Goal: Task Accomplishment & Management: Use online tool/utility

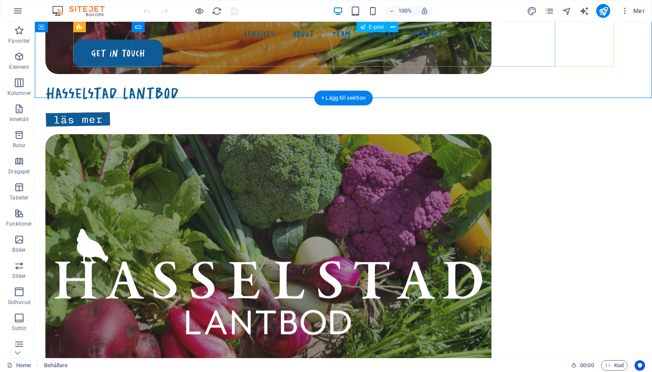
scroll to position [1743, 0]
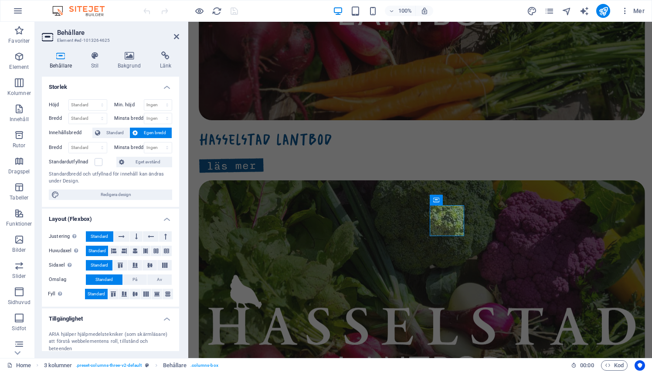
click at [173, 37] on header "Behållare Element #ed-1013264625" at bounding box center [110, 33] width 137 height 23
click at [175, 37] on icon at bounding box center [176, 36] width 5 height 7
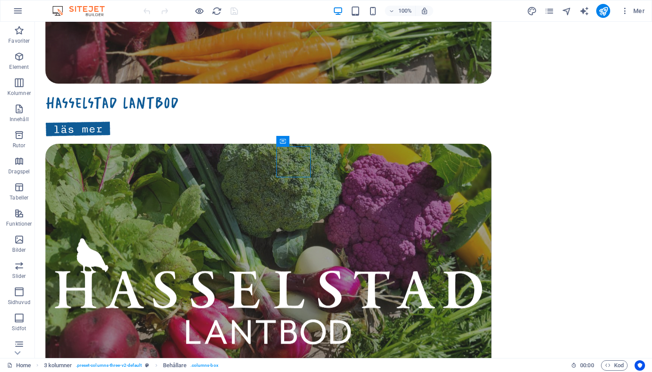
click at [229, 177] on div "Menu Services About Team Gallery Contact Get in touch Släpp innehåll här eller …" at bounding box center [343, 46] width 617 height 3535
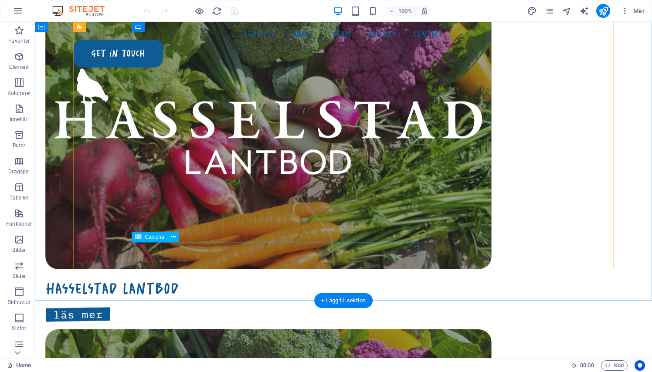
scroll to position [1558, 0]
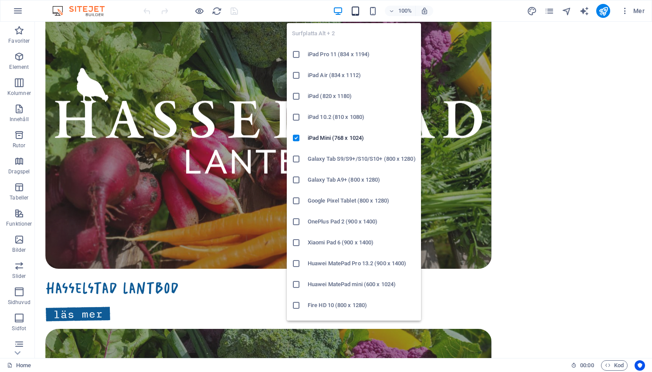
click at [358, 12] on icon "button" at bounding box center [355, 11] width 10 height 10
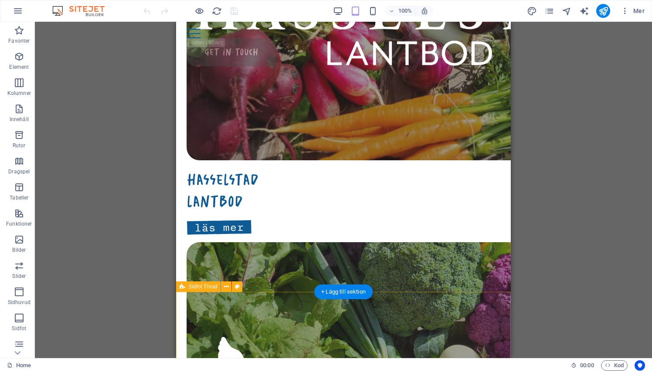
scroll to position [1734, 0]
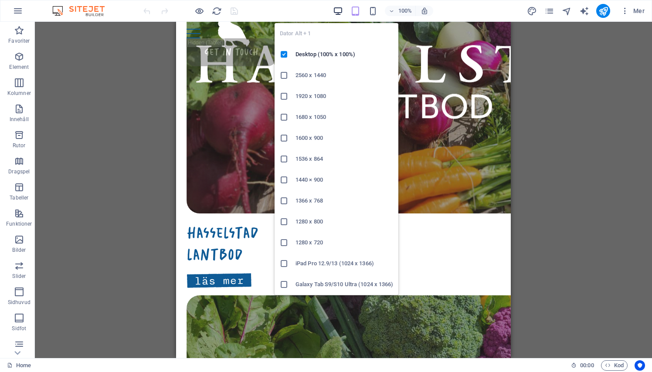
click at [336, 13] on icon "button" at bounding box center [338, 11] width 10 height 10
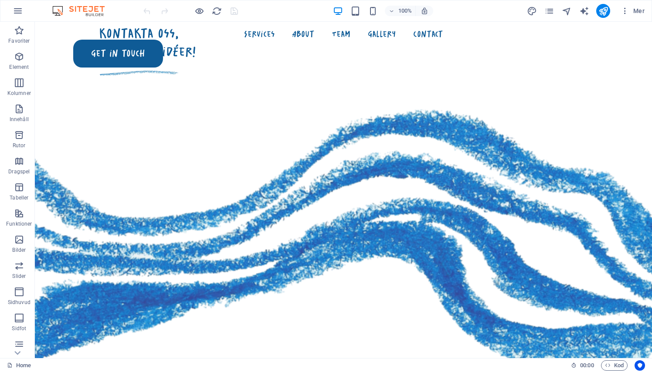
scroll to position [1019, 0]
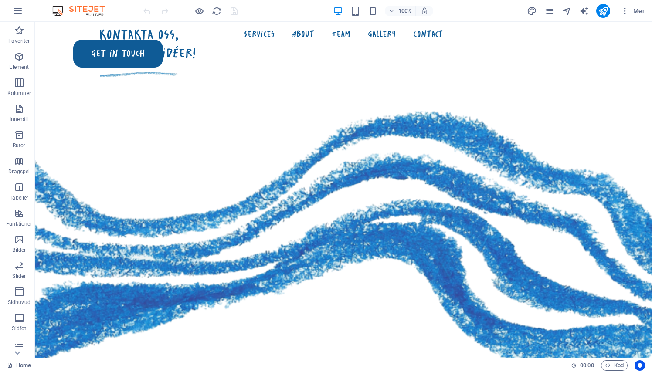
click at [546, 5] on div "Mer" at bounding box center [587, 11] width 122 height 14
click at [549, 11] on icon "pages" at bounding box center [549, 11] width 10 height 10
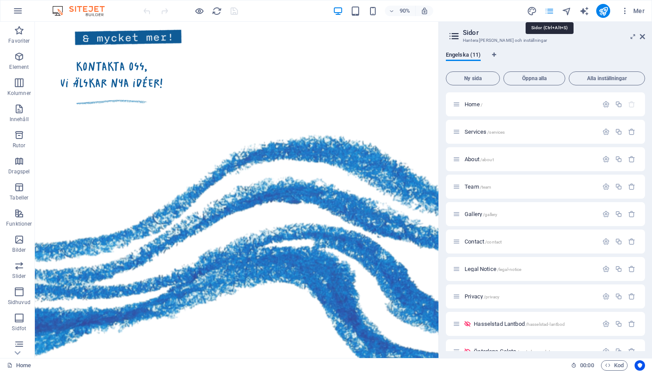
click at [549, 11] on icon "pages" at bounding box center [549, 11] width 10 height 10
click at [549, 9] on icon "pages" at bounding box center [549, 11] width 10 height 10
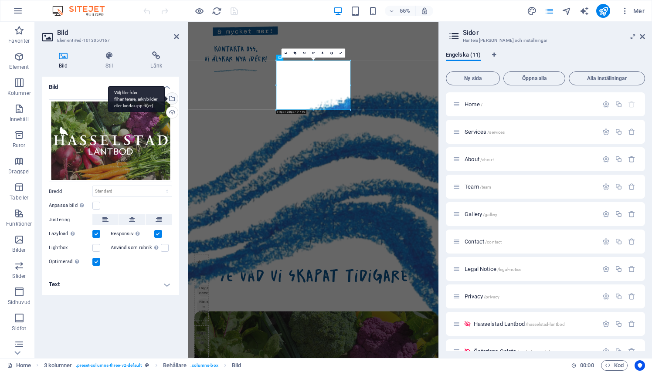
click at [175, 98] on div "Välj filer från filhanterare, arkivbilder eller ladda upp fil(er)" at bounding box center [171, 99] width 13 height 13
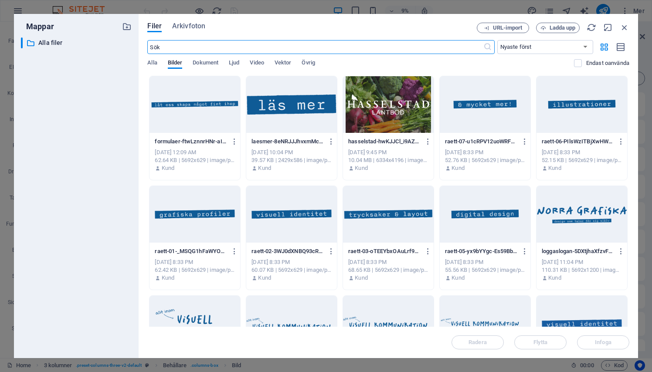
scroll to position [0, 0]
click at [550, 25] on span "Ladda upp" at bounding box center [562, 27] width 26 height 5
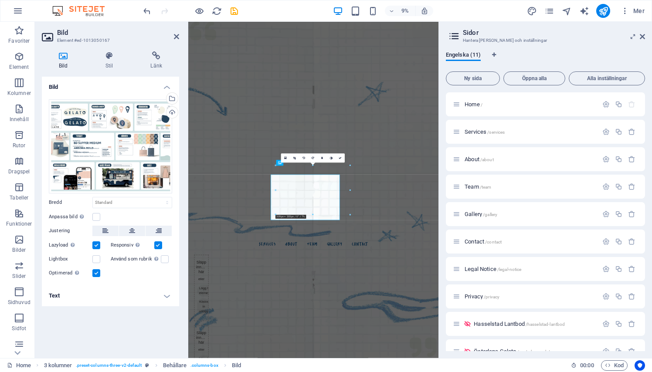
scroll to position [828, 0]
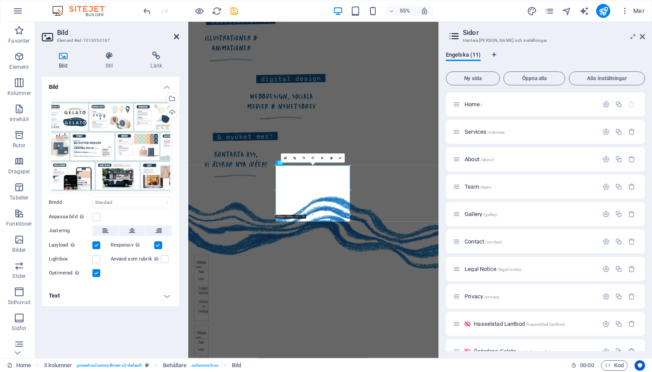
click at [177, 38] on icon at bounding box center [176, 36] width 5 height 7
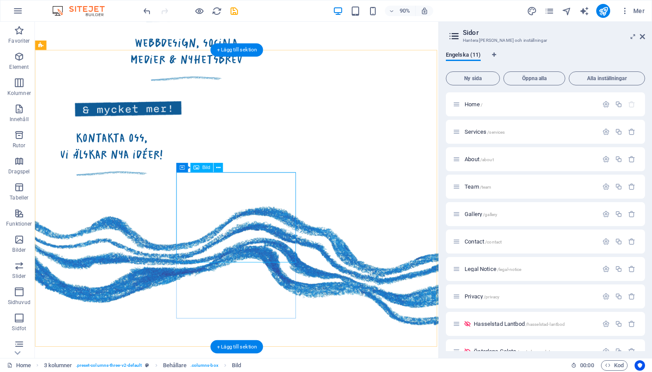
scroll to position [945, 0]
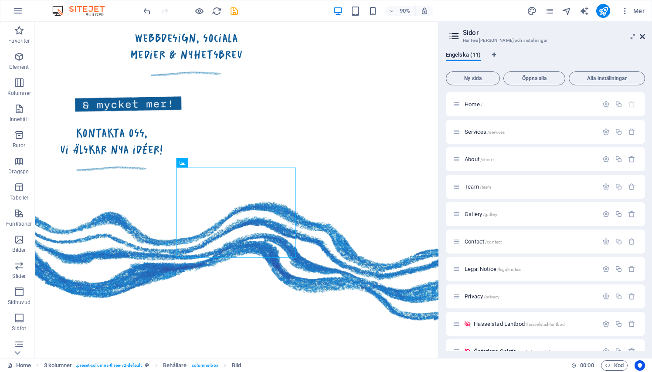
click at [644, 36] on icon at bounding box center [642, 36] width 5 height 7
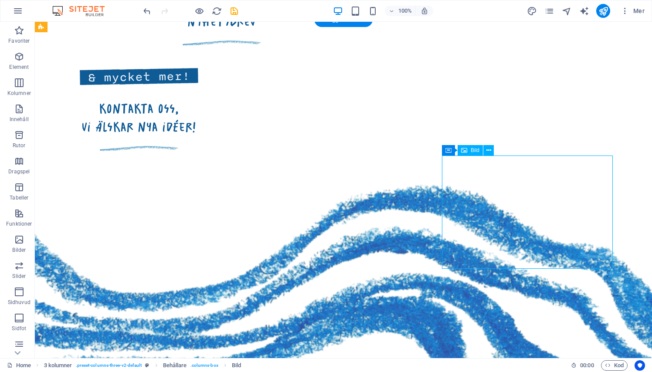
drag, startPoint x: 522, startPoint y: 188, endPoint x: 490, endPoint y: 166, distance: 38.8
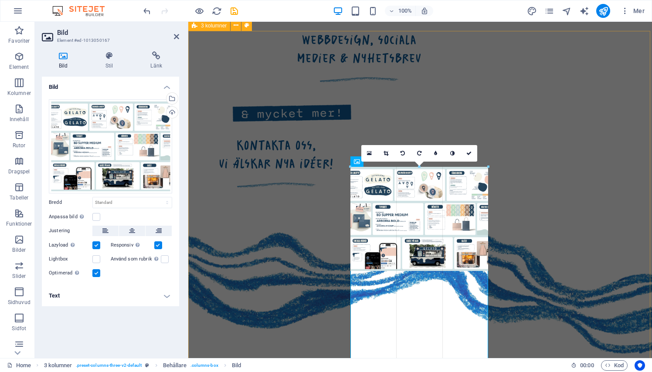
drag, startPoint x: 486, startPoint y: 166, endPoint x: 494, endPoint y: 162, distance: 9.6
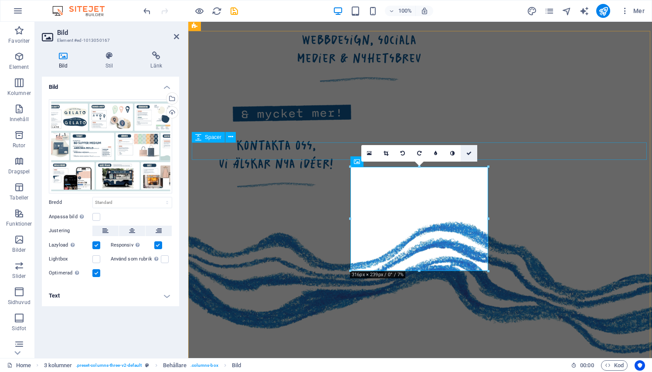
click at [466, 153] on icon at bounding box center [468, 153] width 5 height 5
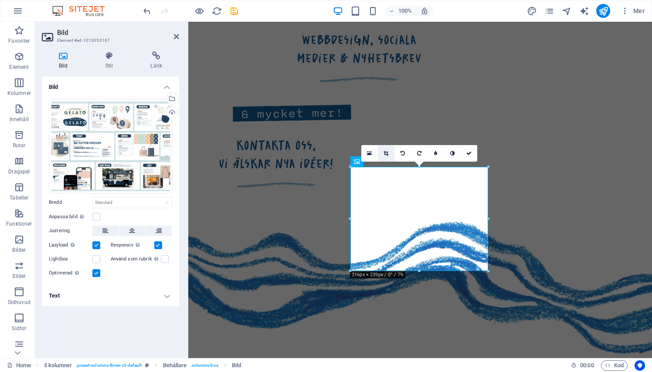
click at [385, 153] on icon at bounding box center [385, 153] width 5 height 5
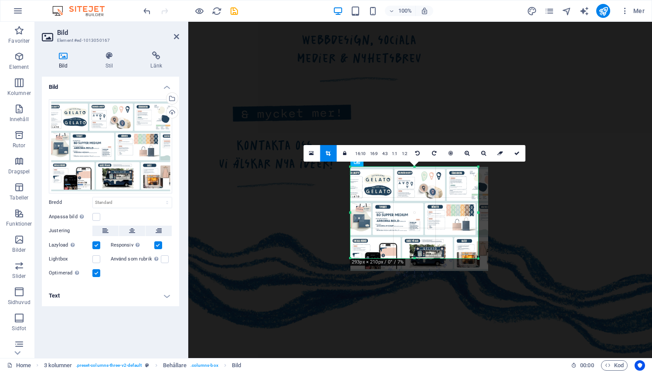
drag, startPoint x: 488, startPoint y: 271, endPoint x: 478, endPoint y: 259, distance: 16.1
click at [478, 259] on div at bounding box center [478, 258] width 5 height 5
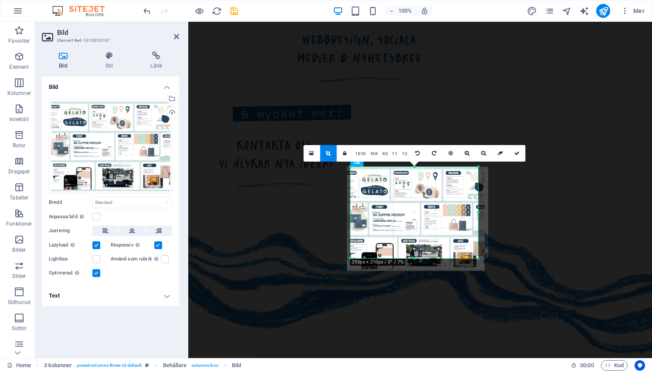
click at [416, 210] on div at bounding box center [416, 219] width 138 height 104
click at [478, 255] on div at bounding box center [478, 255] width 5 height 5
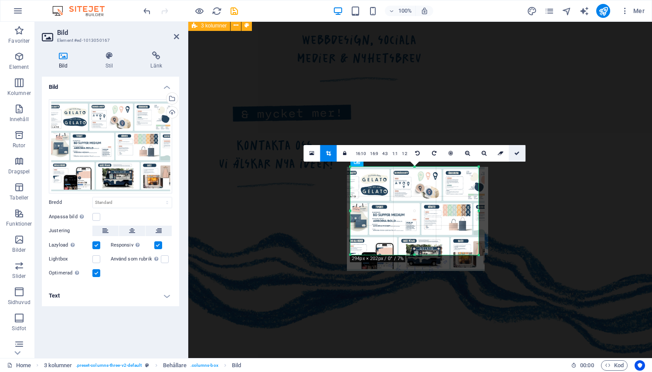
click at [518, 151] on icon at bounding box center [516, 153] width 5 height 5
type input "294"
select select "px"
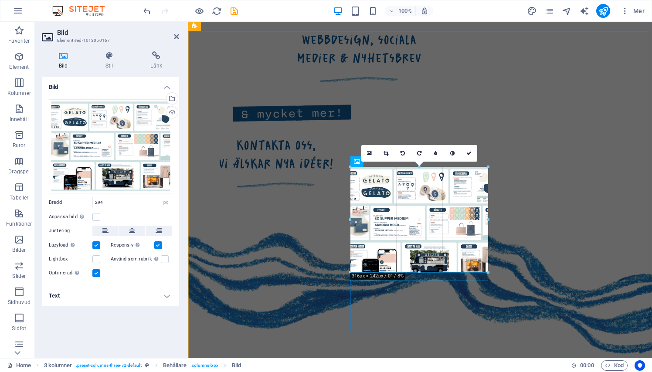
drag, startPoint x: 478, startPoint y: 263, endPoint x: 488, endPoint y: 268, distance: 11.5
type input "316"
drag, startPoint x: 486, startPoint y: 166, endPoint x: 497, endPoint y: 161, distance: 11.5
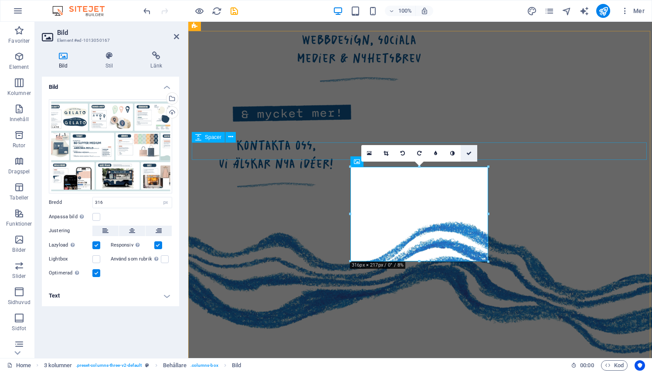
click at [470, 150] on link at bounding box center [469, 153] width 17 height 17
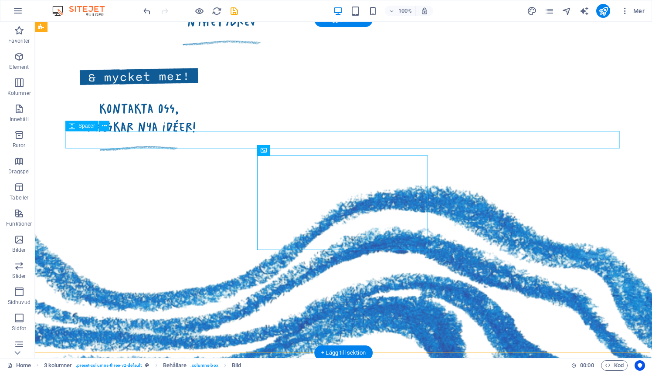
select select "px"
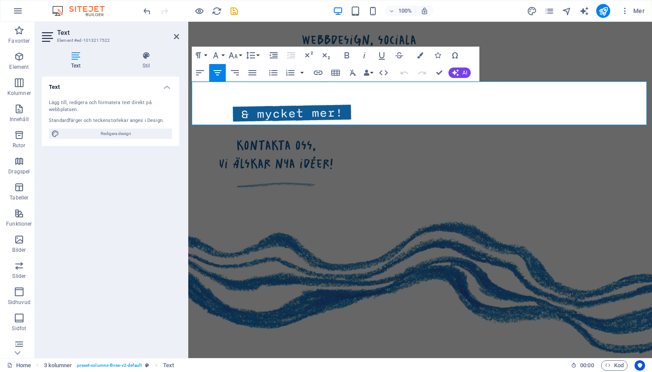
click at [179, 32] on h2 "Text" at bounding box center [118, 33] width 122 height 8
click at [175, 33] on link at bounding box center [176, 36] width 5 height 7
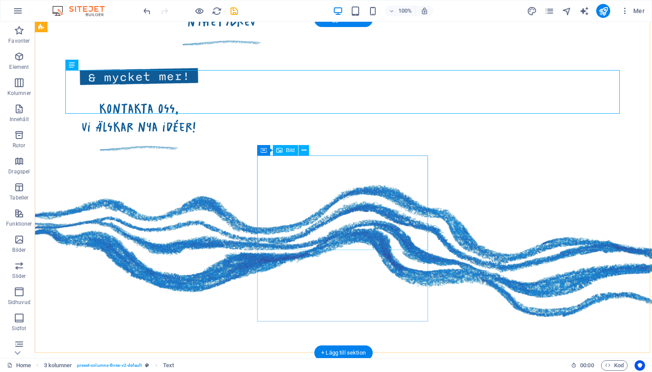
select select "px"
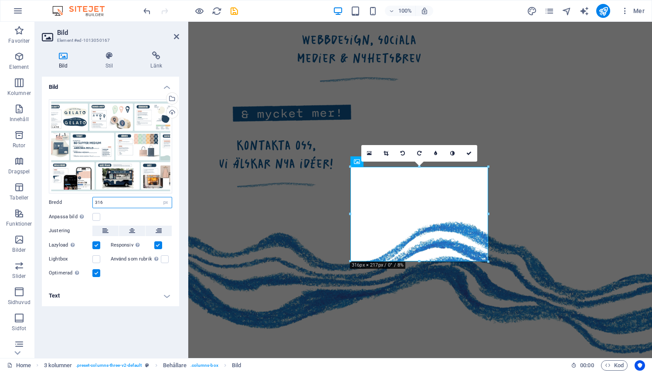
click at [134, 200] on input "316" at bounding box center [132, 202] width 79 height 10
click at [94, 214] on label at bounding box center [96, 217] width 8 height 8
click at [0, 0] on input "Anpassa bild Anpassa bilden automatiskt att passa en bestämd bredd och höjd" at bounding box center [0, 0] width 0 height 0
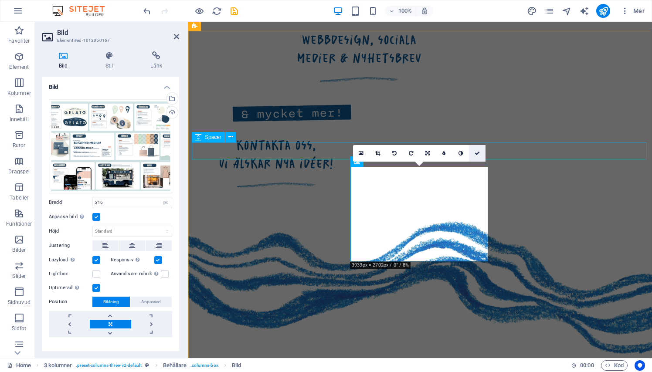
click at [479, 151] on icon at bounding box center [477, 153] width 5 height 5
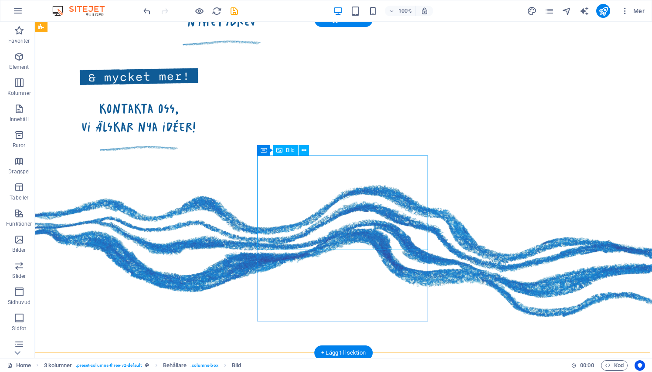
select select "px"
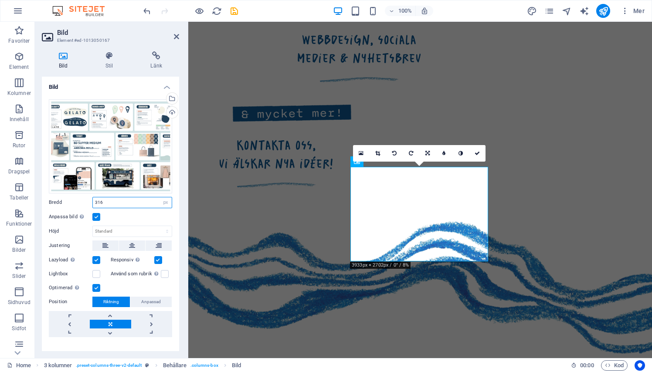
click at [119, 199] on input "316" at bounding box center [132, 202] width 79 height 10
click at [98, 216] on label at bounding box center [96, 217] width 8 height 8
click at [0, 0] on input "Anpassa bild Anpassa bilden automatiskt att passa en bestämd bredd och höjd" at bounding box center [0, 0] width 0 height 0
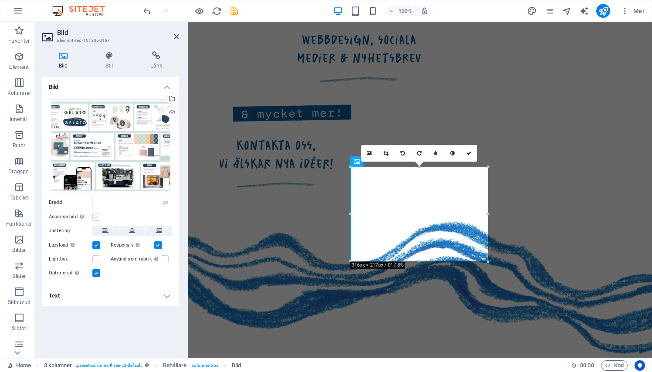
click at [95, 217] on label at bounding box center [96, 217] width 8 height 8
click at [0, 0] on input "Anpassa bild Anpassa bilden automatiskt att passa en bestämd bredd och höjd" at bounding box center [0, 0] width 0 height 0
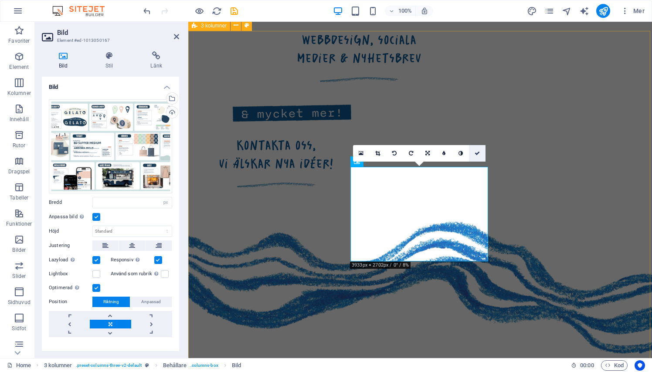
click at [479, 149] on link at bounding box center [477, 153] width 17 height 17
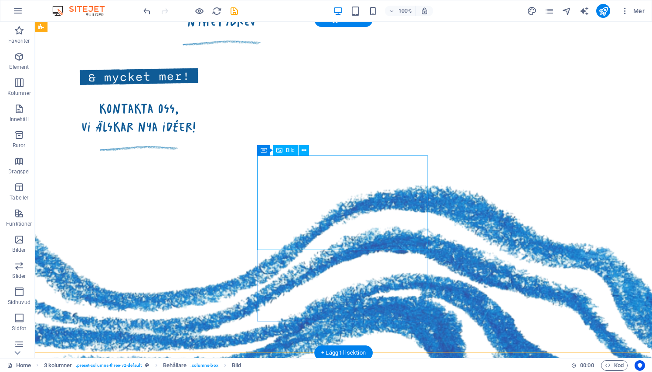
select select "px"
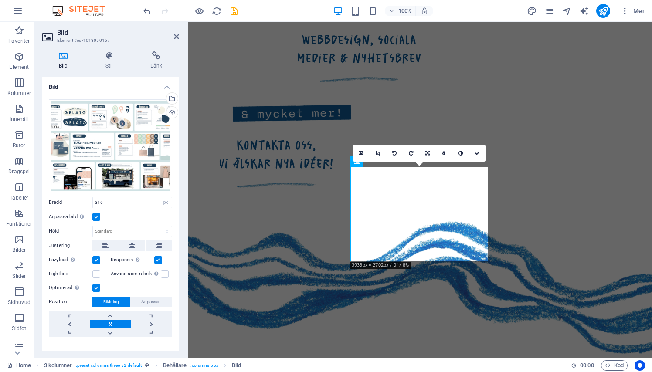
click at [97, 213] on label at bounding box center [96, 217] width 8 height 8
click at [0, 0] on input "Anpassa bild Anpassa bilden automatiskt att passa en bestämd bredd och höjd" at bounding box center [0, 0] width 0 height 0
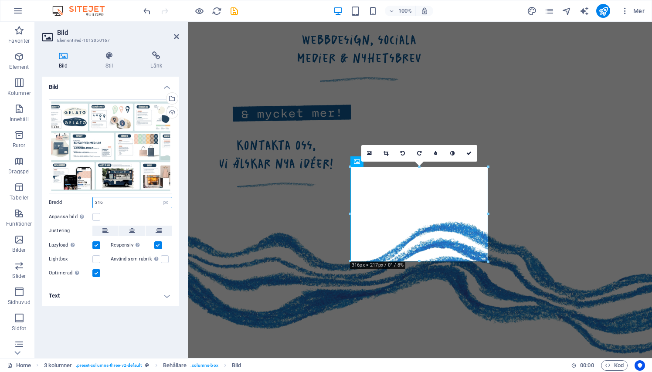
click at [110, 203] on input "316" at bounding box center [132, 202] width 79 height 10
type input "400"
click at [471, 155] on icon at bounding box center [468, 153] width 5 height 5
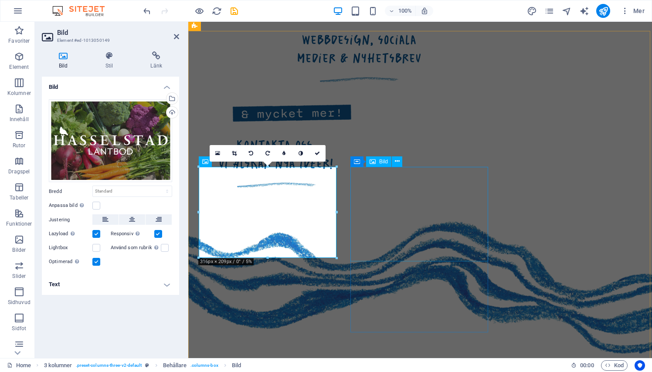
select select "px"
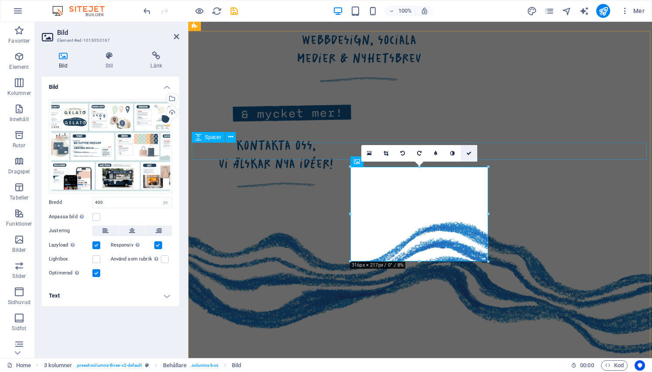
click at [464, 151] on link at bounding box center [469, 153] width 17 height 17
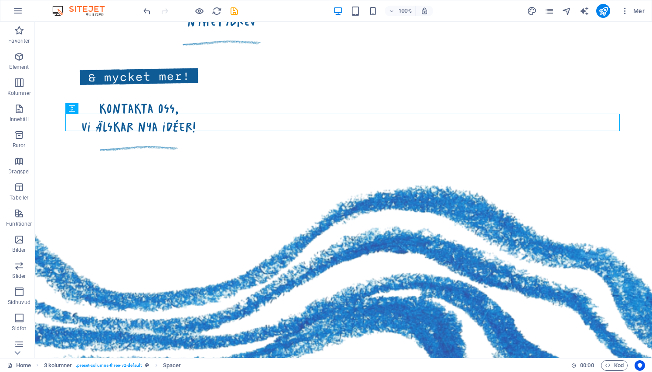
click at [554, 10] on icon "pages" at bounding box center [549, 11] width 10 height 10
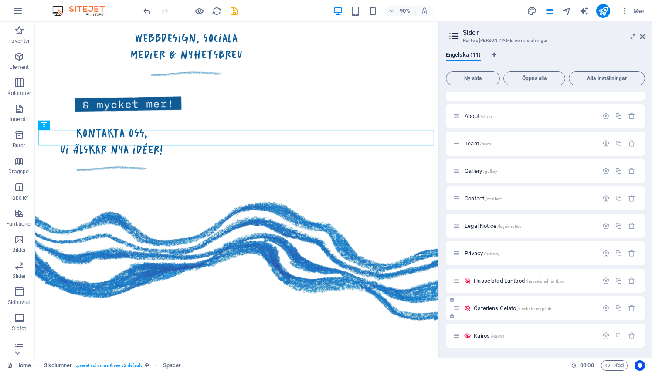
click at [505, 308] on span "Österlens Gelato /oesterlens-gelato" at bounding box center [513, 308] width 79 height 7
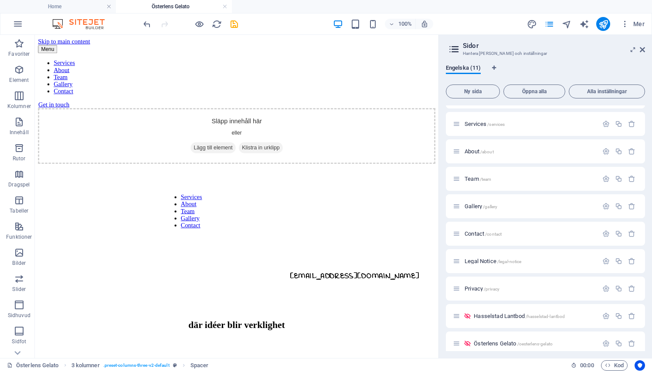
scroll to position [0, 0]
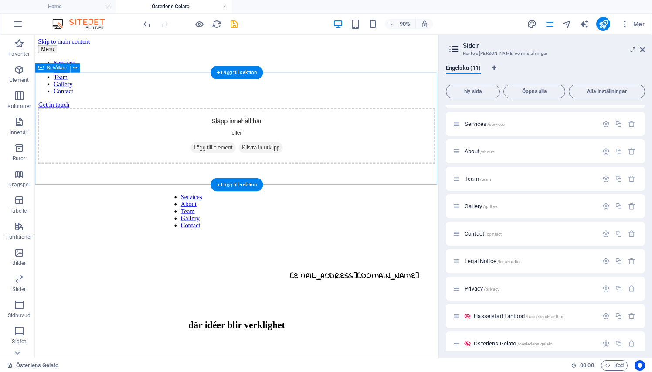
click at [344, 178] on div "Släpp innehåll här eller Lägg till element Klistra in urklipp" at bounding box center [258, 147] width 441 height 62
click at [224, 157] on span "Lägg till element" at bounding box center [233, 160] width 50 height 12
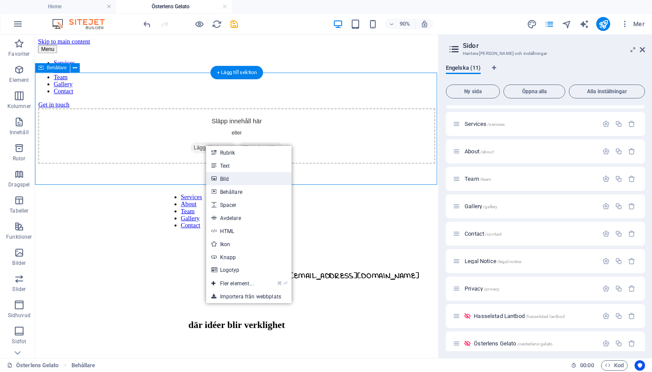
click at [230, 180] on link "Bild" at bounding box center [248, 178] width 85 height 13
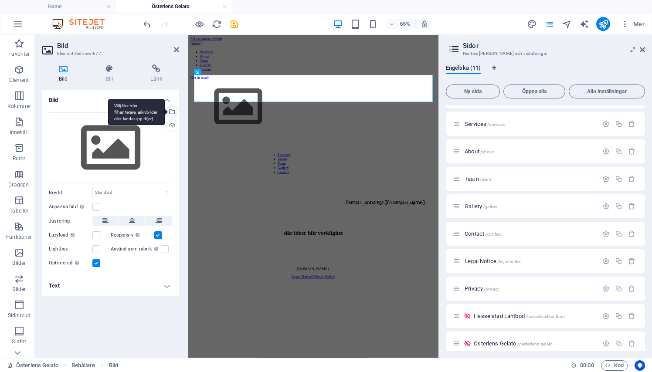
click at [173, 109] on div "Välj filer från filhanterare, arkivbilder eller ladda upp fil(er)" at bounding box center [171, 112] width 13 height 13
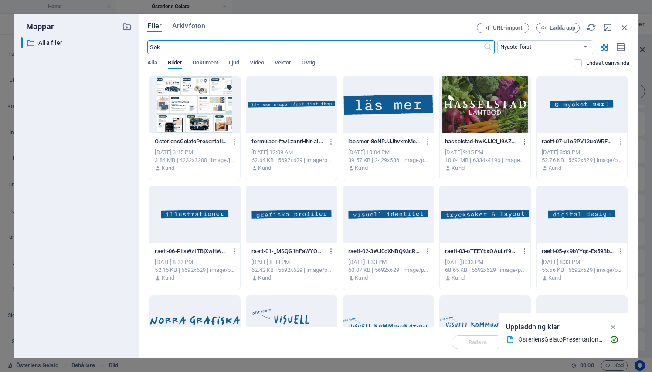
click at [183, 107] on div at bounding box center [194, 104] width 91 height 57
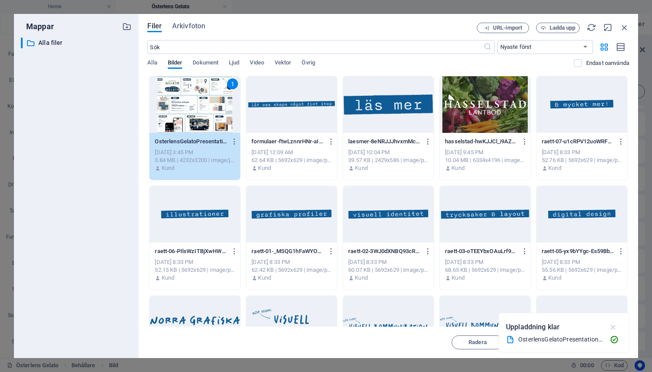
click at [612, 328] on icon "button" at bounding box center [613, 327] width 10 height 10
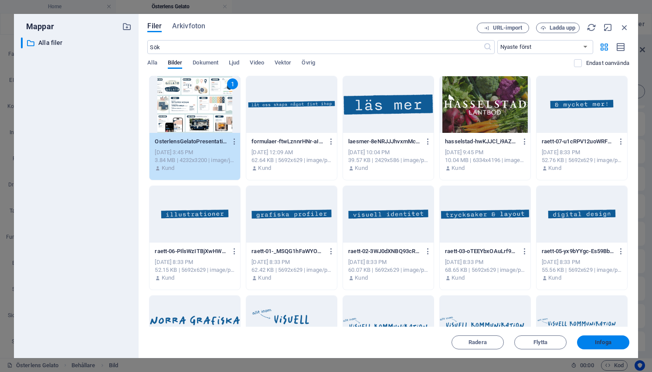
click at [611, 339] on button "Infoga" at bounding box center [603, 343] width 52 height 14
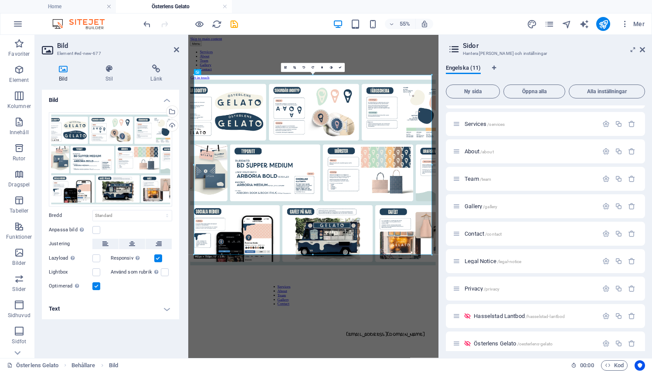
click at [645, 50] on aside "[PERSON_NAME] [PERSON_NAME] och inställningar Engelska (11) Ny sida Öppna alla …" at bounding box center [545, 196] width 214 height 323
click at [641, 50] on icon at bounding box center [642, 49] width 5 height 7
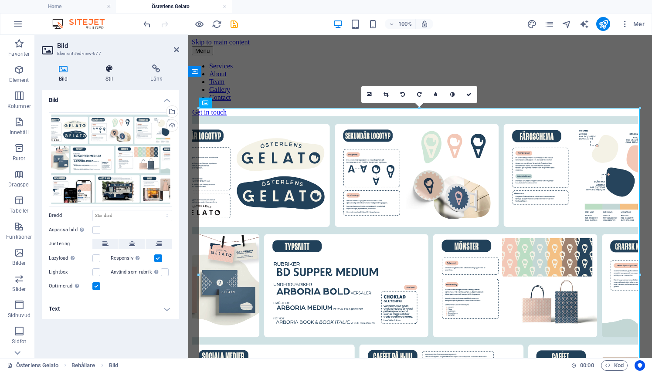
click at [114, 67] on icon at bounding box center [109, 68] width 42 height 9
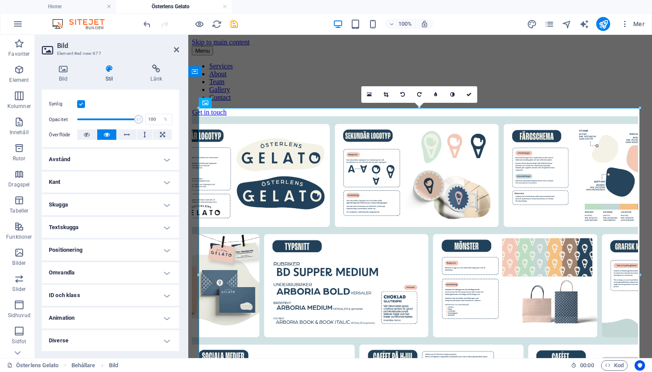
scroll to position [106, 0]
click at [88, 254] on h4 "Positionering" at bounding box center [110, 250] width 137 height 21
click at [70, 303] on h4 "Omvandla" at bounding box center [110, 303] width 137 height 21
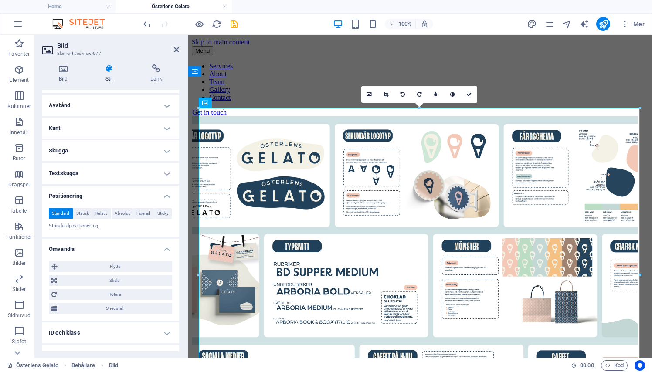
scroll to position [165, 0]
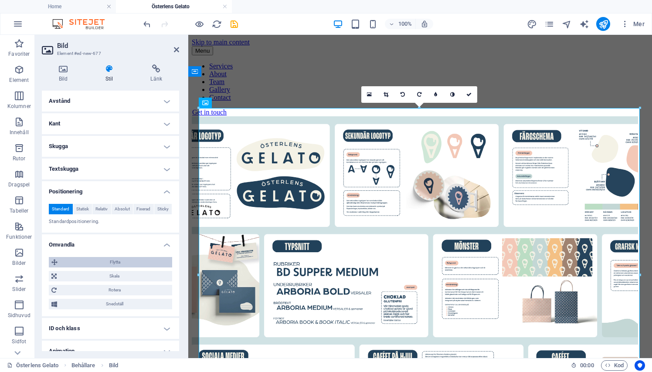
click at [104, 259] on span "Flytta" at bounding box center [114, 262] width 109 height 10
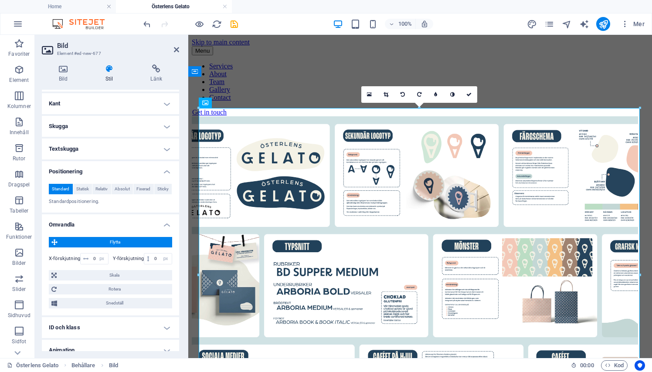
scroll to position [196, 0]
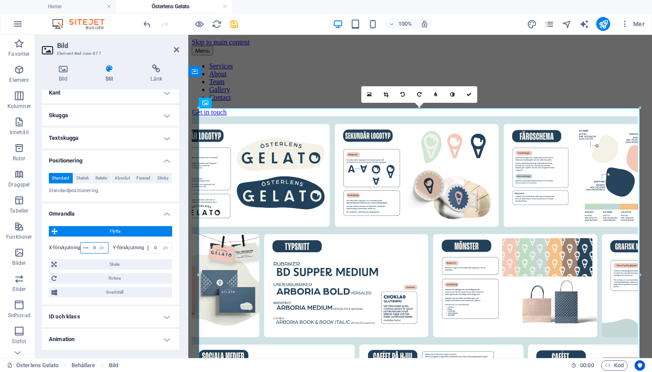
click at [93, 246] on input "0" at bounding box center [99, 248] width 17 height 10
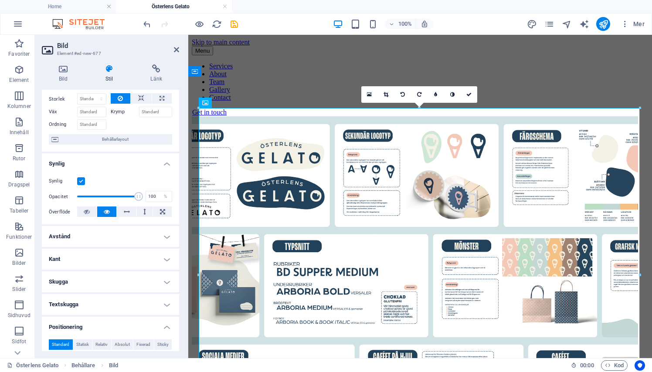
scroll to position [0, 0]
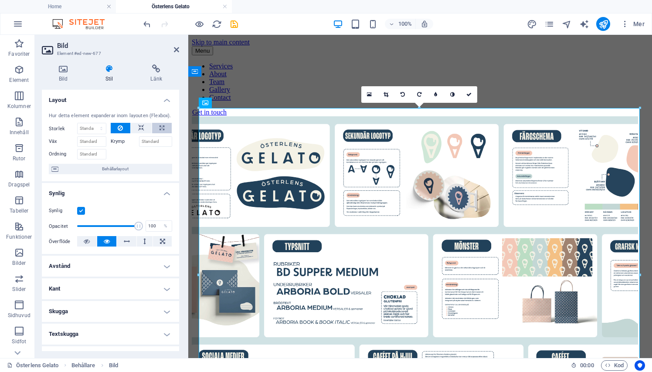
click at [153, 127] on button at bounding box center [162, 128] width 20 height 10
type input "100"
select select "%"
click at [86, 127] on input "100" at bounding box center [92, 128] width 28 height 10
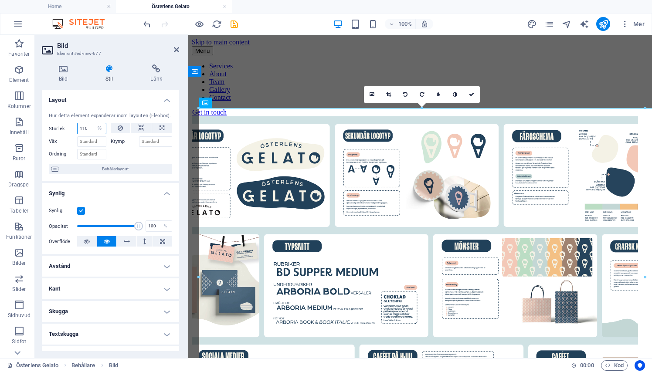
click at [86, 127] on input "110" at bounding box center [92, 128] width 28 height 10
type input "200"
click at [172, 49] on h2 "Bild" at bounding box center [118, 46] width 122 height 8
click at [176, 49] on icon at bounding box center [176, 49] width 5 height 7
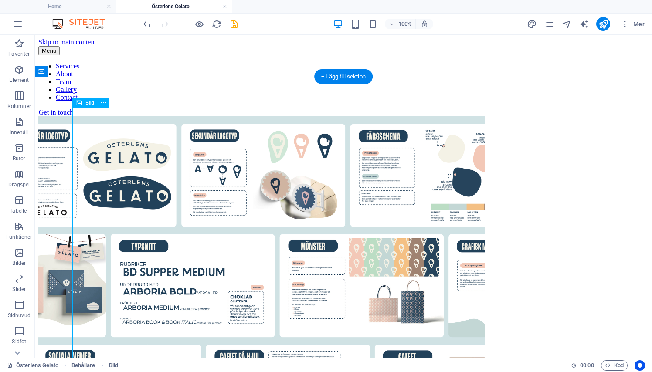
click at [288, 160] on figure at bounding box center [343, 285] width 610 height 339
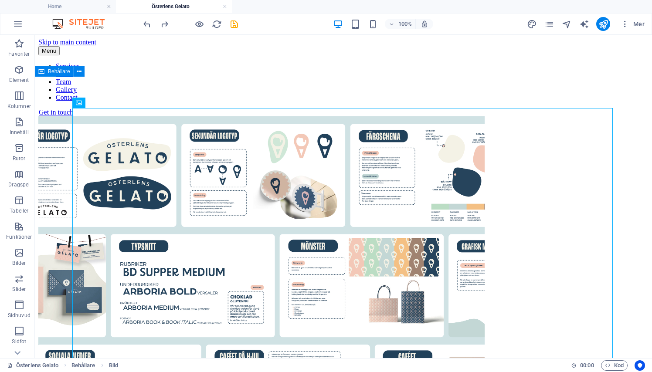
click at [272, 116] on div at bounding box center [343, 285] width 610 height 339
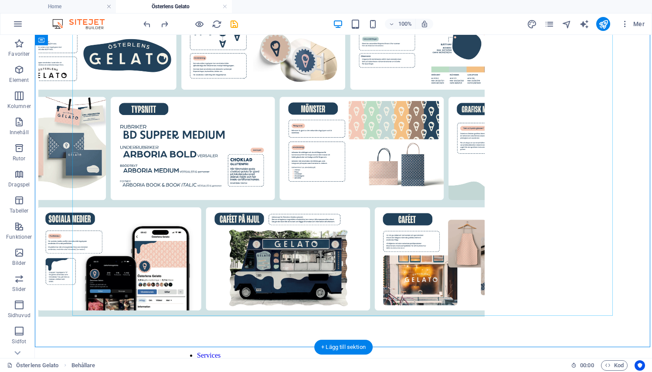
scroll to position [146, 0]
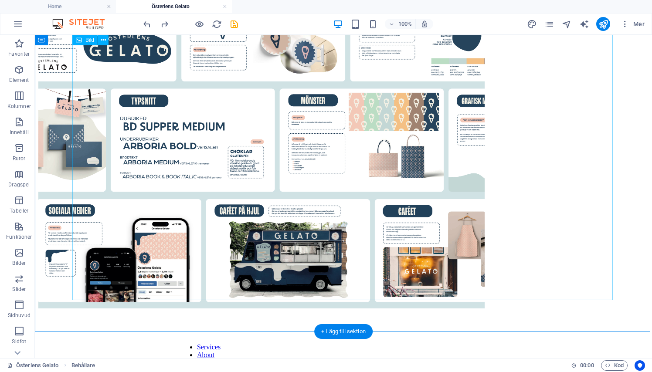
click at [553, 246] on figure at bounding box center [343, 140] width 610 height 339
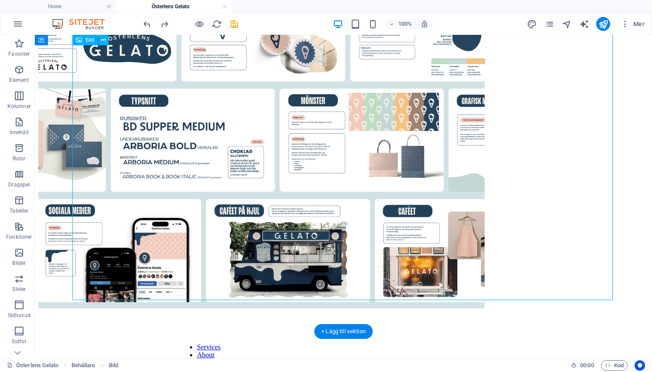
click at [434, 236] on figure at bounding box center [343, 140] width 610 height 339
select select "px"
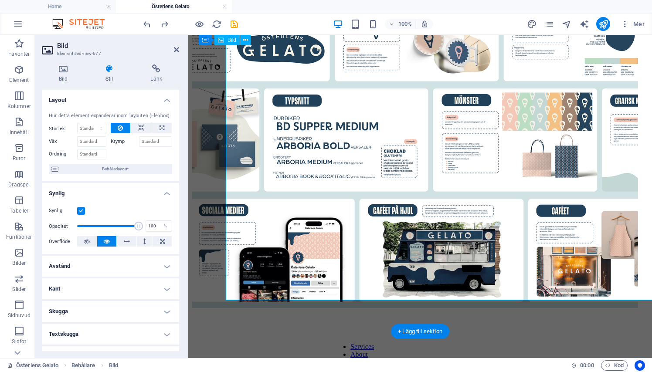
scroll to position [43, 0]
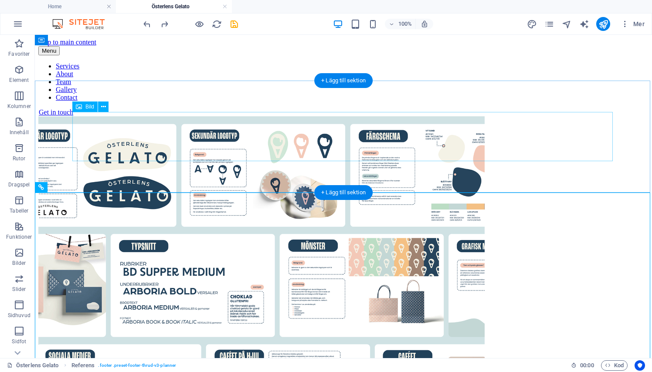
scroll to position [0, 0]
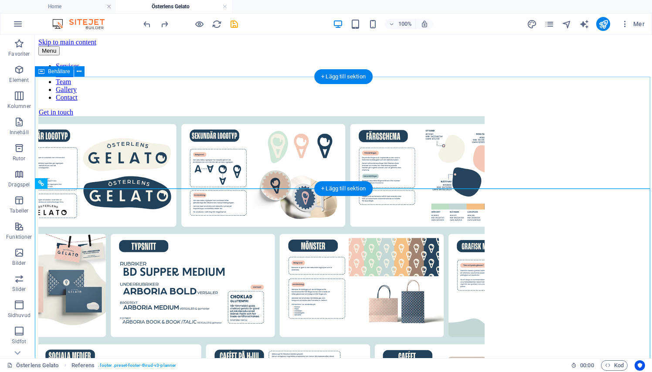
click at [151, 116] on div at bounding box center [343, 285] width 610 height 339
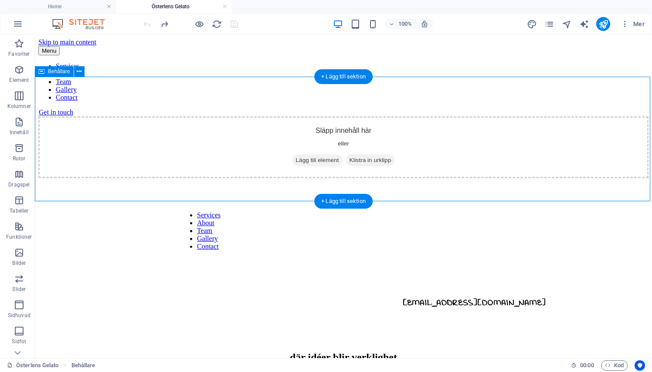
click at [317, 154] on span "Lägg till element" at bounding box center [317, 160] width 50 height 12
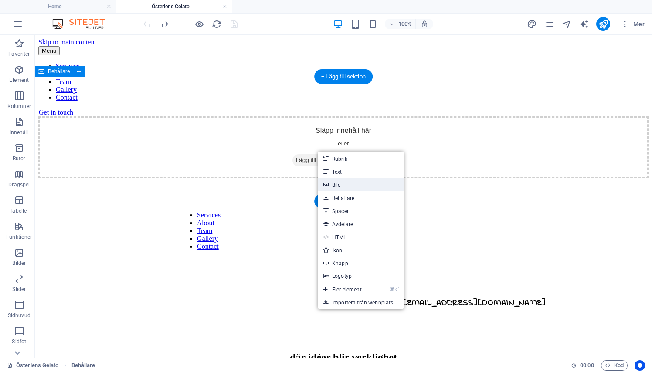
click at [339, 184] on link "Bild" at bounding box center [360, 184] width 85 height 13
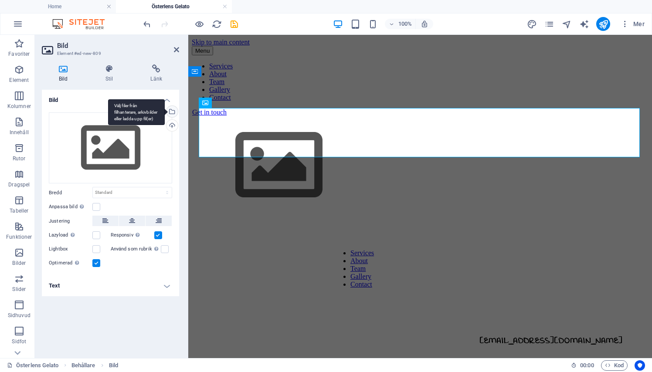
click at [172, 111] on div "Välj filer från filhanterare, arkivbilder eller ladda upp fil(er)" at bounding box center [171, 112] width 13 height 13
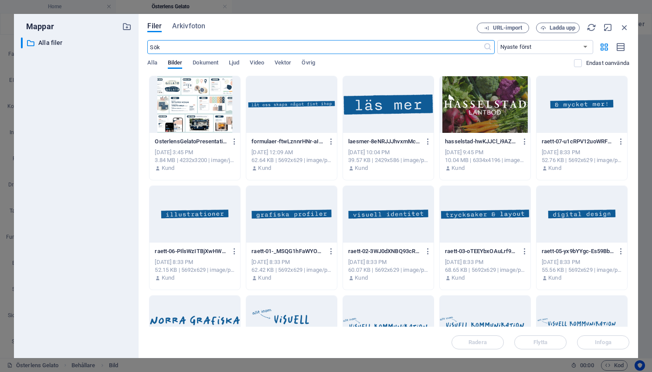
click at [212, 109] on div at bounding box center [194, 104] width 91 height 57
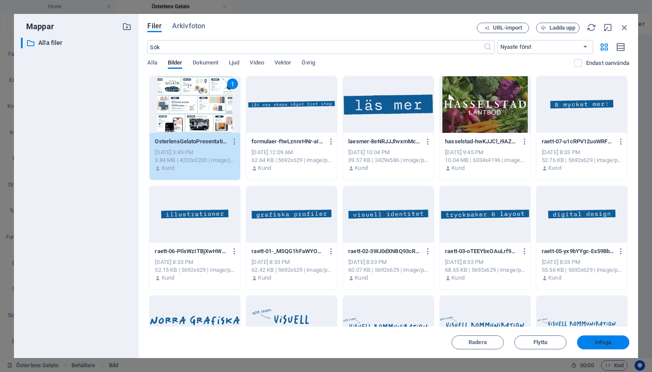
click at [593, 337] on button "Infoga" at bounding box center [603, 343] width 52 height 14
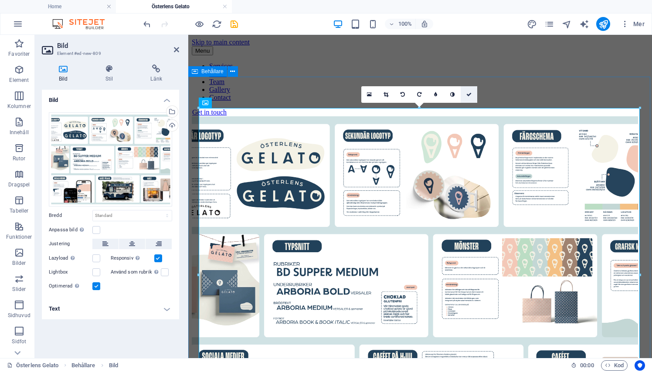
click at [468, 97] on icon at bounding box center [468, 94] width 5 height 5
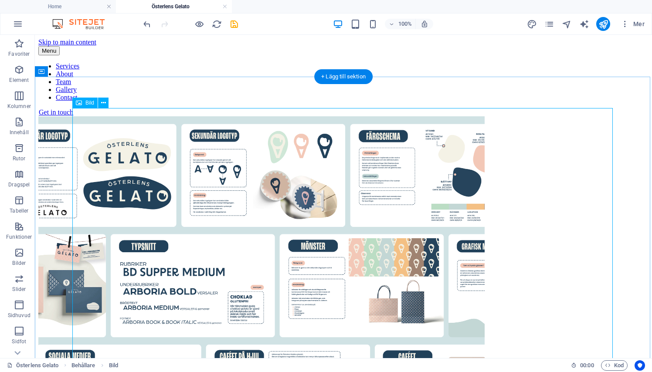
click at [459, 162] on figure at bounding box center [343, 285] width 610 height 339
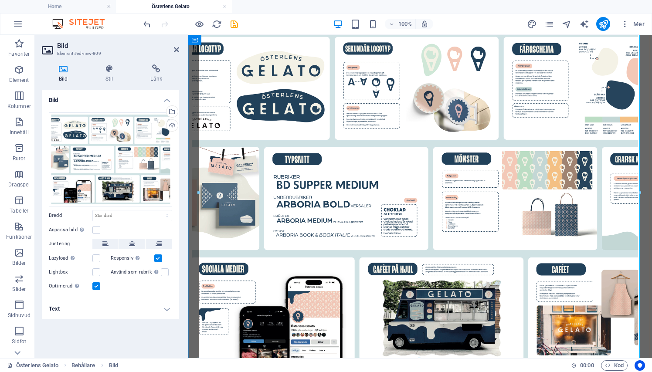
scroll to position [98, 0]
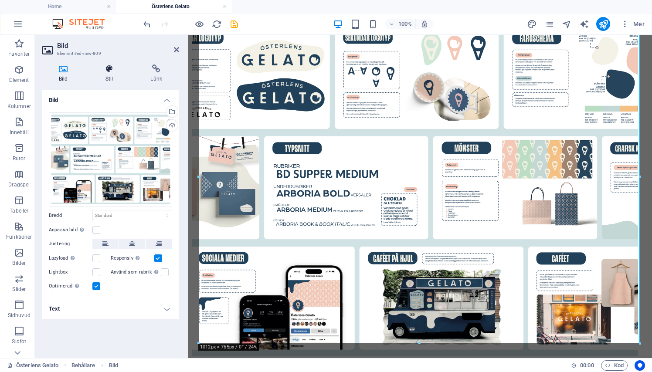
click at [108, 75] on h4 "Stil" at bounding box center [110, 73] width 45 height 18
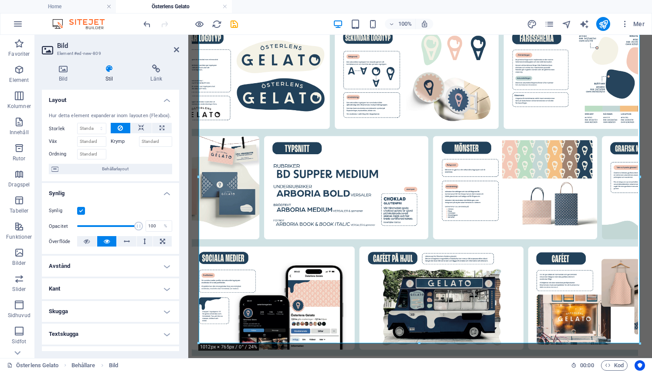
click at [108, 75] on h4 "Stil" at bounding box center [110, 73] width 45 height 18
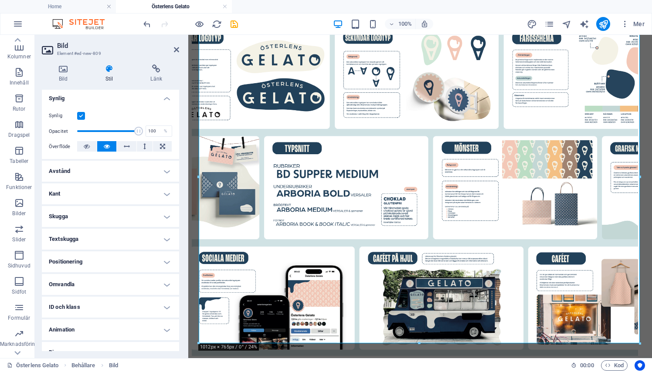
scroll to position [97, 0]
click at [110, 171] on h4 "Avstånd" at bounding box center [110, 169] width 137 height 21
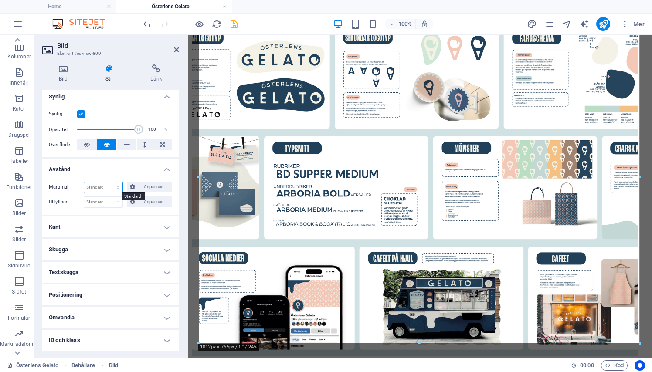
select select "px"
type input "0"
select select "px"
type input "0"
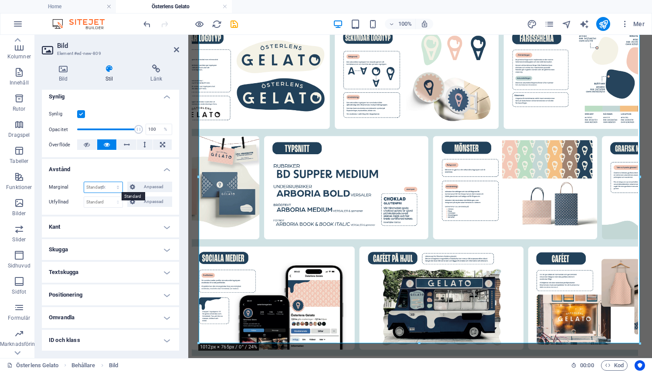
select select "px"
type input "0"
select select "px"
type input "0"
select select "px"
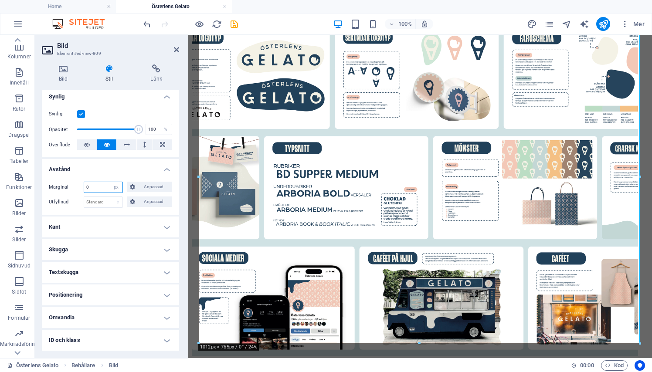
click at [95, 186] on input "0" at bounding box center [103, 187] width 38 height 10
click at [130, 185] on icon at bounding box center [132, 187] width 5 height 10
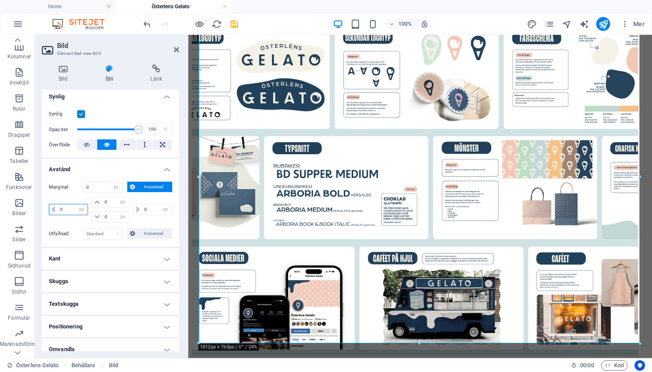
click at [64, 210] on input "0" at bounding box center [73, 209] width 30 height 10
click at [73, 209] on input "0" at bounding box center [73, 209] width 30 height 10
type input "-20"
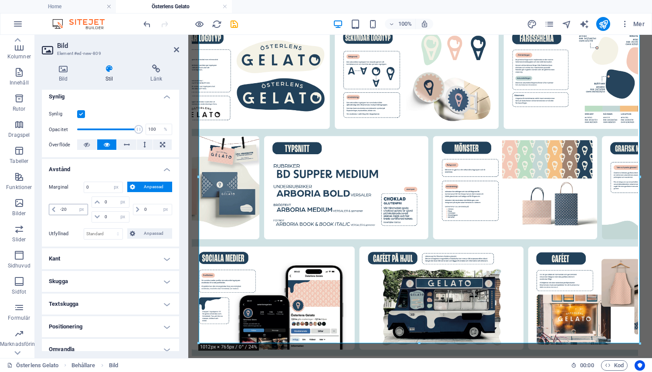
select select "DISABLED_OPTION_VALUE"
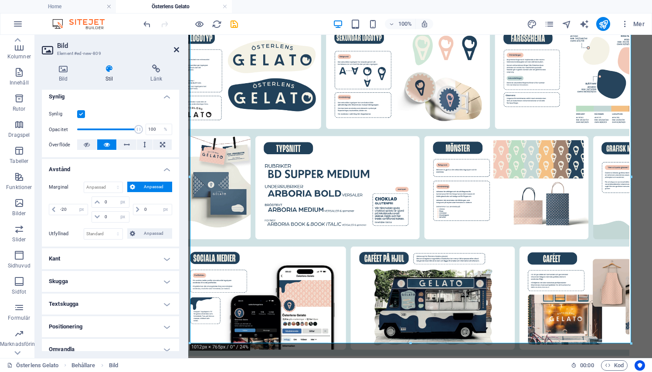
click at [175, 48] on icon at bounding box center [176, 49] width 5 height 7
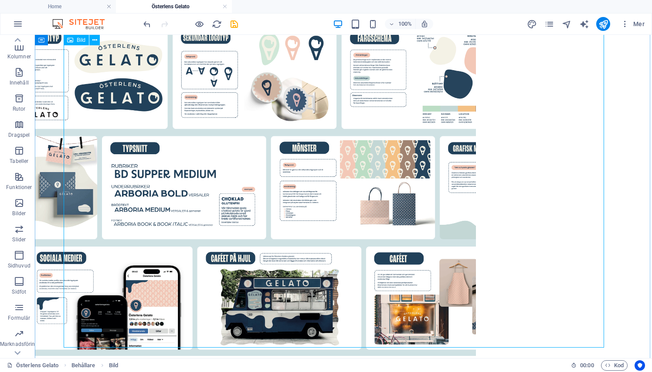
click at [141, 146] on figure at bounding box center [339, 187] width 619 height 339
click at [52, 164] on div at bounding box center [343, 187] width 610 height 339
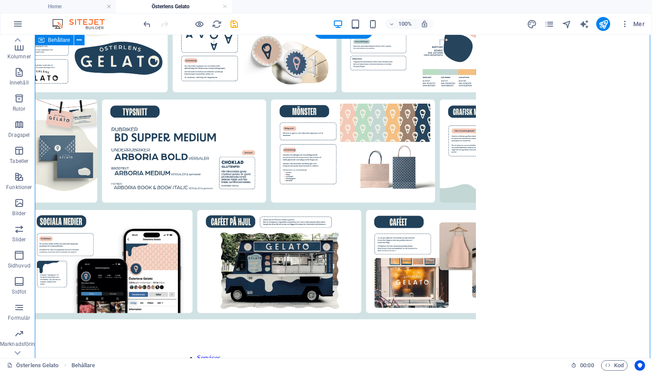
scroll to position [38, 0]
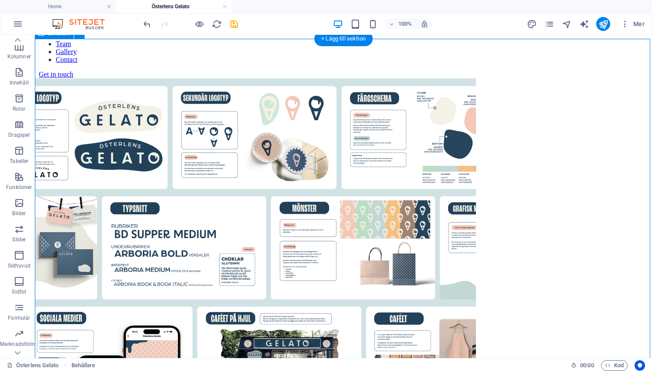
click at [48, 142] on div at bounding box center [343, 247] width 610 height 339
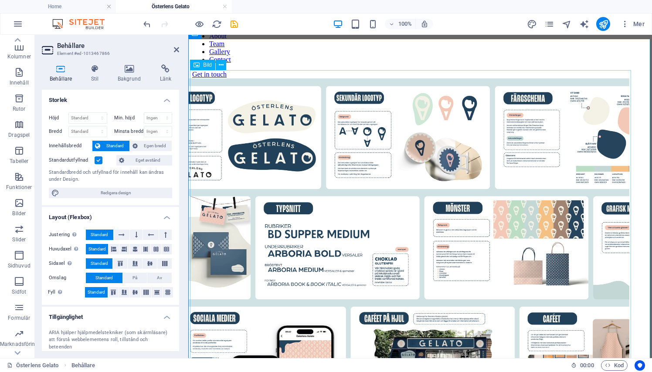
click at [260, 131] on figure at bounding box center [415, 247] width 465 height 339
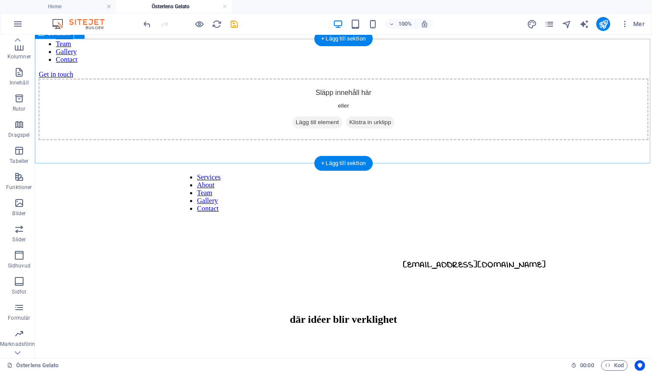
click at [55, 78] on div "Släpp innehåll här eller Lägg till element Klistra in urklipp" at bounding box center [343, 109] width 610 height 62
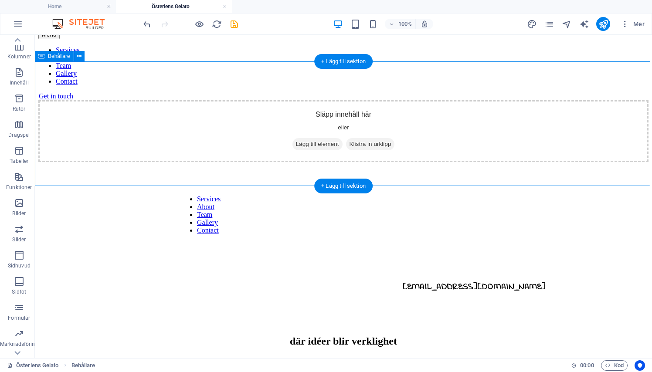
scroll to position [20, 0]
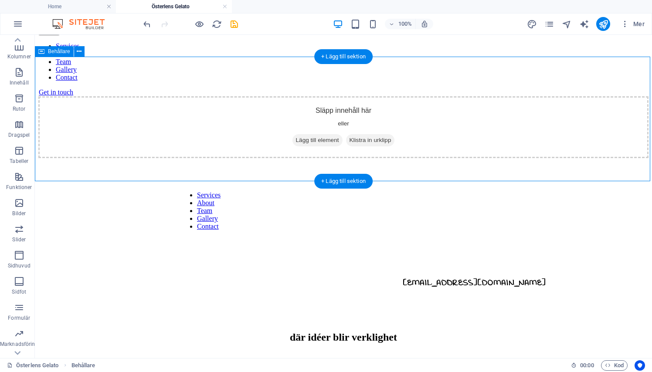
click at [317, 134] on span "Lägg till element" at bounding box center [317, 140] width 50 height 12
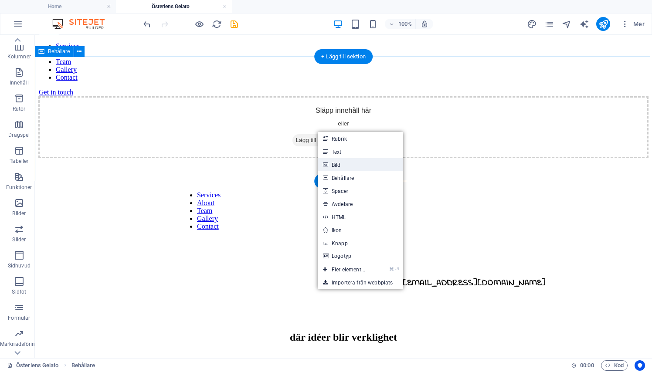
click at [332, 163] on link "Bild" at bounding box center [360, 164] width 85 height 13
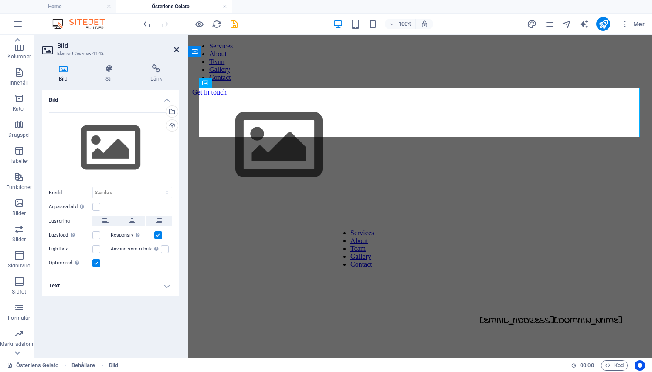
click at [176, 52] on icon at bounding box center [176, 49] width 5 height 7
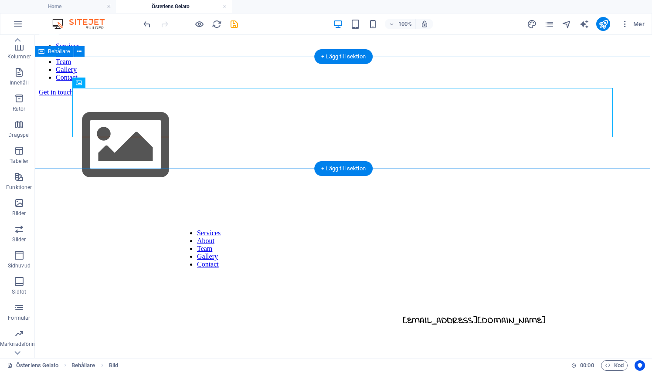
click at [66, 120] on div at bounding box center [343, 146] width 610 height 100
click at [85, 113] on figure at bounding box center [343, 146] width 610 height 100
drag, startPoint x: 102, startPoint y: 112, endPoint x: 64, endPoint y: 112, distance: 38.3
click at [63, 112] on div at bounding box center [343, 146] width 610 height 100
click at [116, 109] on figure at bounding box center [343, 146] width 610 height 100
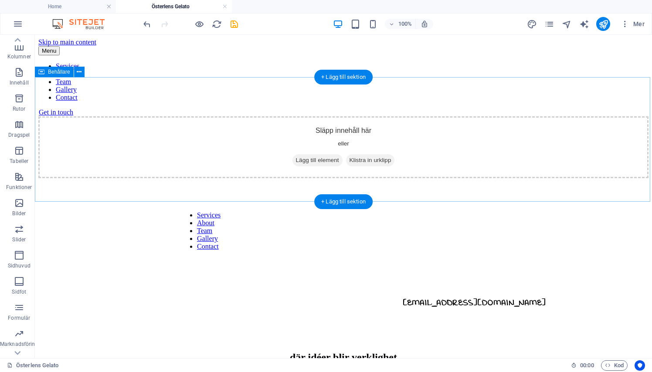
scroll to position [0, 0]
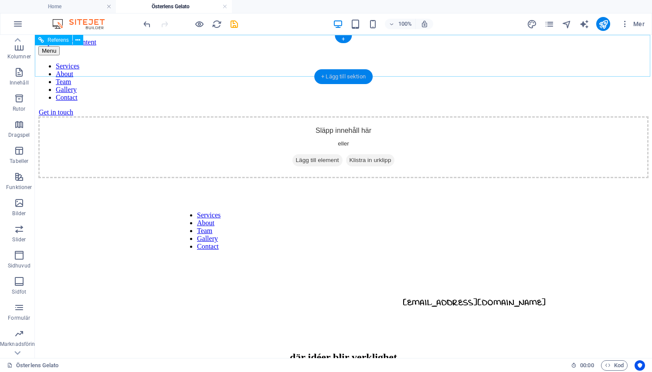
click at [334, 81] on div "+ Lägg till sektion" at bounding box center [343, 76] width 58 height 15
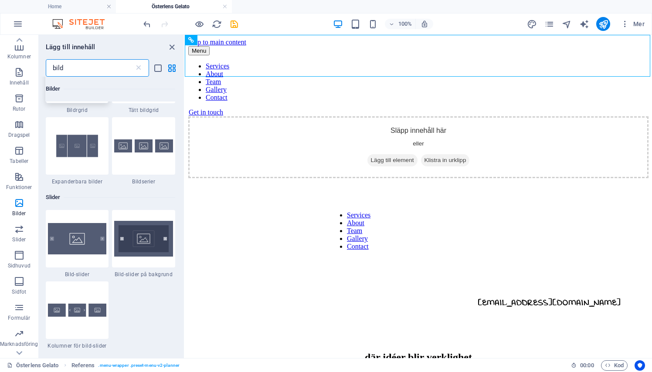
scroll to position [768, 0]
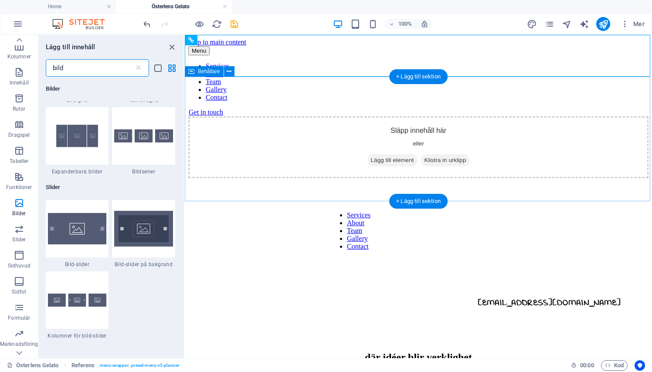
type input "bild"
click at [379, 155] on span "Lägg till element" at bounding box center [392, 160] width 50 height 12
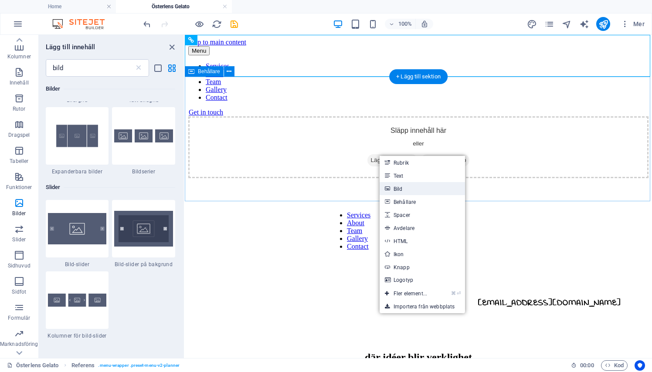
click at [392, 190] on link "Bild" at bounding box center [422, 188] width 85 height 13
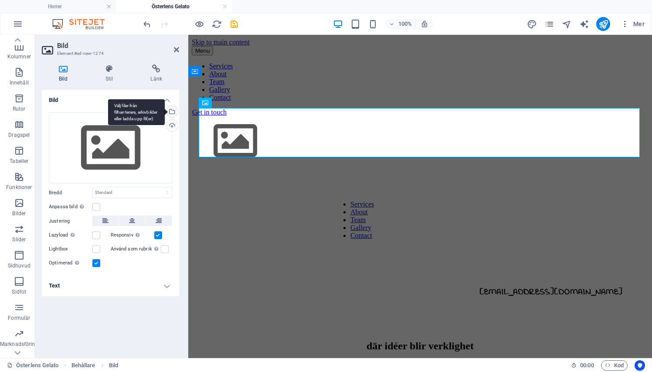
click at [170, 108] on div "Välj filer från filhanterare, arkivbilder eller ladda upp fil(er)" at bounding box center [171, 112] width 13 height 13
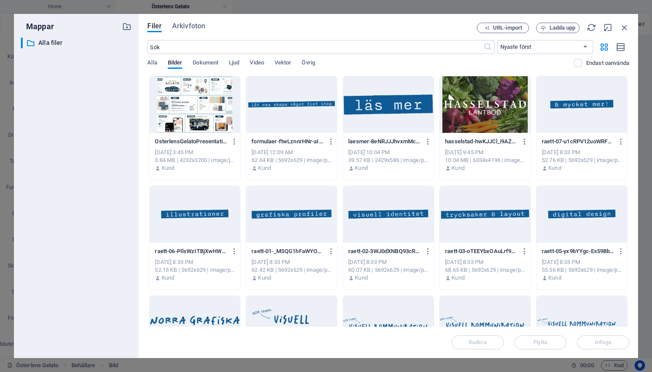
click at [179, 98] on div at bounding box center [194, 104] width 91 height 57
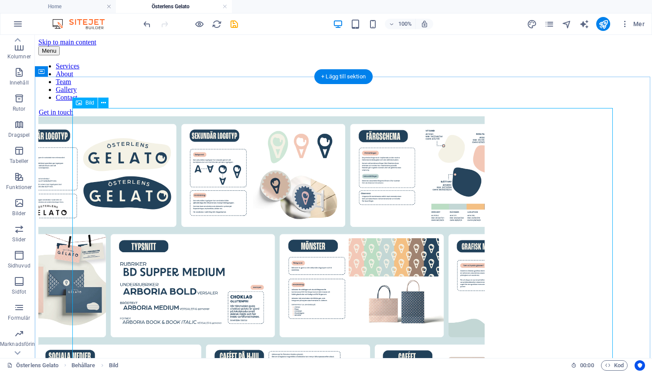
click at [540, 177] on figure at bounding box center [343, 285] width 610 height 339
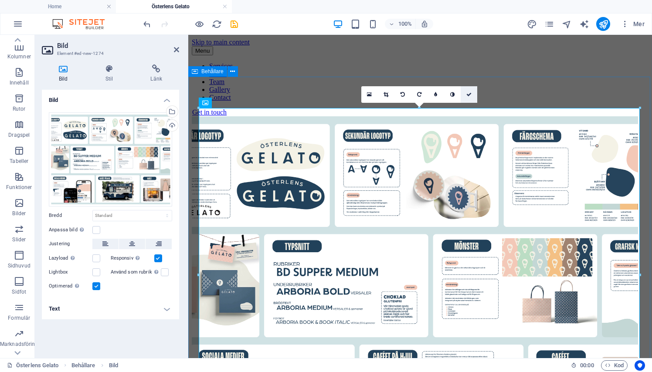
click at [468, 95] on icon at bounding box center [468, 94] width 5 height 5
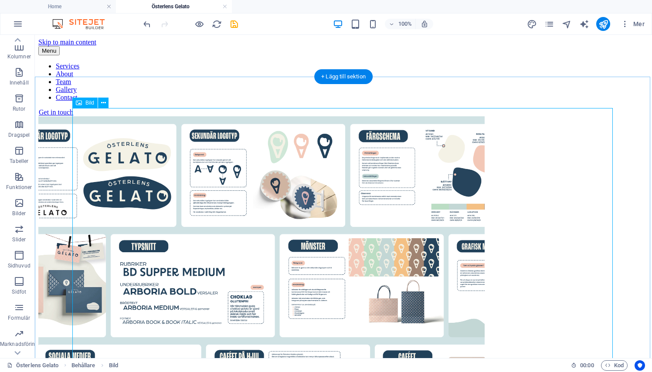
click at [455, 141] on figure at bounding box center [343, 285] width 610 height 339
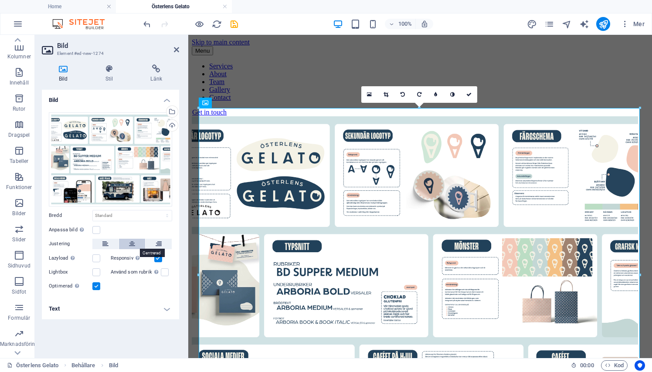
click at [136, 246] on button at bounding box center [132, 244] width 26 height 10
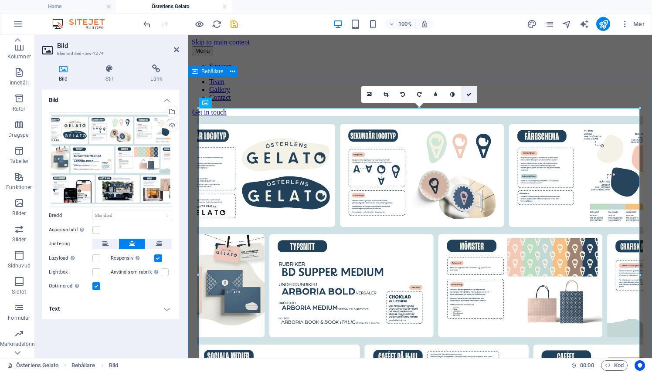
click at [472, 96] on link at bounding box center [469, 94] width 17 height 17
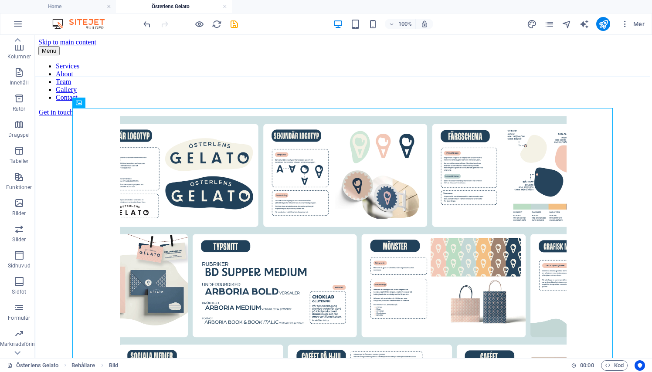
click at [529, 116] on div at bounding box center [343, 285] width 610 height 339
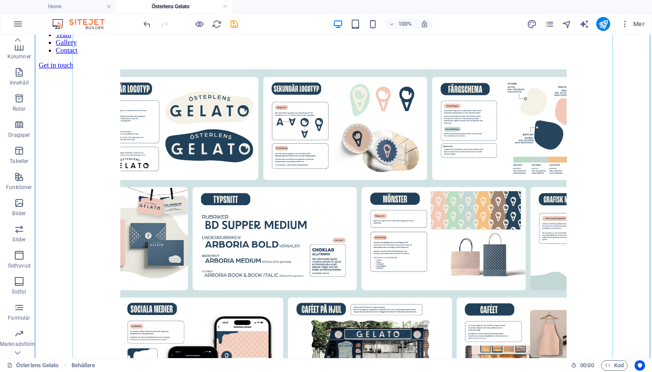
scroll to position [82, 0]
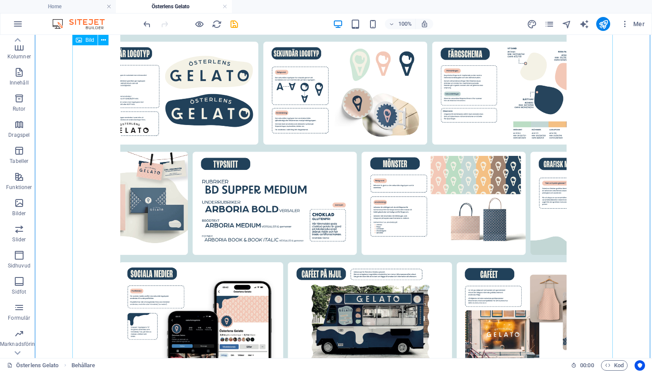
click at [528, 174] on figure at bounding box center [343, 203] width 610 height 339
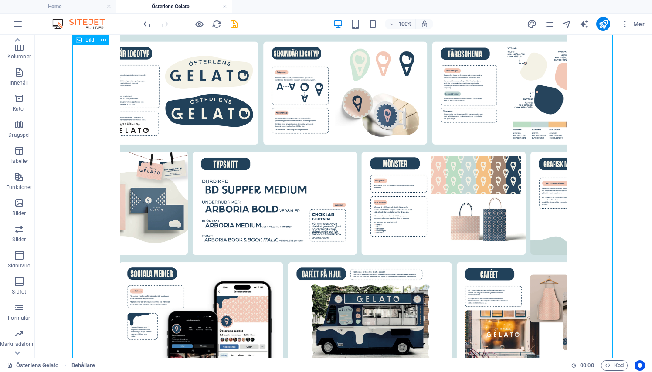
click at [528, 174] on figure at bounding box center [343, 203] width 610 height 339
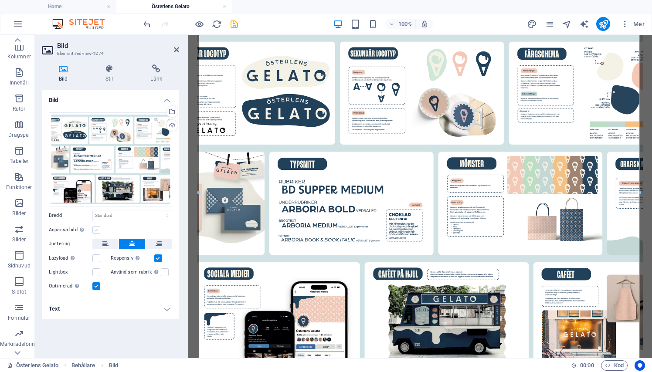
click at [92, 231] on label at bounding box center [96, 230] width 8 height 8
click at [0, 0] on input "Anpassa bild Anpassa bilden automatiskt att passa en bestämd bredd och höjd" at bounding box center [0, 0] width 0 height 0
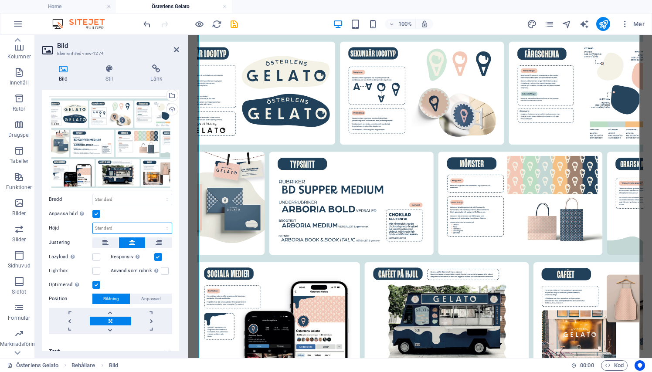
scroll to position [22, 0]
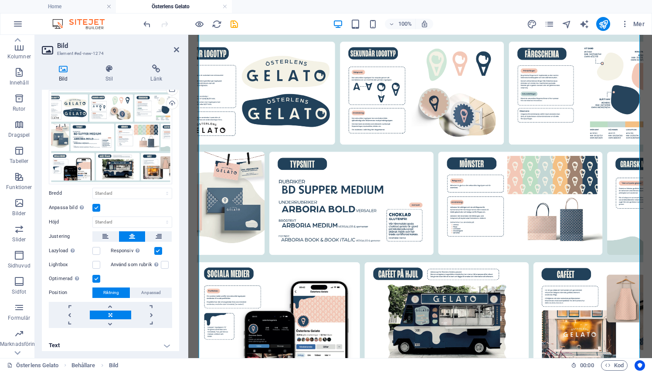
click at [96, 204] on label at bounding box center [96, 208] width 8 height 8
click at [0, 0] on input "Anpassa bild Anpassa bilden automatiskt att passa en bestämd bredd och höjd" at bounding box center [0, 0] width 0 height 0
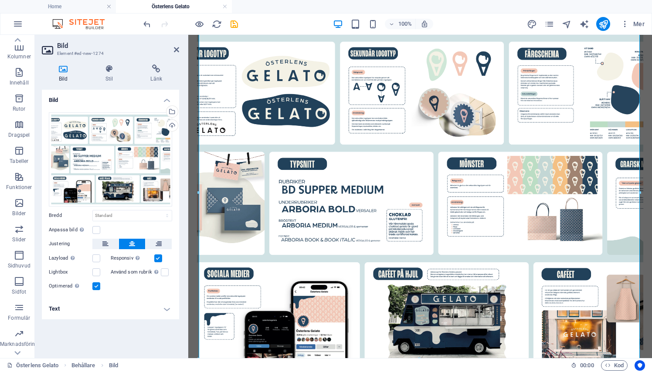
click at [114, 311] on h4 "Text" at bounding box center [110, 308] width 137 height 21
click at [115, 309] on h4 "Text" at bounding box center [110, 306] width 137 height 16
click at [105, 310] on h4 "Text" at bounding box center [110, 308] width 137 height 21
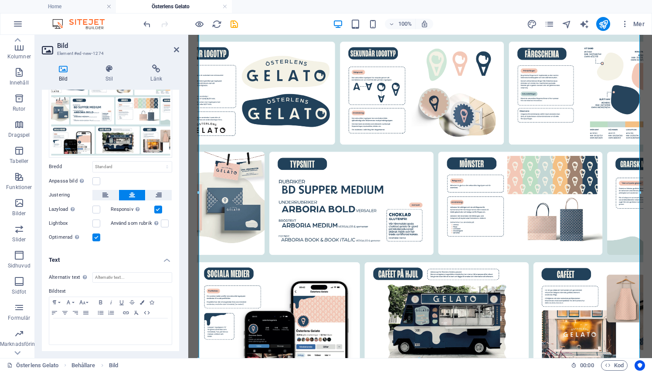
scroll to position [48, 0]
click at [170, 259] on h4 "Text" at bounding box center [110, 258] width 137 height 16
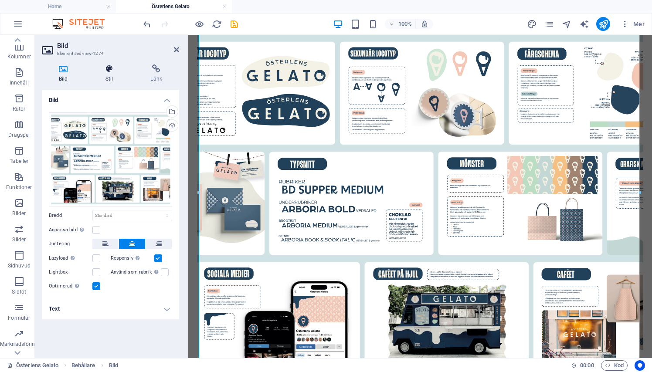
click at [113, 72] on icon at bounding box center [109, 68] width 42 height 9
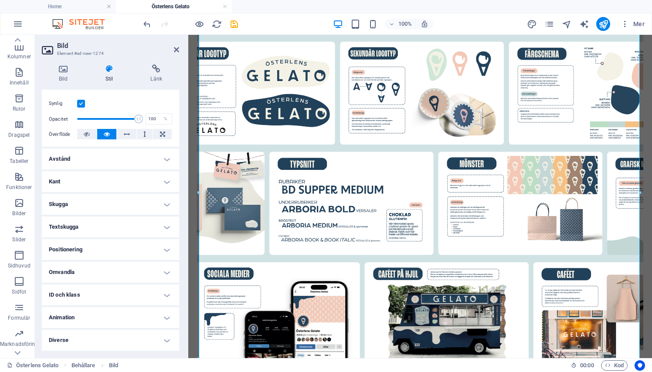
scroll to position [106, 0]
click at [78, 245] on h4 "Positionering" at bounding box center [110, 250] width 137 height 21
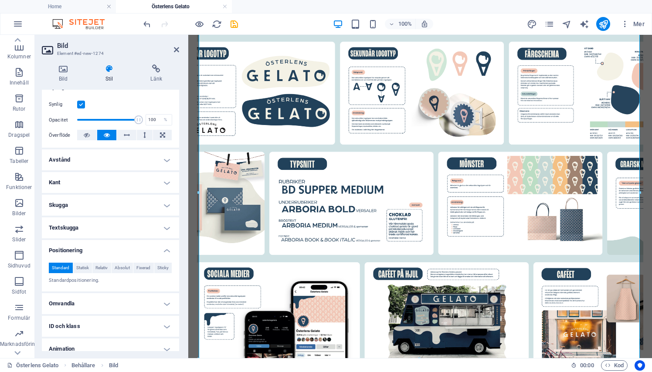
click at [78, 245] on h4 "Positionering" at bounding box center [110, 248] width 137 height 16
click at [77, 275] on h4 "Omvandla" at bounding box center [110, 273] width 137 height 21
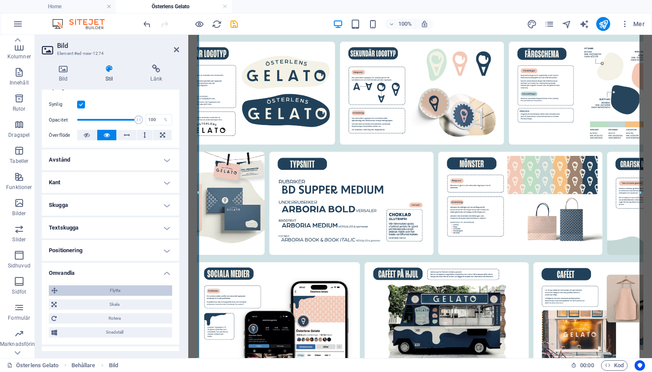
click at [78, 292] on span "Flytta" at bounding box center [114, 290] width 109 height 10
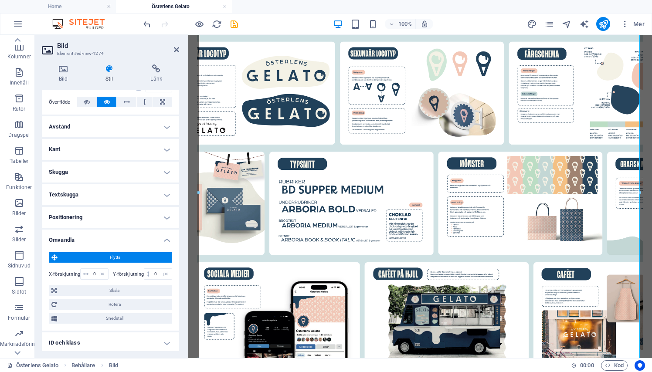
scroll to position [147, 0]
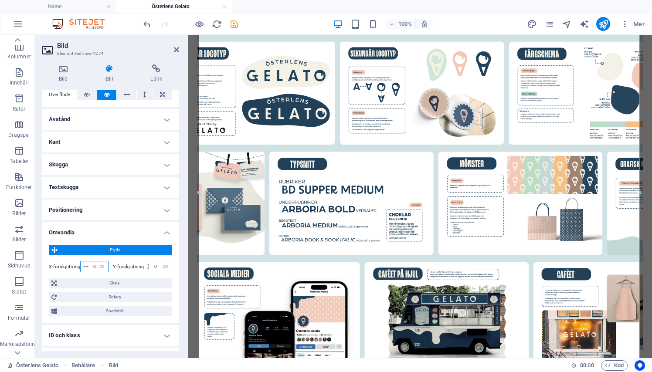
click at [92, 266] on input "0" at bounding box center [99, 266] width 17 height 10
type input "-50"
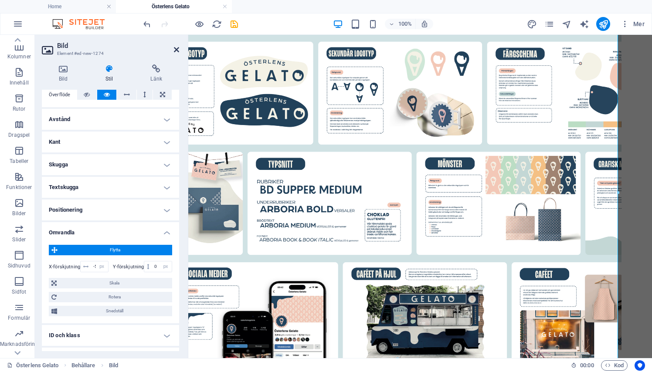
click at [174, 51] on icon at bounding box center [176, 49] width 5 height 7
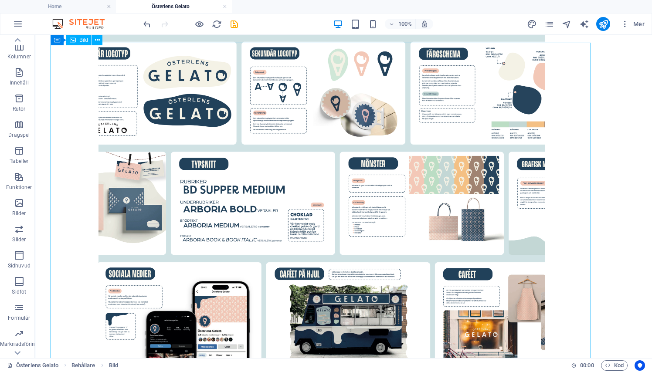
scroll to position [28, 0]
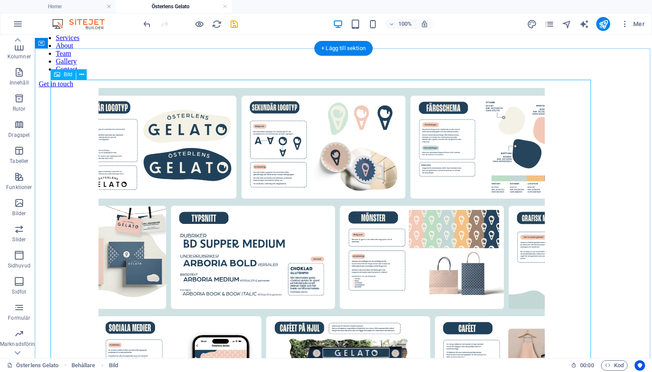
click at [81, 190] on figure at bounding box center [322, 257] width 610 height 339
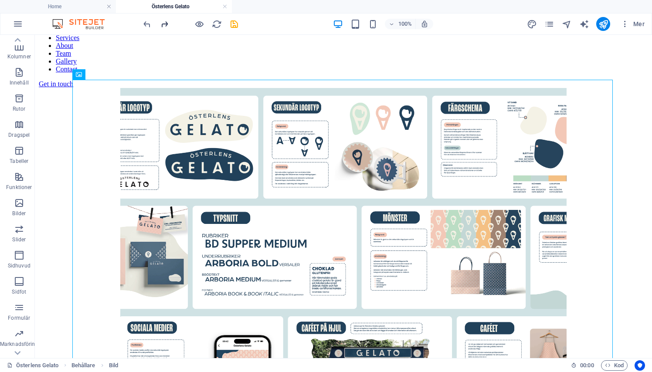
click at [166, 25] on icon "redo" at bounding box center [164, 24] width 10 height 10
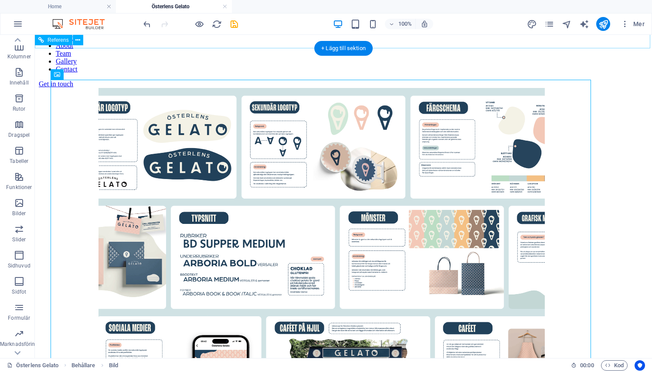
click at [154, 164] on figure at bounding box center [322, 257] width 610 height 339
select select "px"
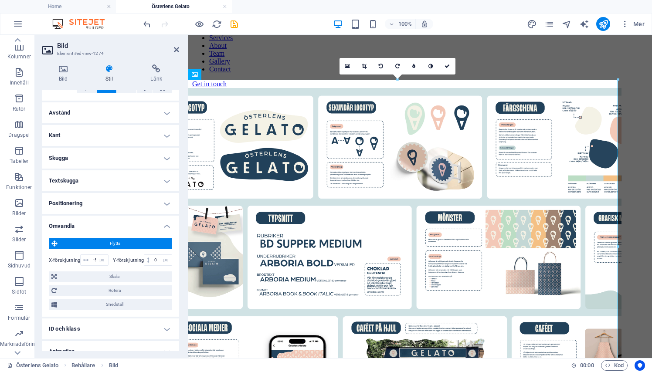
scroll to position [162, 0]
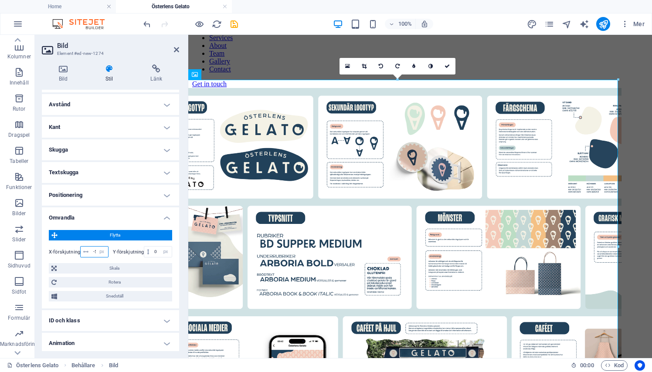
click at [93, 252] on input "-50" at bounding box center [99, 252] width 17 height 10
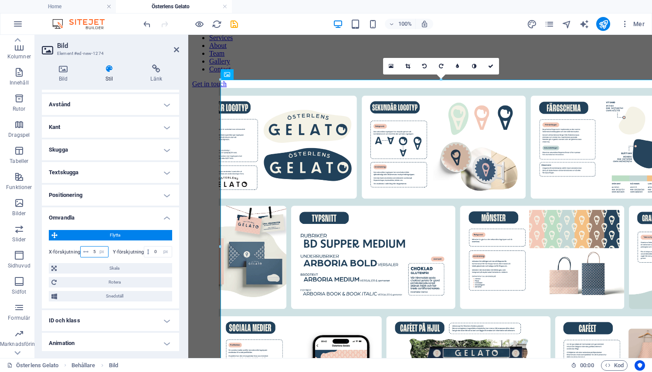
type input "5"
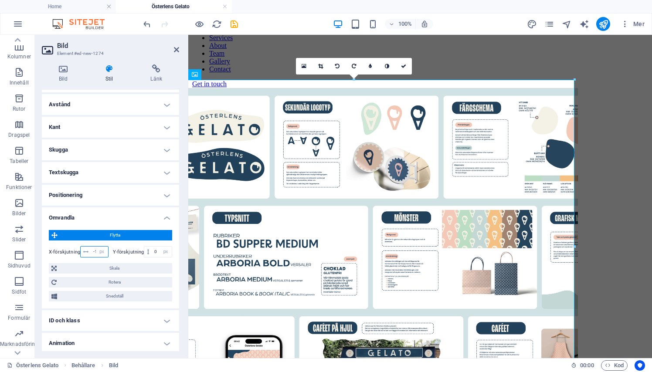
type input "-150"
click at [177, 54] on link at bounding box center [176, 49] width 5 height 7
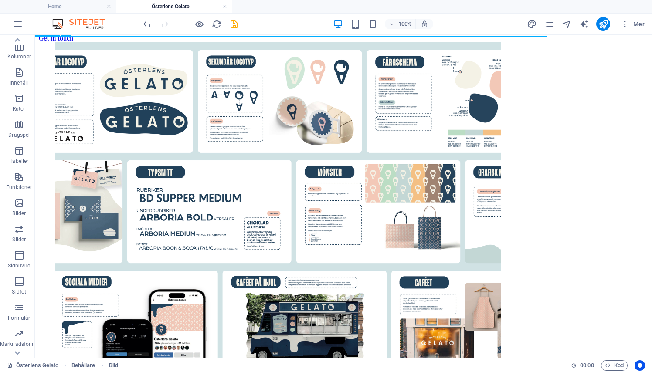
scroll to position [74, 0]
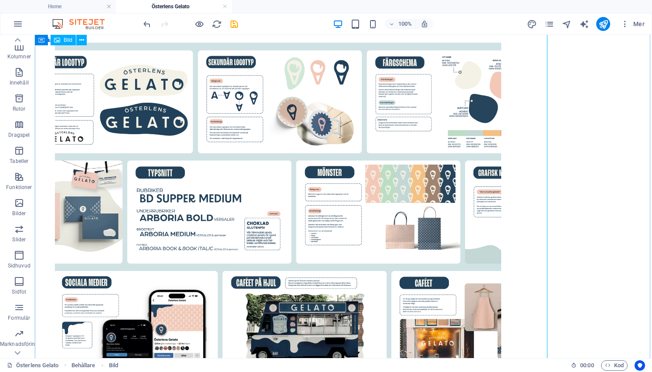
click at [63, 205] on figure at bounding box center [278, 212] width 610 height 339
select select "px"
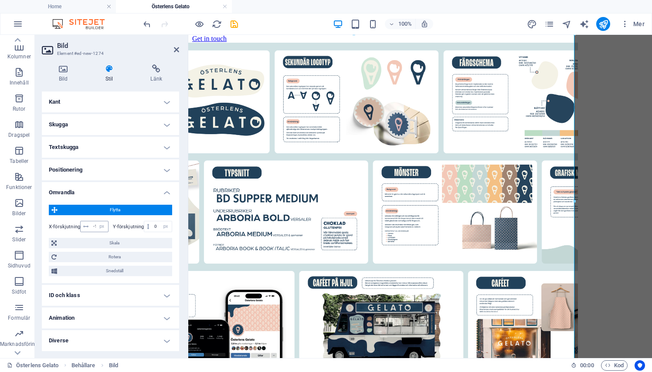
scroll to position [186, 0]
click at [94, 226] on input "-150" at bounding box center [99, 227] width 17 height 10
type input "-200"
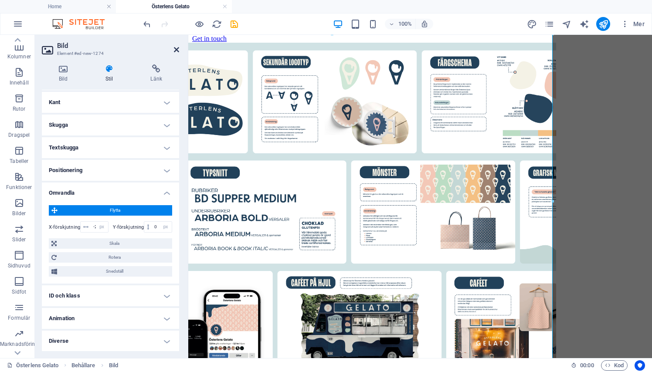
click at [179, 46] on icon at bounding box center [176, 49] width 5 height 7
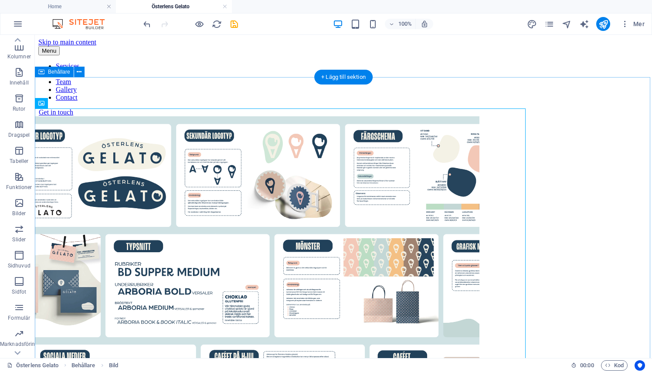
scroll to position [0, 0]
click at [312, 223] on figure at bounding box center [256, 285] width 610 height 339
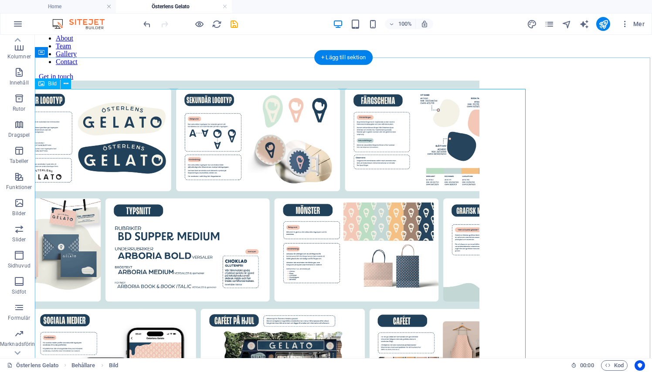
scroll to position [35, 0]
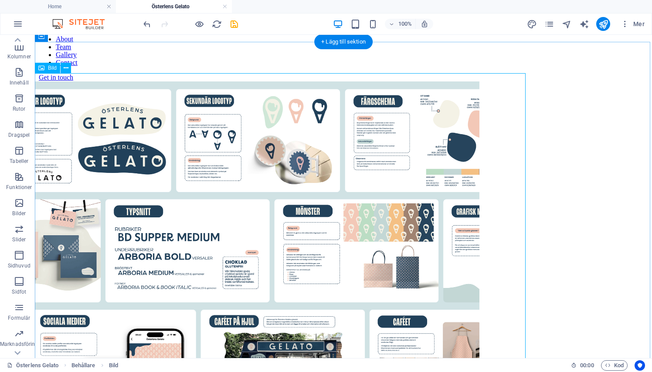
click at [312, 223] on figure at bounding box center [256, 250] width 610 height 339
select select "px"
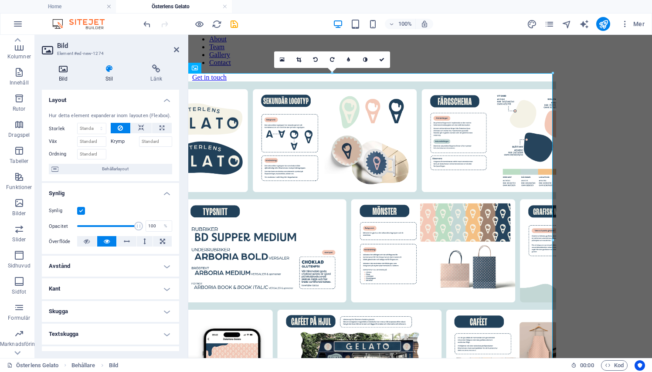
click at [65, 69] on icon at bounding box center [63, 68] width 43 height 9
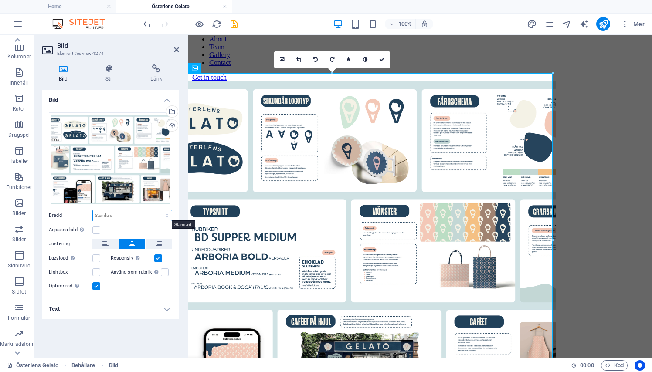
select select "px"
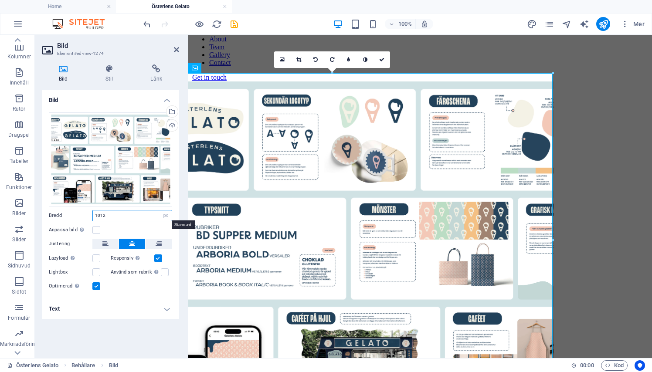
click at [113, 216] on input "1012" at bounding box center [132, 215] width 79 height 10
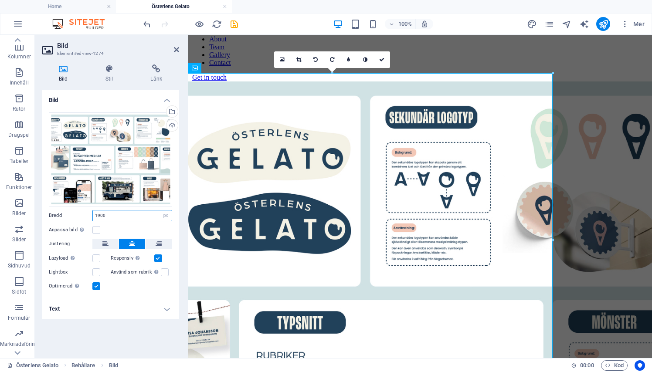
click at [123, 214] on input "1900" at bounding box center [132, 215] width 79 height 10
type input "1400"
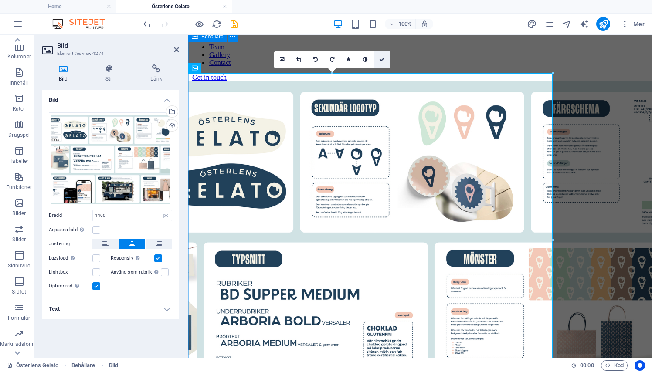
click at [384, 55] on link at bounding box center [381, 59] width 17 height 17
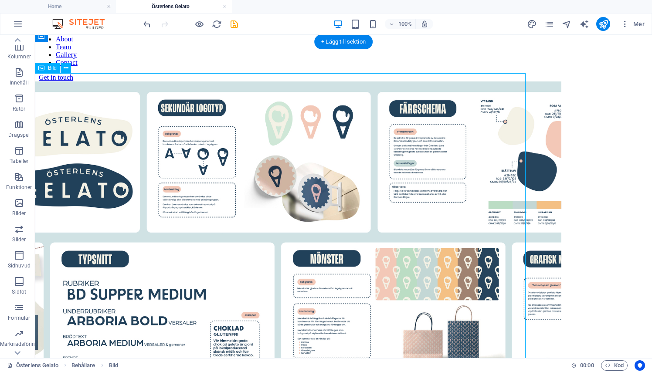
click at [359, 144] on figure at bounding box center [256, 312] width 610 height 463
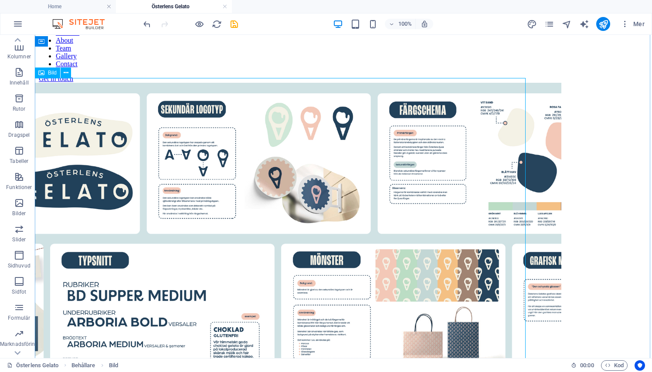
scroll to position [41, 0]
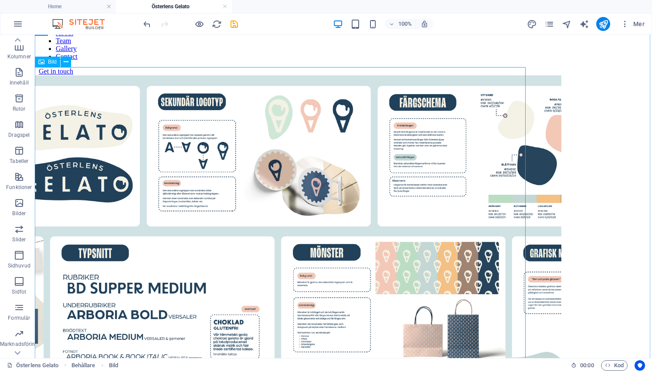
click at [351, 192] on figure at bounding box center [256, 306] width 610 height 463
select select "px"
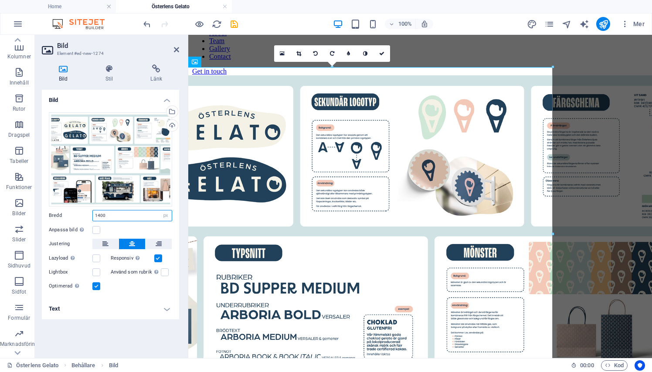
click at [128, 215] on input "1400" at bounding box center [132, 215] width 79 height 10
type input "1920"
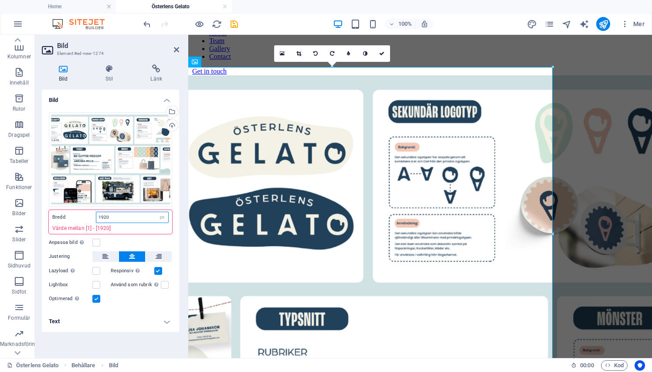
click at [121, 215] on input "1920" at bounding box center [132, 217] width 72 height 10
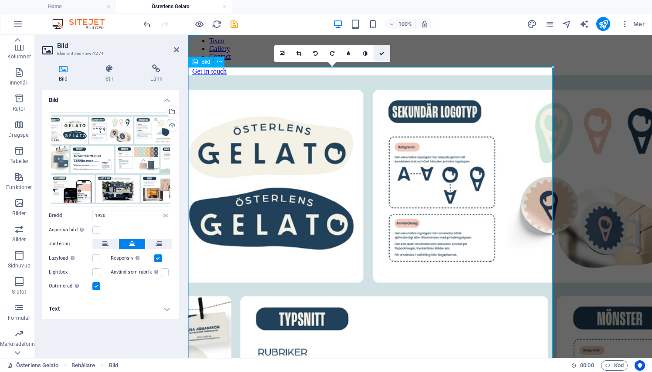
click at [385, 46] on link at bounding box center [381, 53] width 17 height 17
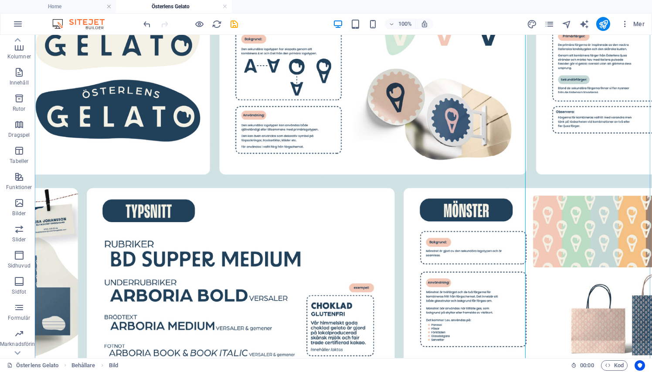
scroll to position [151, 0]
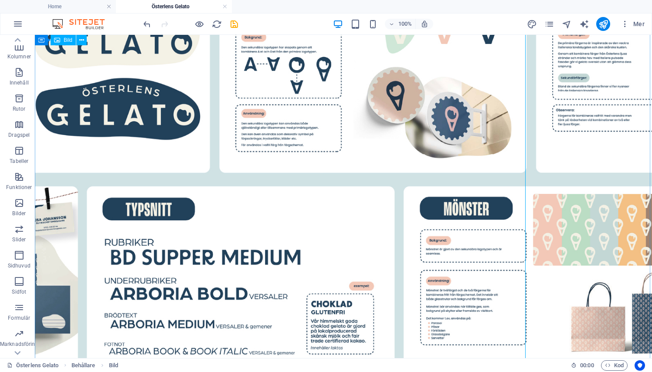
click at [236, 172] on figure at bounding box center [256, 283] width 610 height 634
select select "px"
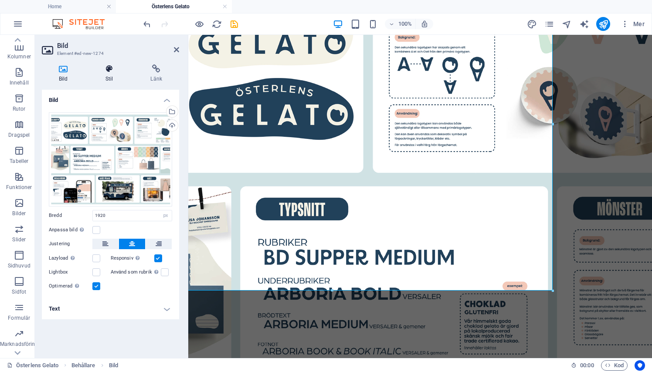
click at [117, 78] on h4 "Stil" at bounding box center [110, 73] width 45 height 18
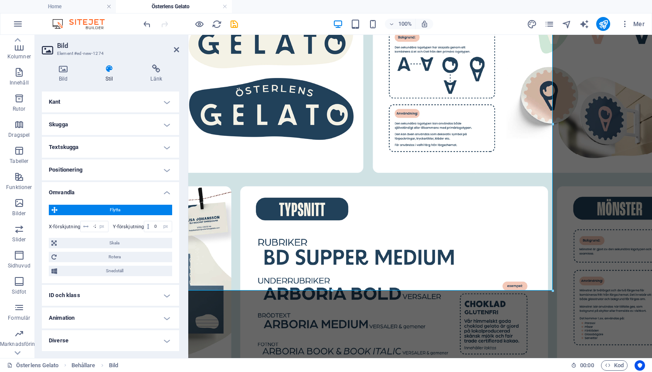
scroll to position [186, 0]
click at [94, 224] on input "-200" at bounding box center [99, 227] width 17 height 10
type input "-100"
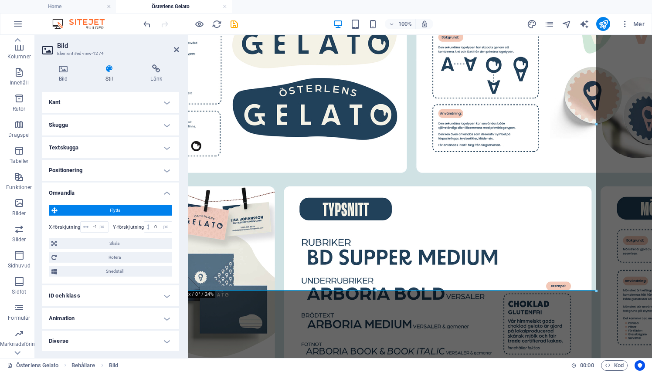
click at [179, 54] on header "Bild Element #ed-new-1274" at bounding box center [110, 46] width 137 height 23
click at [177, 52] on icon at bounding box center [176, 49] width 5 height 7
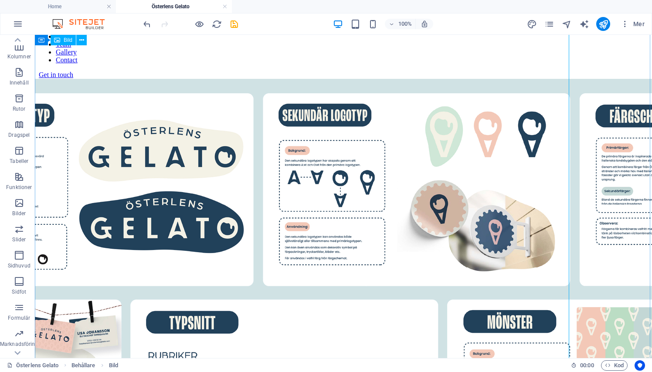
scroll to position [18, 0]
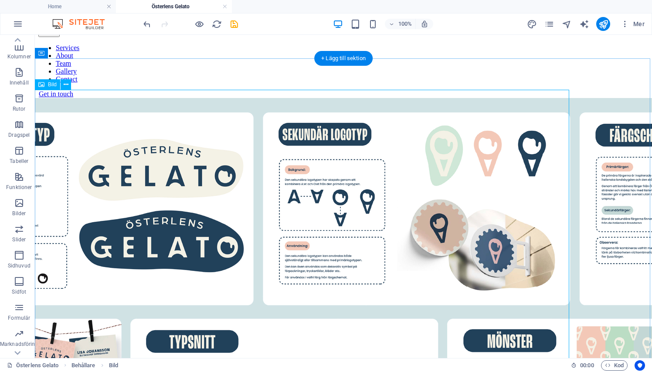
select select "px"
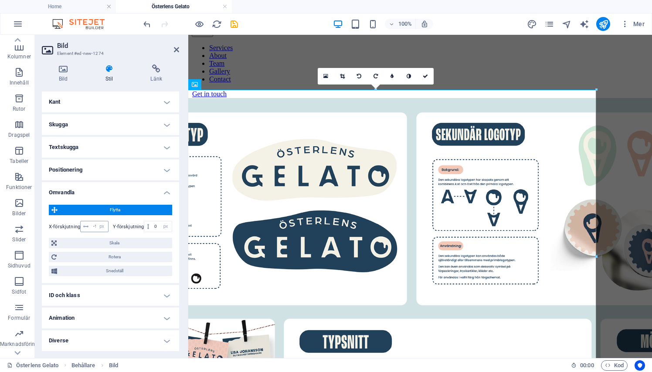
scroll to position [186, 0]
click at [94, 223] on input "-100" at bounding box center [99, 227] width 17 height 10
type input "-50"
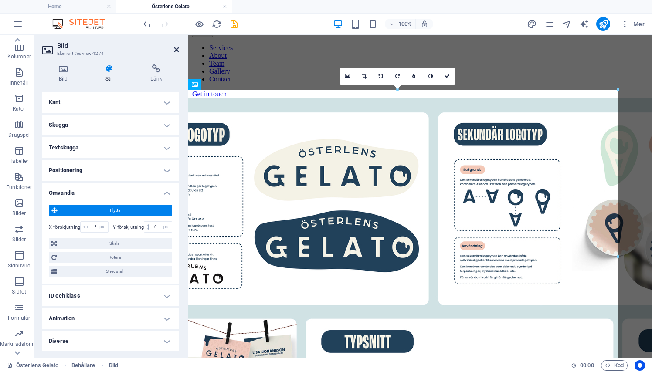
click at [176, 50] on icon at bounding box center [176, 49] width 5 height 7
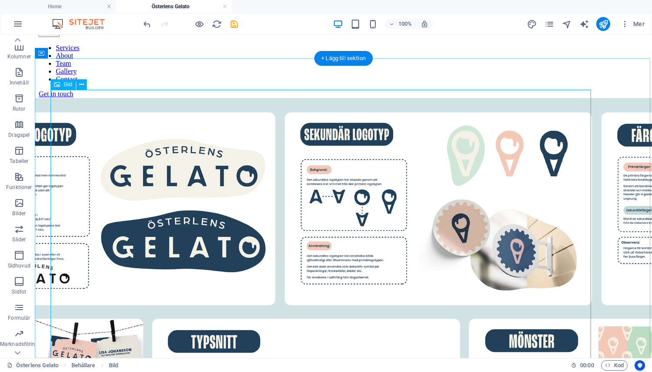
select select "px"
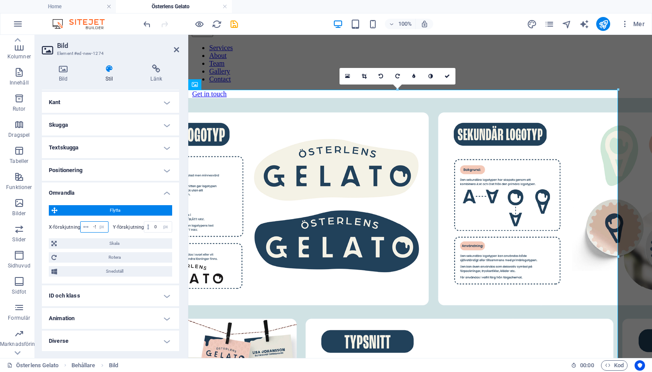
click at [92, 228] on input "-50" at bounding box center [99, 227] width 17 height 10
type input "-20"
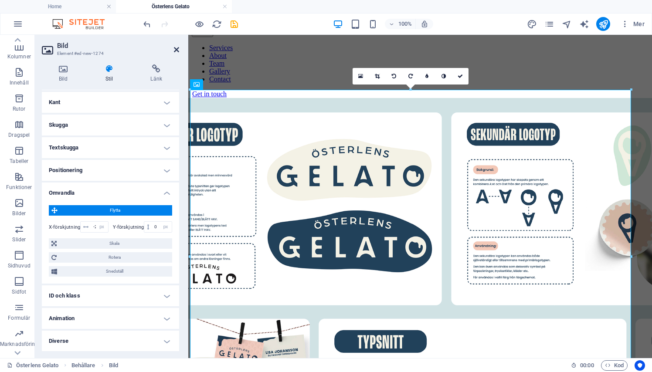
click at [177, 50] on icon at bounding box center [176, 49] width 5 height 7
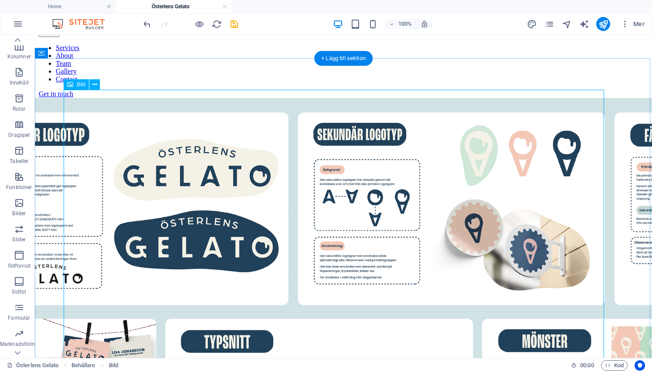
select select "px"
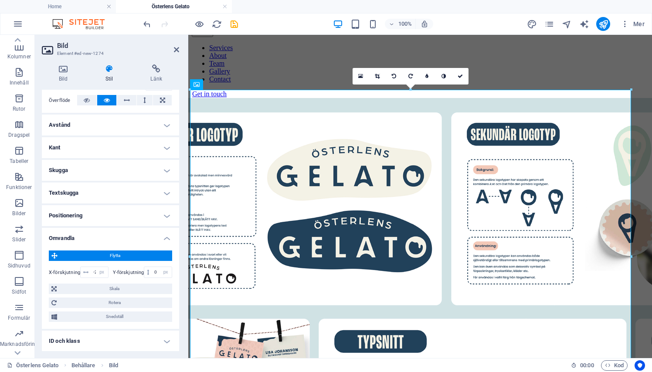
scroll to position [145, 0]
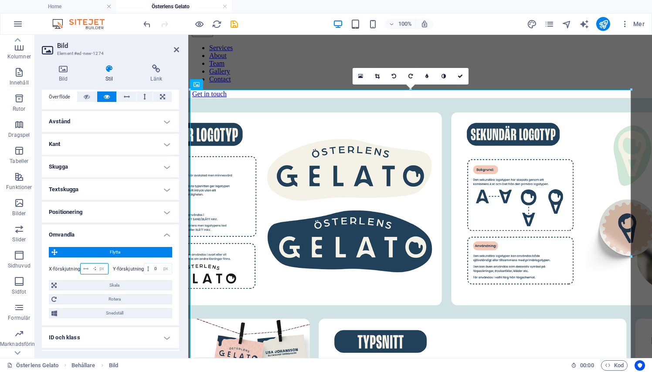
click at [93, 266] on input "-20" at bounding box center [99, 269] width 17 height 10
type input "-40"
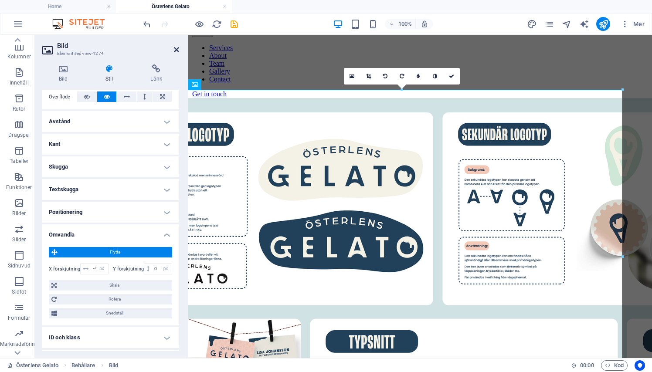
click at [175, 50] on icon at bounding box center [176, 49] width 5 height 7
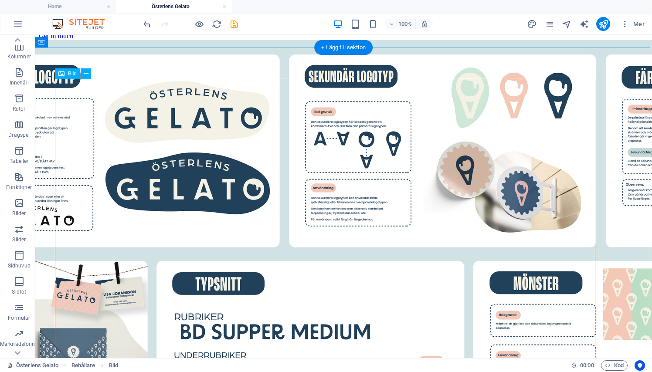
scroll to position [77, 0]
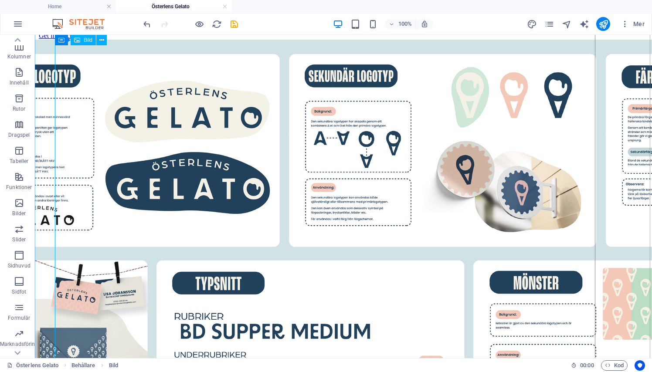
click at [314, 166] on figure at bounding box center [326, 357] width 610 height 634
select select "px"
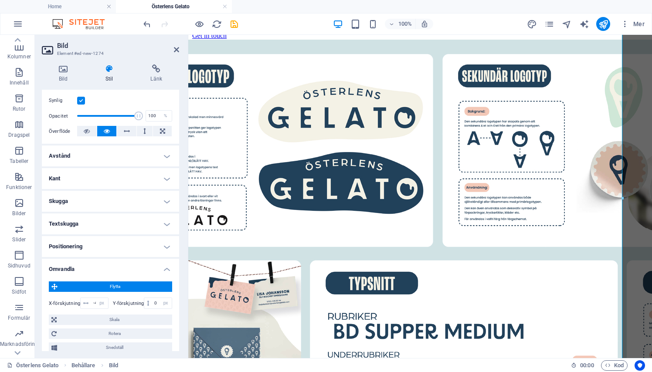
scroll to position [165, 0]
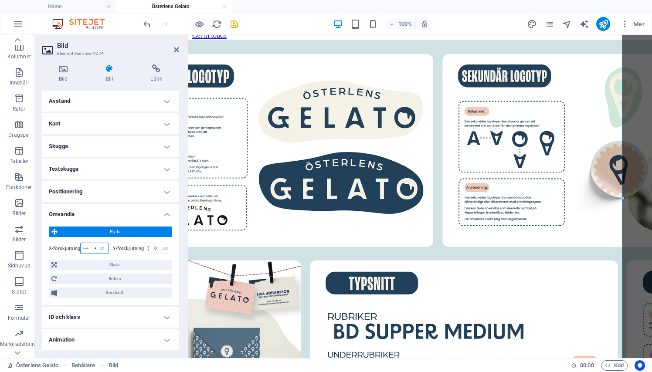
click at [92, 246] on input "-40" at bounding box center [99, 248] width 17 height 10
type input "-80"
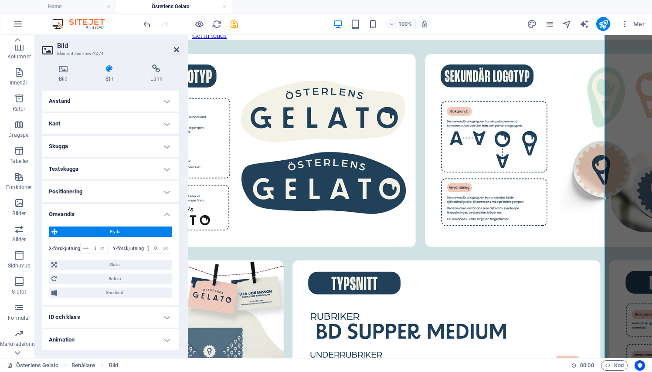
click at [174, 46] on icon at bounding box center [176, 49] width 5 height 7
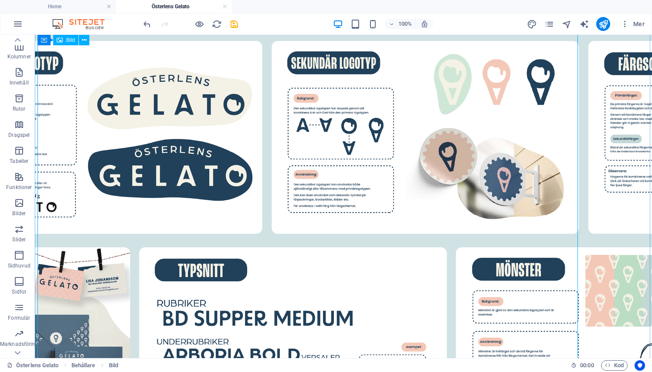
scroll to position [93, 0]
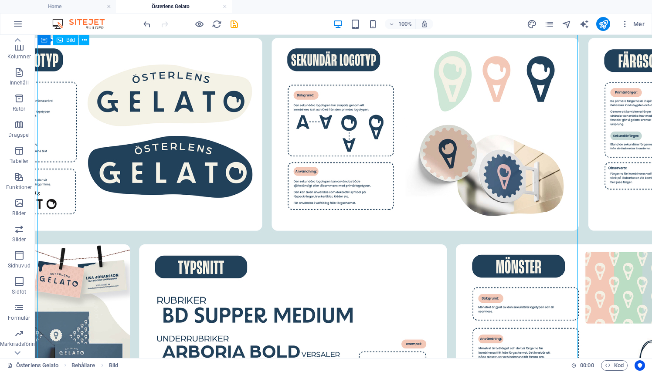
click at [194, 164] on figure at bounding box center [308, 341] width 610 height 634
select select "px"
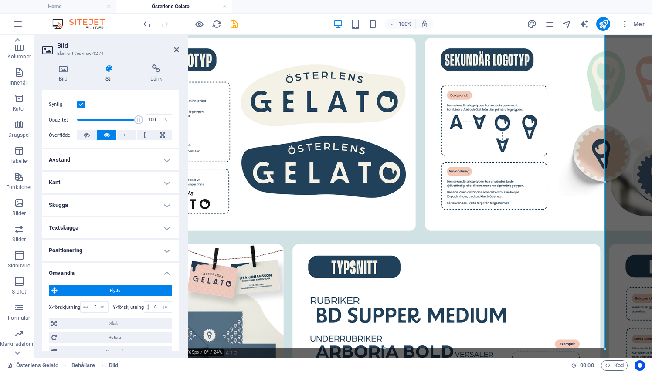
scroll to position [186, 0]
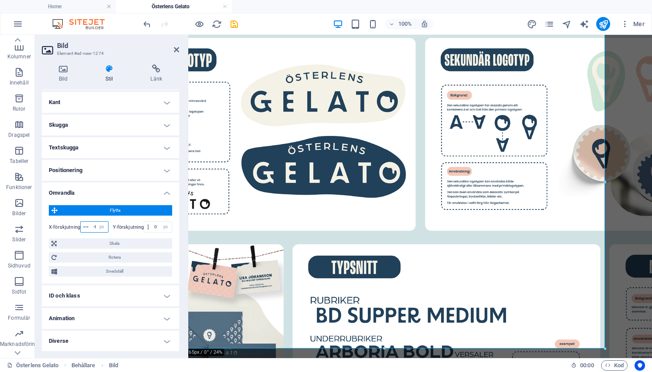
click at [93, 224] on input "-80" at bounding box center [99, 227] width 17 height 10
type input "-90"
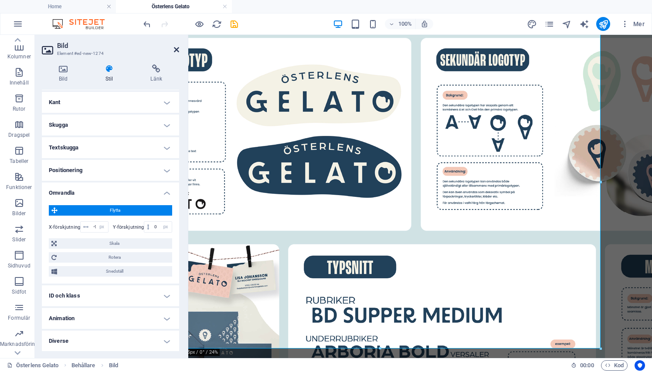
click at [177, 50] on icon at bounding box center [176, 49] width 5 height 7
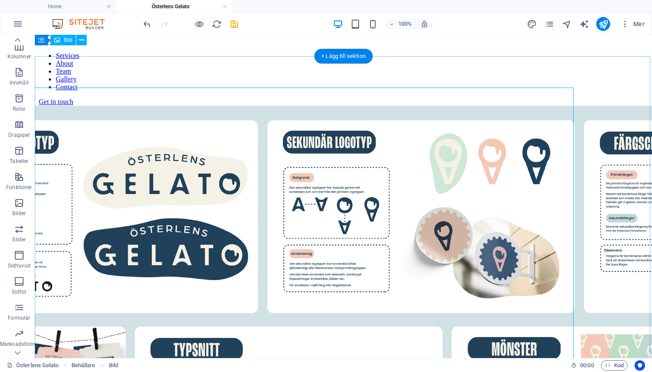
scroll to position [0, 0]
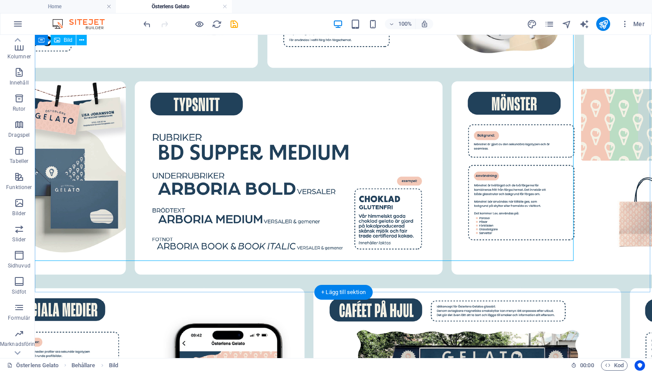
click at [345, 159] on figure at bounding box center [304, 178] width 610 height 634
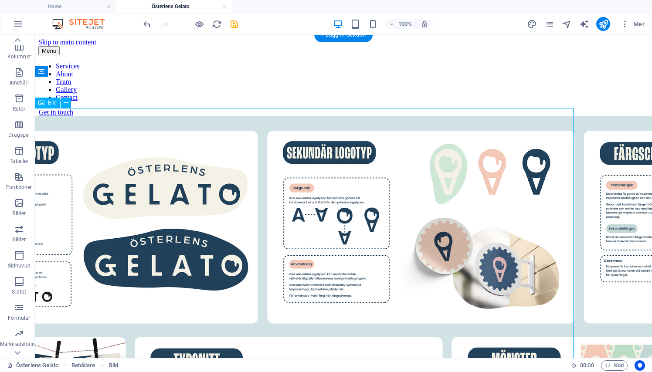
scroll to position [0, 0]
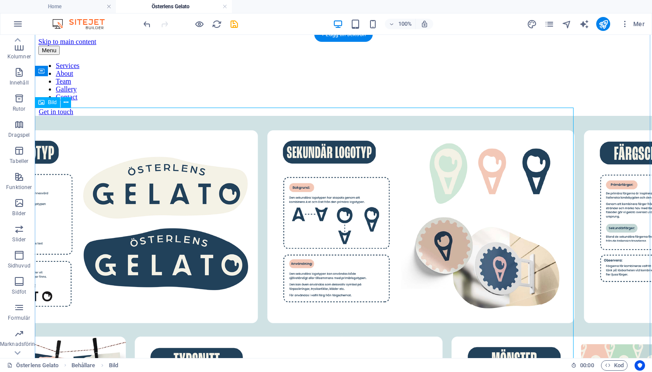
select select "px"
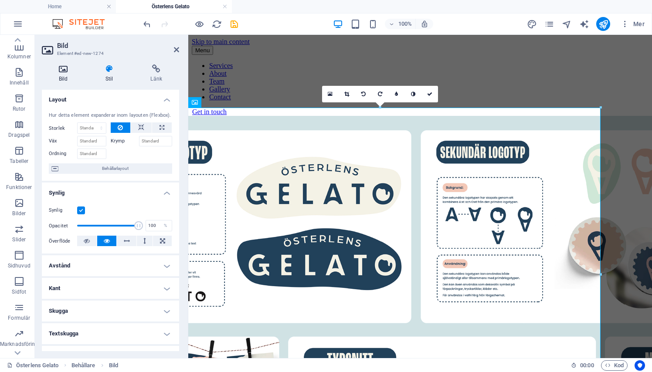
click at [68, 68] on icon at bounding box center [63, 68] width 43 height 9
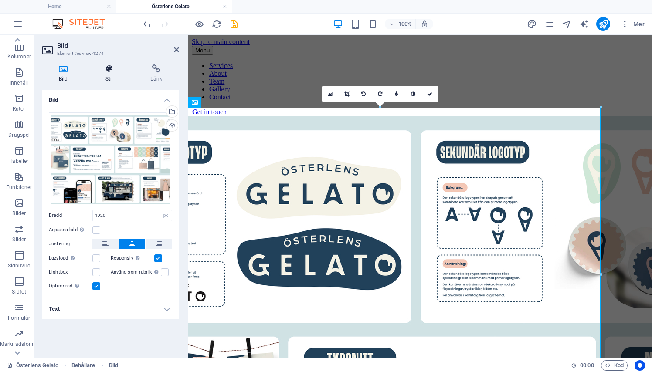
click at [104, 76] on h4 "Stil" at bounding box center [110, 73] width 45 height 18
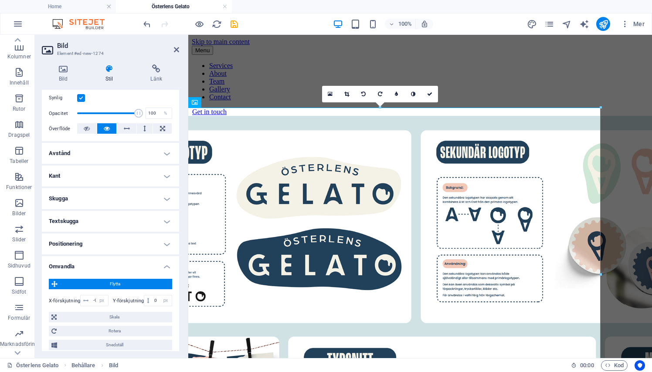
click at [104, 264] on h4 "Omvandla" at bounding box center [110, 264] width 137 height 16
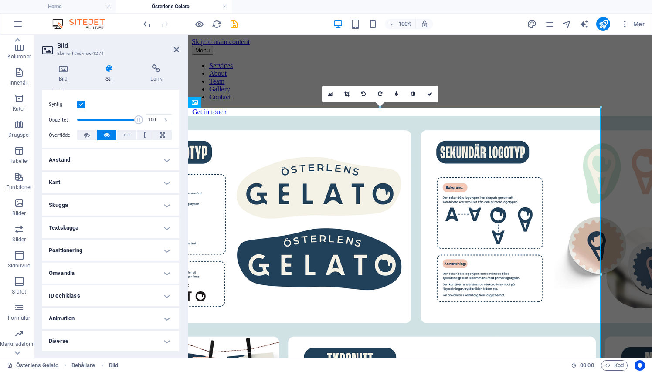
click at [88, 252] on h4 "Positionering" at bounding box center [110, 250] width 137 height 21
click at [88, 252] on h4 "Positionering" at bounding box center [110, 248] width 137 height 16
click at [78, 162] on h4 "Avstånd" at bounding box center [110, 159] width 137 height 21
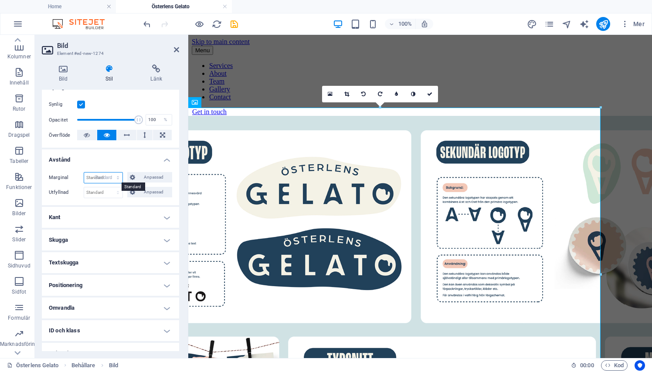
select select "DISABLED_OPTION_VALUE"
click at [175, 48] on icon at bounding box center [176, 49] width 5 height 7
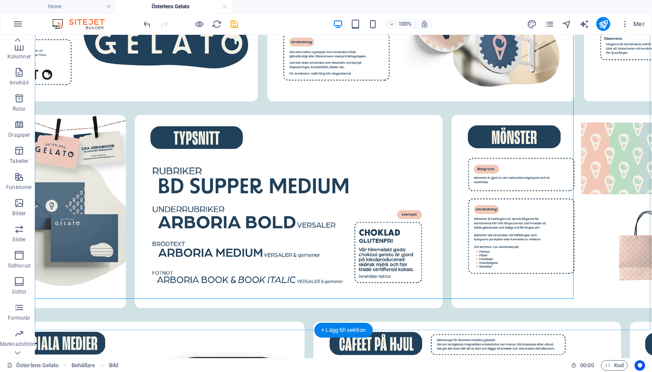
scroll to position [224, 0]
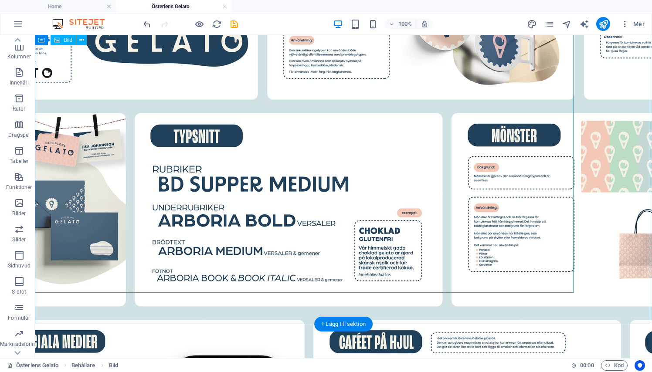
click at [386, 211] on figure at bounding box center [304, 209] width 610 height 634
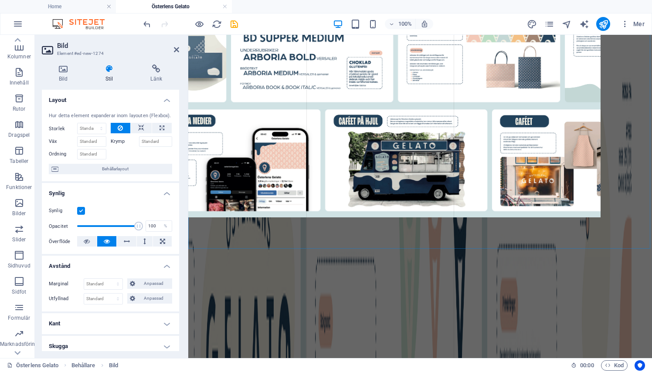
drag, startPoint x: 601, startPoint y: 220, endPoint x: 639, endPoint y: 234, distance: 40.7
click at [639, 234] on div "Dra hit för att ersätta det befintliga innehållet. Tryck på "Ctrl" om du vill s…" at bounding box center [420, 84] width 464 height 547
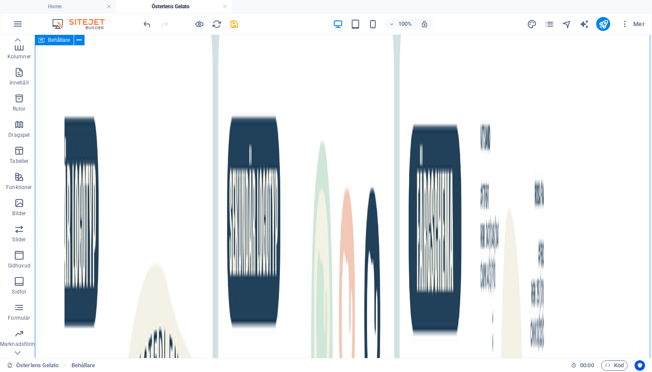
click at [146, 28] on icon "undo" at bounding box center [147, 24] width 10 height 10
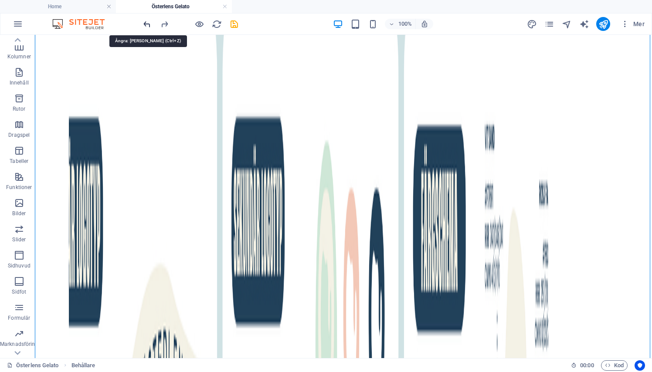
click at [146, 28] on icon "undo" at bounding box center [147, 24] width 10 height 10
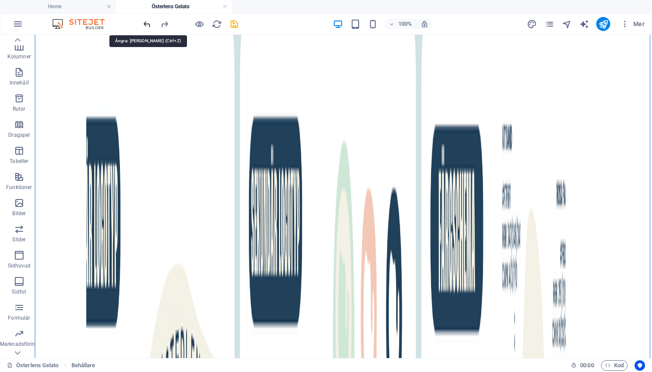
click at [146, 28] on icon "undo" at bounding box center [147, 24] width 10 height 10
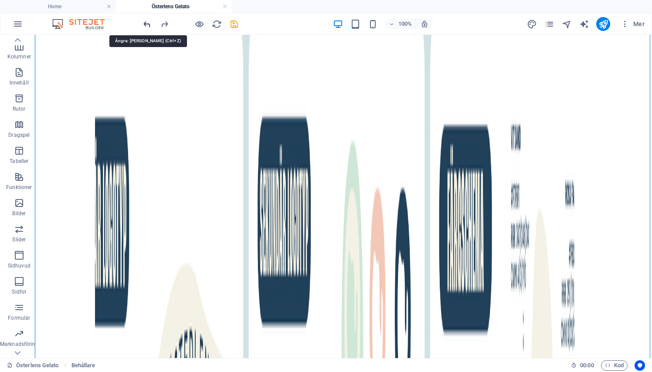
click at [146, 28] on icon "undo" at bounding box center [147, 24] width 10 height 10
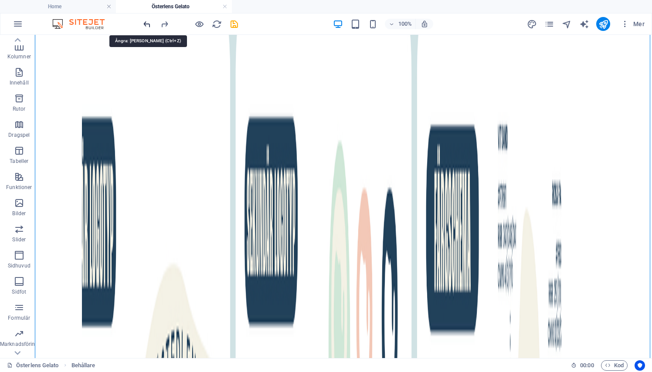
click at [146, 28] on icon "undo" at bounding box center [147, 24] width 10 height 10
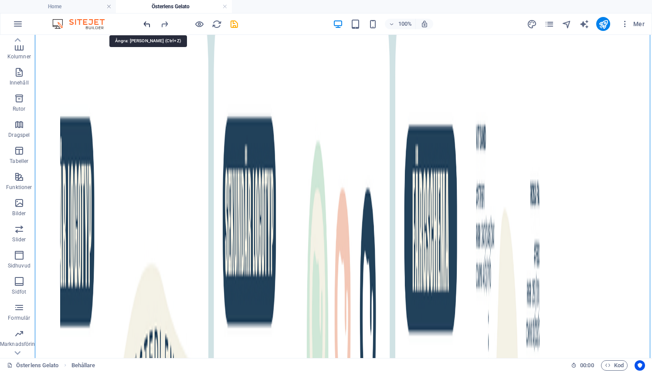
click at [146, 28] on icon "undo" at bounding box center [147, 24] width 10 height 10
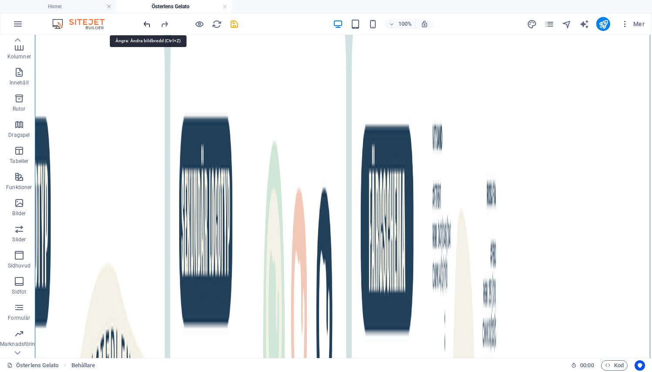
click at [146, 28] on icon "undo" at bounding box center [147, 24] width 10 height 10
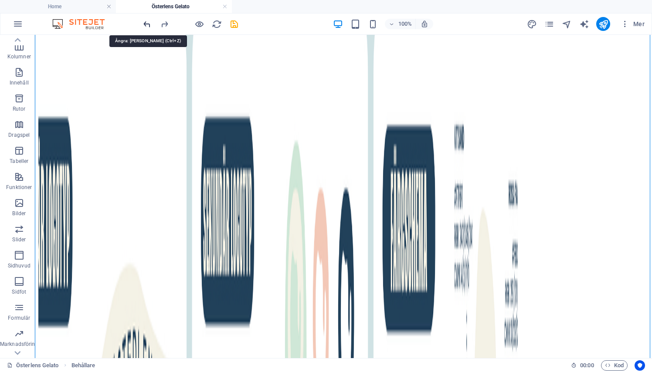
click at [146, 28] on icon "undo" at bounding box center [147, 24] width 10 height 10
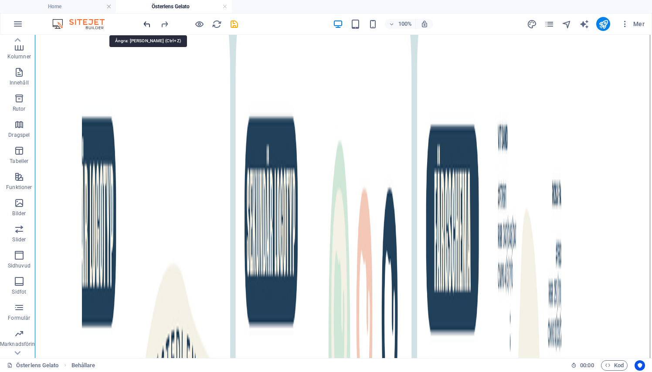
click at [146, 28] on icon "undo" at bounding box center [147, 24] width 10 height 10
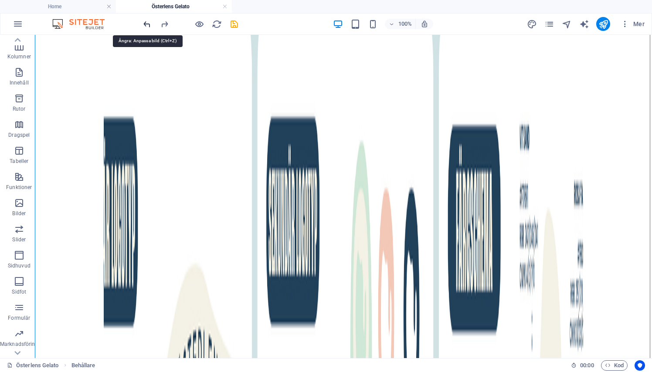
click at [146, 28] on icon "undo" at bounding box center [147, 24] width 10 height 10
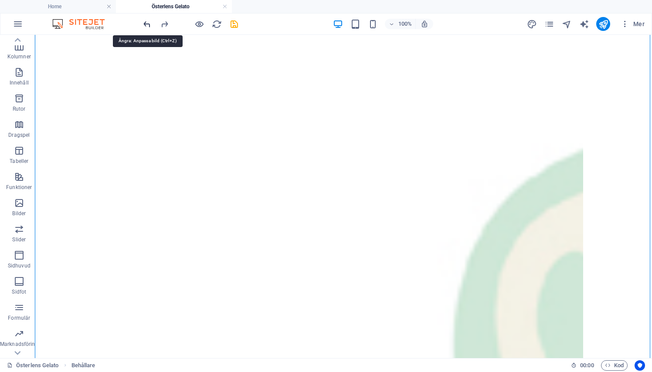
click at [146, 28] on icon "undo" at bounding box center [147, 24] width 10 height 10
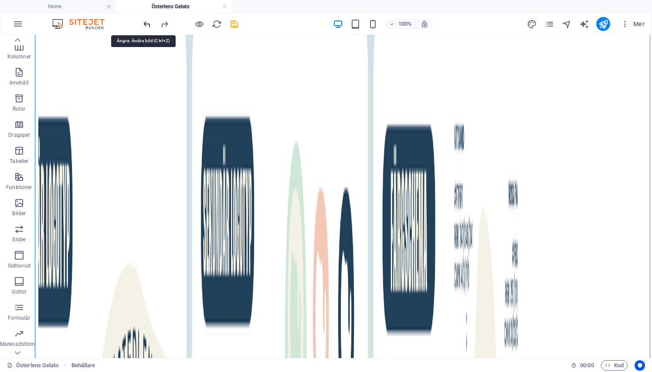
click at [146, 28] on icon "undo" at bounding box center [147, 24] width 10 height 10
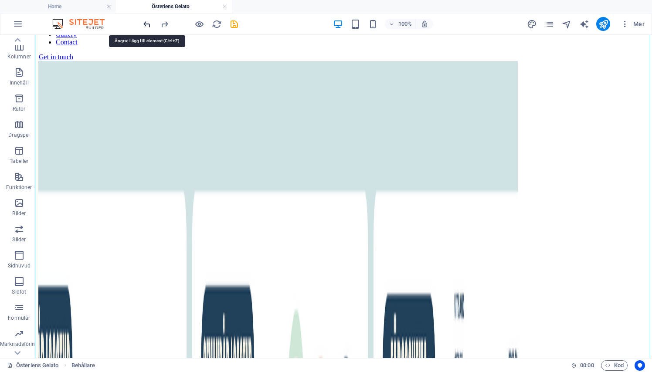
click at [146, 28] on icon "undo" at bounding box center [147, 24] width 10 height 10
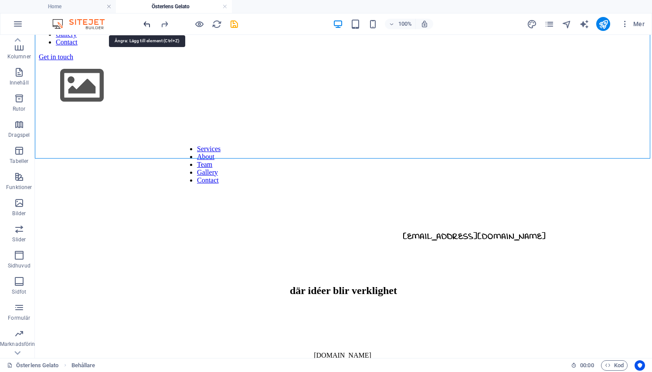
scroll to position [43, 0]
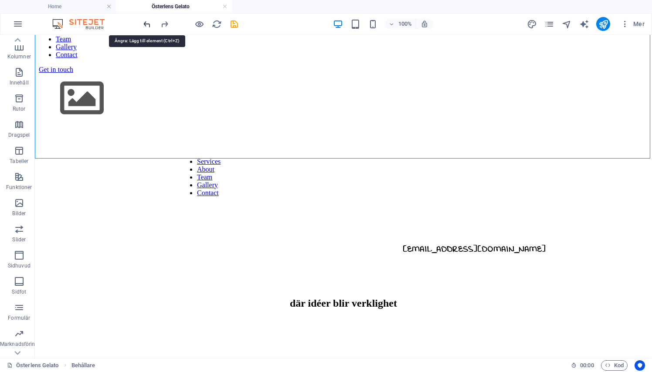
click at [146, 28] on icon "undo" at bounding box center [147, 24] width 10 height 10
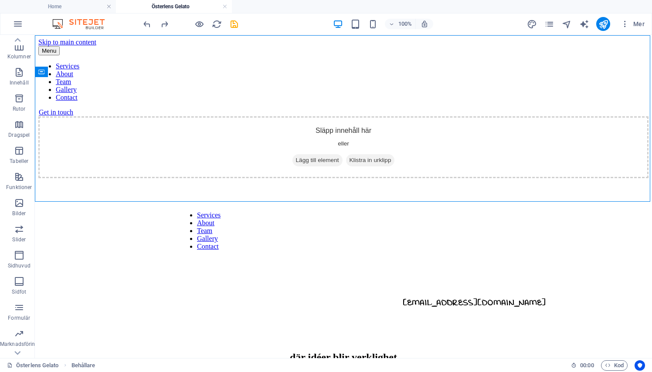
scroll to position [0, 0]
click at [235, 30] on div at bounding box center [191, 24] width 98 height 14
click at [235, 27] on icon "save" at bounding box center [234, 24] width 10 height 10
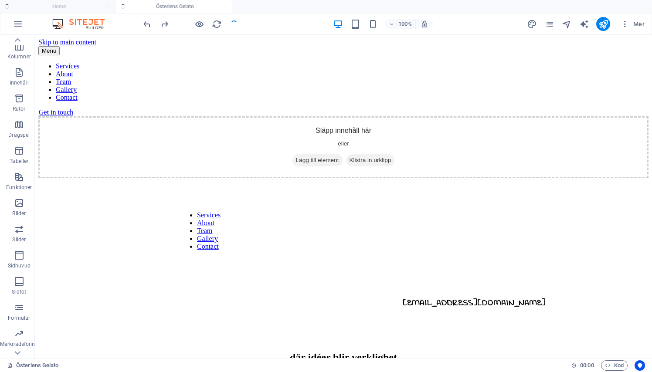
checkbox input "false"
click at [552, 25] on icon "pages" at bounding box center [549, 24] width 10 height 10
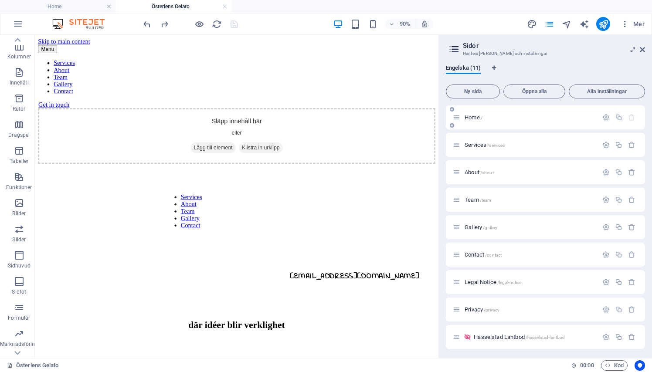
click at [478, 119] on span "Home /" at bounding box center [474, 117] width 18 height 7
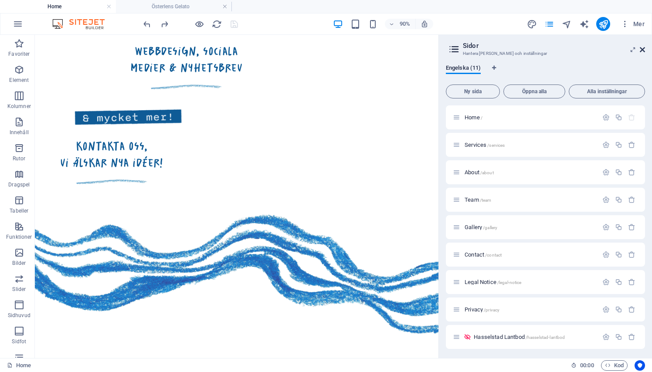
click at [644, 49] on icon at bounding box center [642, 49] width 5 height 7
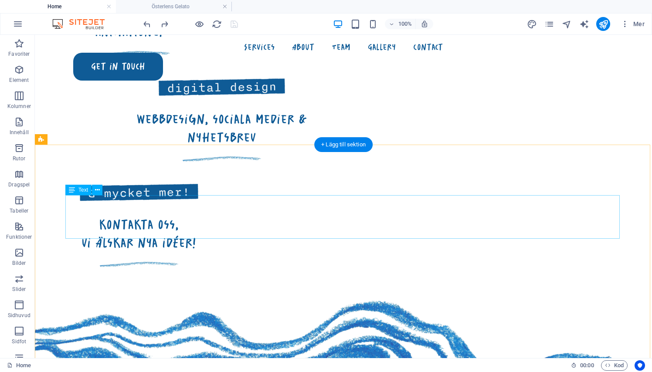
scroll to position [833, 0]
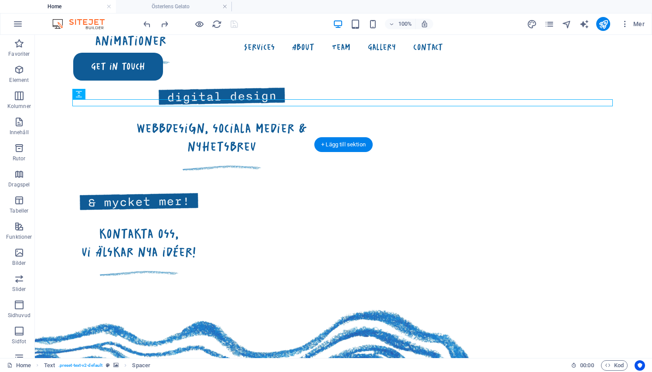
click at [281, 310] on figure at bounding box center [343, 376] width 617 height 132
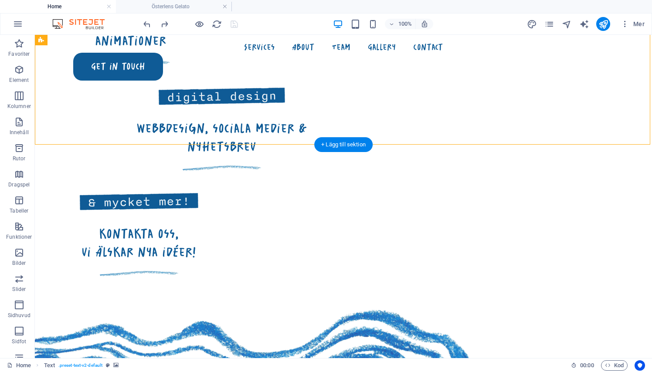
click at [281, 310] on figure at bounding box center [343, 376] width 617 height 132
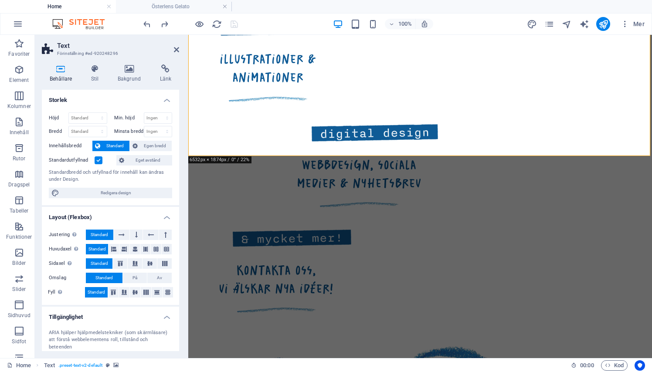
click at [556, 23] on div "Mer" at bounding box center [587, 24] width 122 height 14
click at [553, 22] on icon "pages" at bounding box center [549, 24] width 10 height 10
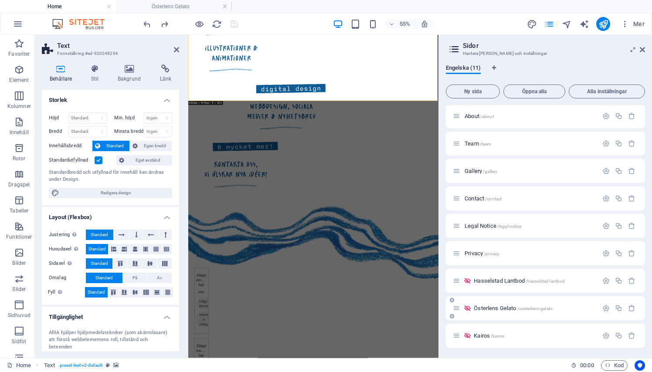
scroll to position [56, 0]
click at [494, 306] on span "Österlens Gelato /oesterlens-gelato" at bounding box center [513, 308] width 79 height 7
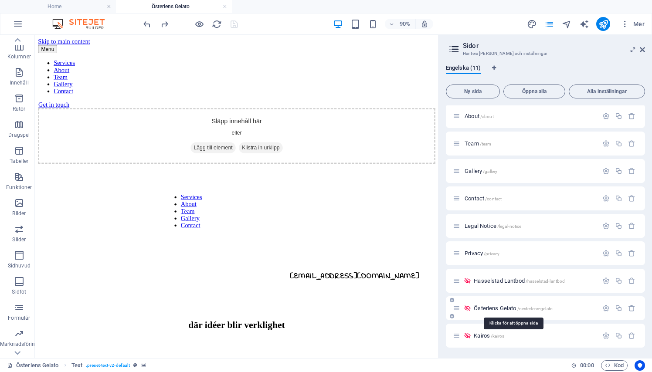
click at [494, 306] on span "Österlens Gelato /oesterlens-gelato" at bounding box center [513, 308] width 79 height 7
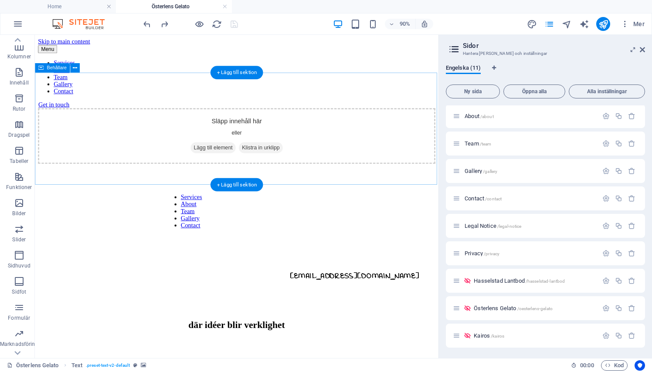
click at [362, 147] on div "Släpp innehåll här eller Lägg till element Klistra in urklipp" at bounding box center [258, 147] width 441 height 62
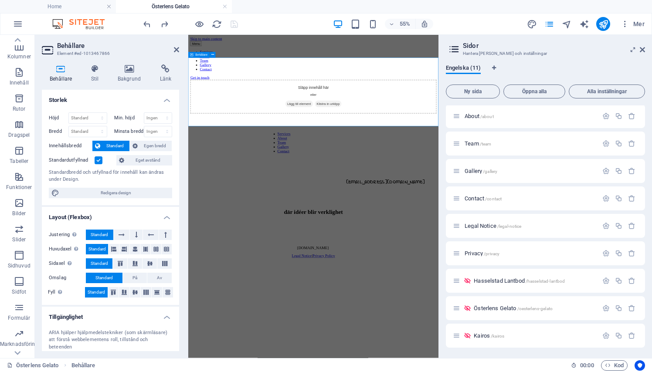
click at [448, 154] on span "Klistra in urklipp" at bounding box center [442, 160] width 49 height 12
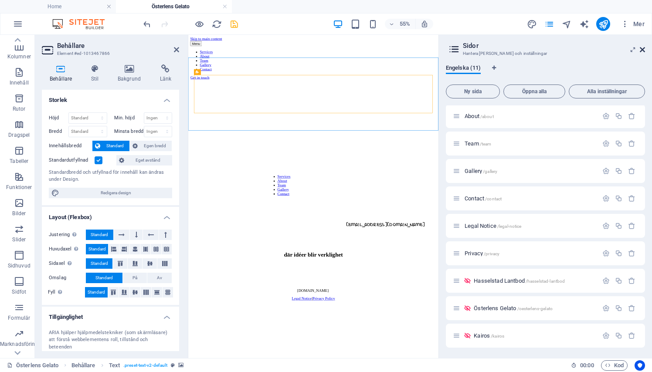
click at [644, 49] on icon at bounding box center [642, 49] width 5 height 7
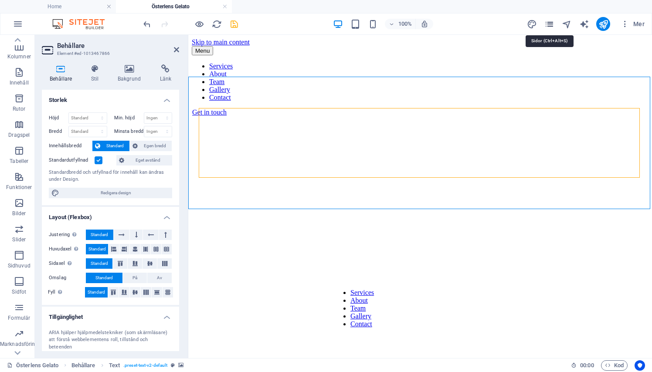
click at [553, 24] on icon "pages" at bounding box center [549, 24] width 10 height 10
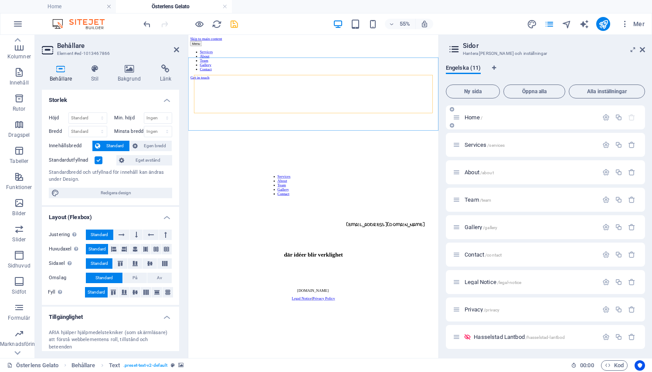
click at [514, 117] on p "Home /" at bounding box center [530, 118] width 131 height 6
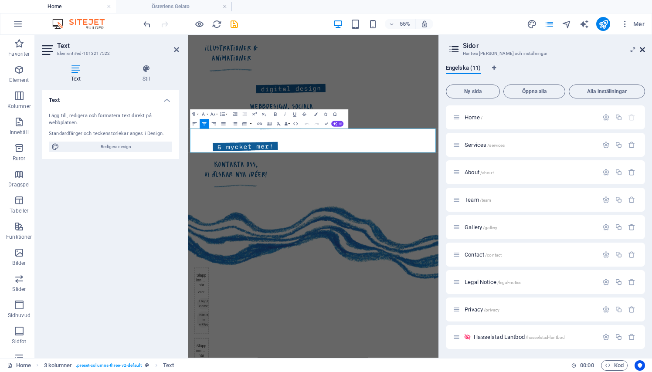
click at [641, 50] on icon at bounding box center [642, 49] width 5 height 7
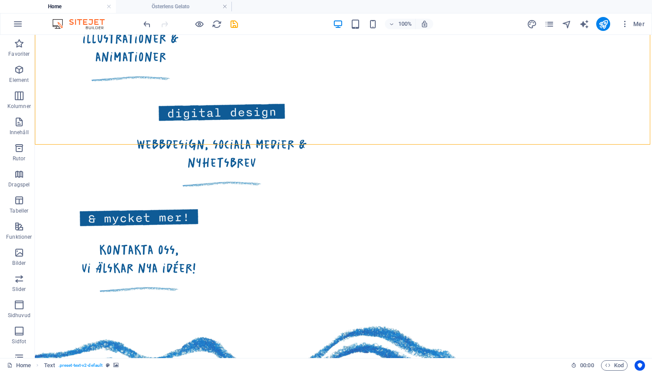
scroll to position [808, 0]
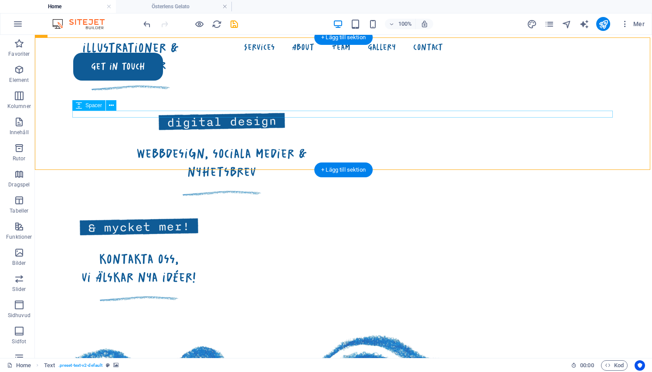
select select "rem"
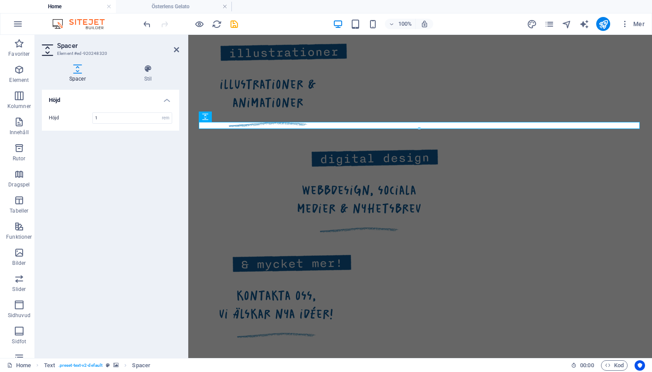
click at [176, 55] on header "Spacer Element #ed-920248320" at bounding box center [110, 46] width 137 height 23
click at [176, 46] on link at bounding box center [176, 49] width 5 height 7
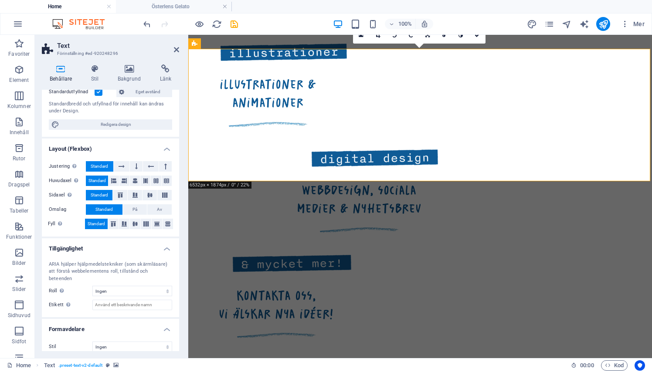
scroll to position [68, 0]
click at [92, 68] on icon at bounding box center [94, 68] width 23 height 9
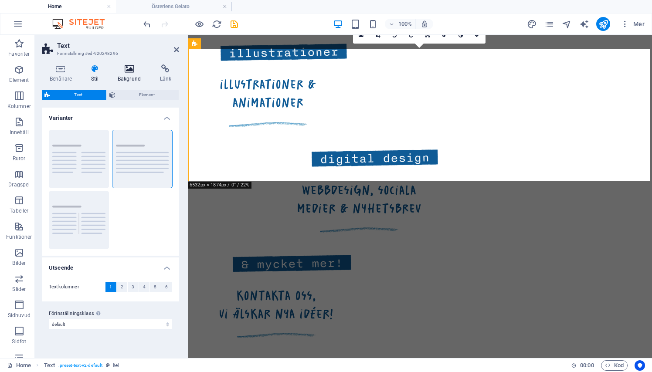
click at [128, 72] on icon at bounding box center [129, 68] width 39 height 9
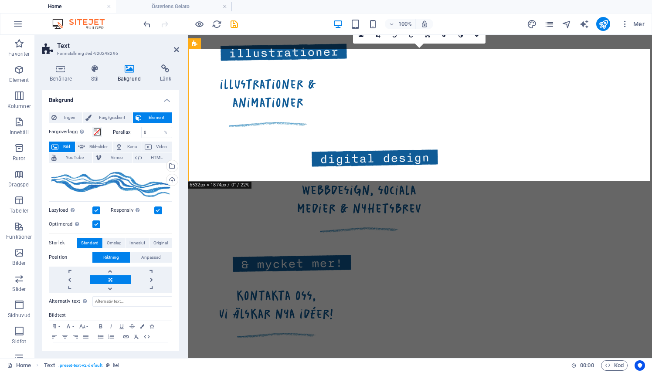
click at [552, 25] on icon "pages" at bounding box center [549, 24] width 10 height 10
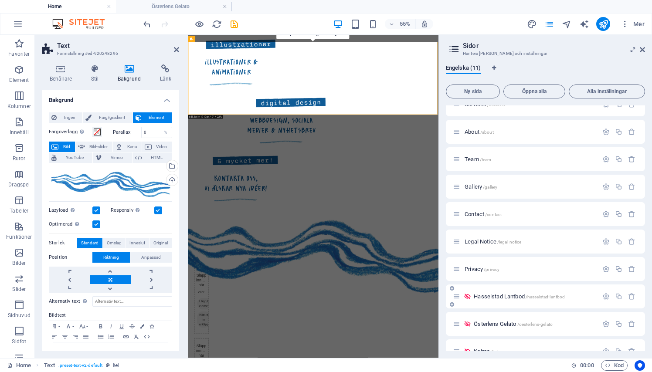
scroll to position [45, 0]
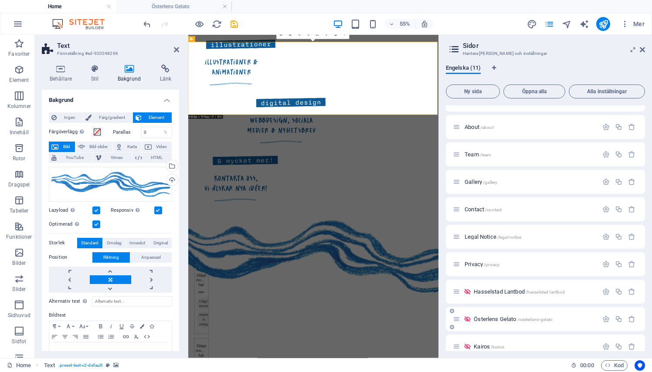
click at [499, 319] on span "Österlens Gelato /oesterlens-gelato" at bounding box center [513, 319] width 79 height 7
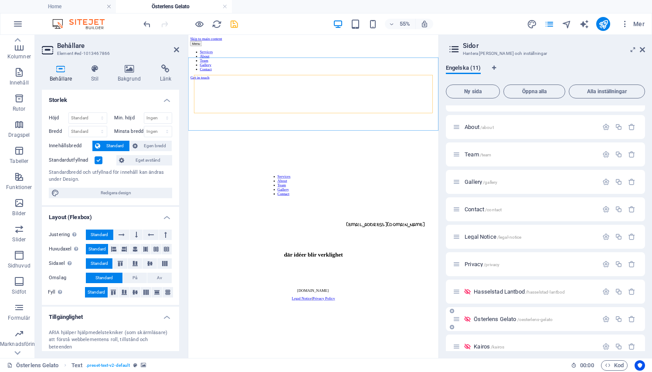
click at [499, 319] on span "Österlens Gelato /oesterlens-gelato" at bounding box center [513, 319] width 79 height 7
click at [333, 372] on html "Skip to main content Menu Services About Team Gallery Contact Get in touch Serv…" at bounding box center [415, 287] width 455 height 505
click at [176, 48] on icon at bounding box center [176, 49] width 5 height 7
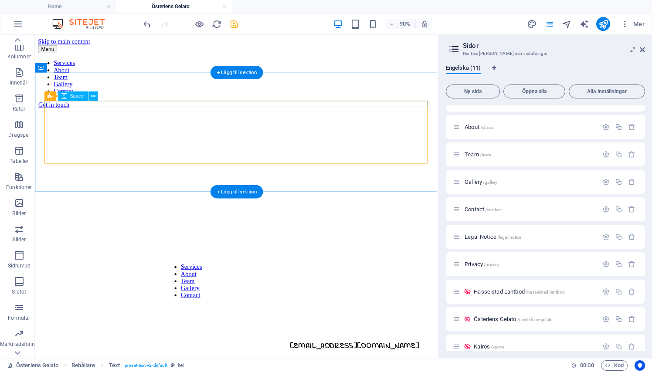
click at [205, 186] on div at bounding box center [258, 189] width 441 height 7
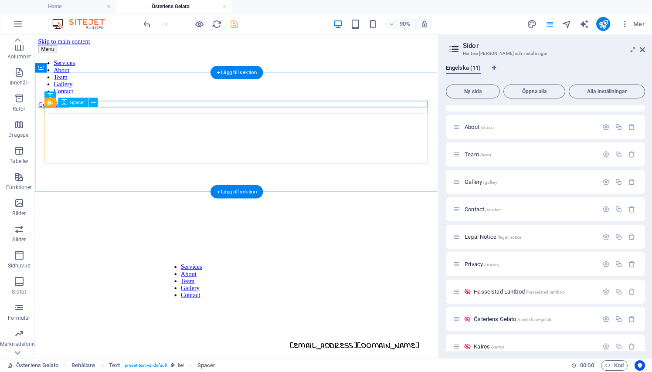
click at [174, 207] on div at bounding box center [258, 210] width 441 height 7
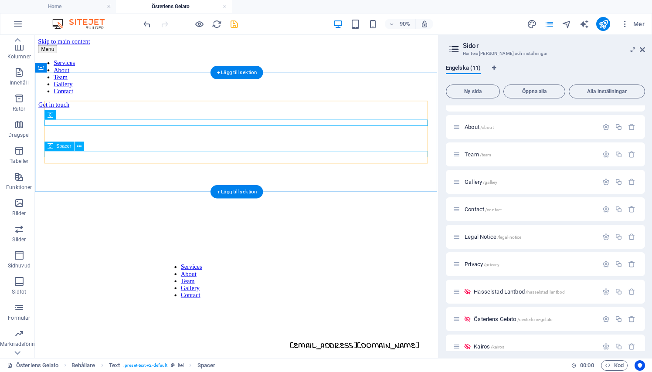
click at [165, 242] on div at bounding box center [258, 245] width 441 height 7
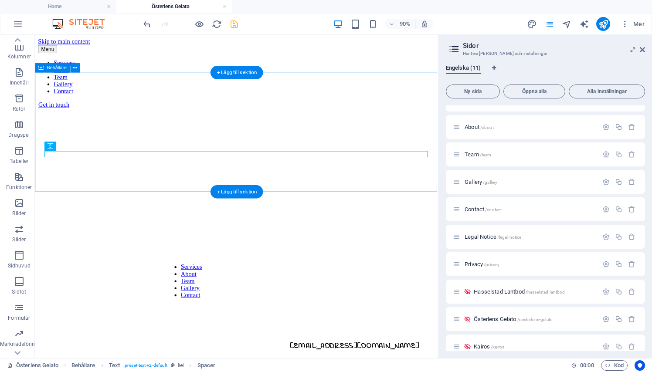
click at [115, 116] on div at bounding box center [258, 185] width 441 height 139
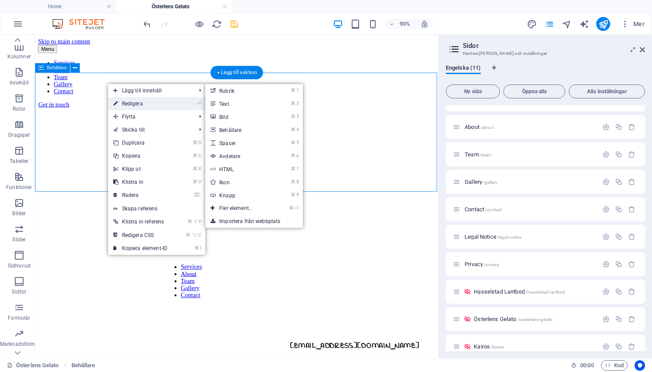
click at [136, 103] on link "⏎ Redigera" at bounding box center [140, 103] width 65 height 13
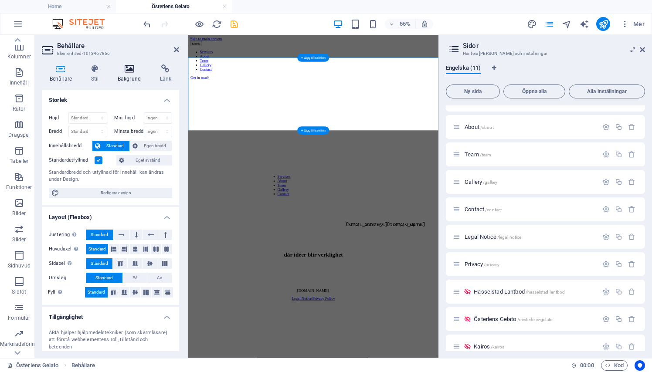
click at [122, 65] on icon at bounding box center [129, 68] width 39 height 9
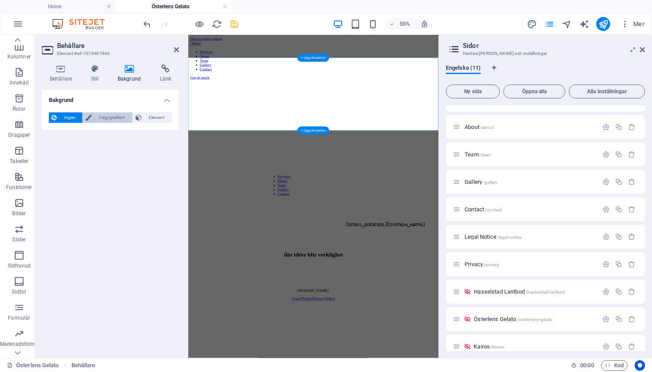
click at [119, 122] on span "Färg/gradient" at bounding box center [111, 117] width 35 height 10
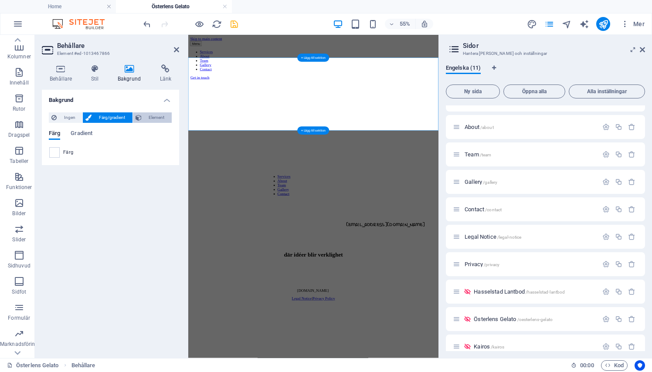
click at [146, 116] on span "Element" at bounding box center [156, 117] width 25 height 10
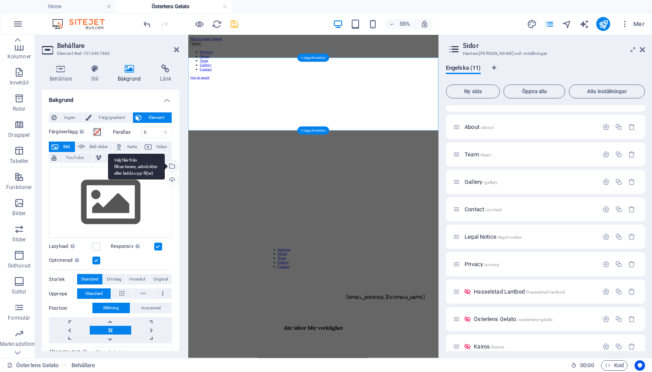
click at [170, 167] on div "Välj filer från filhanterare, arkivbilder eller ladda upp fil(er)" at bounding box center [171, 166] width 13 height 13
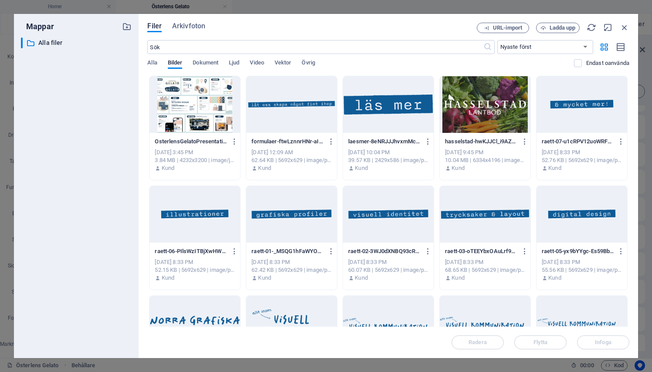
click at [179, 115] on div at bounding box center [194, 104] width 91 height 57
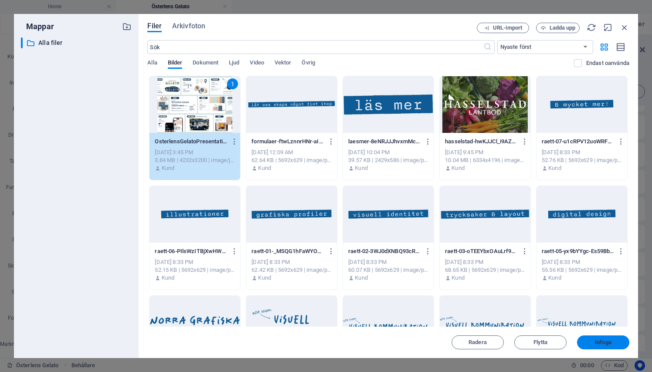
click at [585, 341] on span "Infoga" at bounding box center [602, 342] width 45 height 5
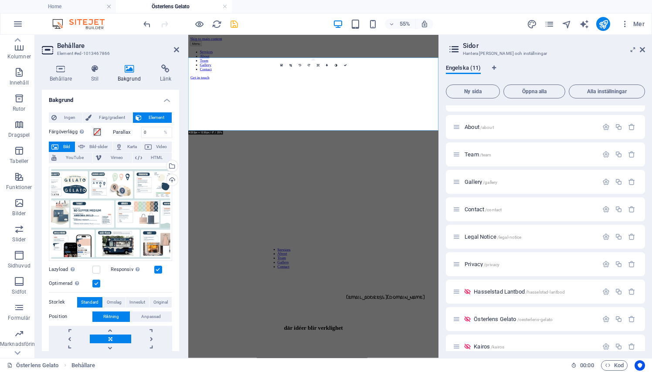
click at [646, 51] on aside "[PERSON_NAME] [PERSON_NAME] och inställningar Engelska (11) Ny sida Öppna alla …" at bounding box center [545, 196] width 214 height 323
click at [644, 49] on icon at bounding box center [642, 49] width 5 height 7
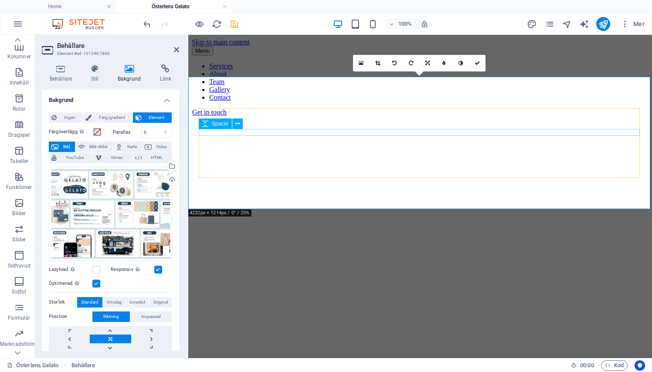
click at [349, 339] on div at bounding box center [420, 342] width 457 height 7
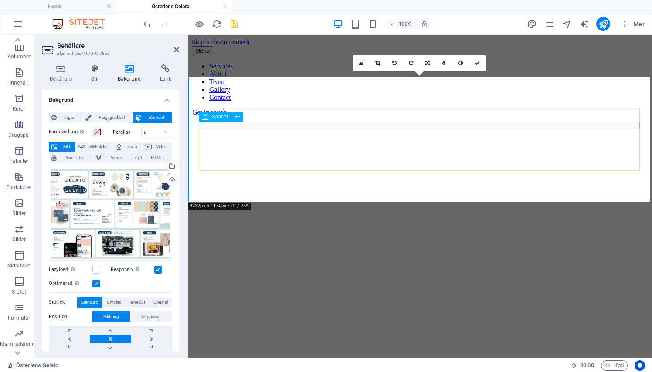
click at [309, 319] on div at bounding box center [420, 322] width 457 height 7
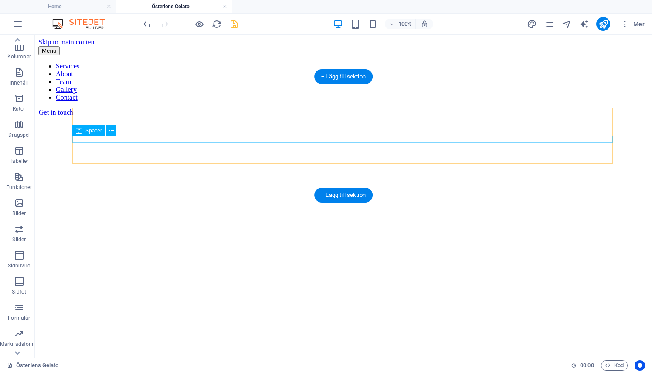
click at [288, 319] on div at bounding box center [343, 322] width 610 height 7
click at [288, 312] on div at bounding box center [343, 315] width 610 height 7
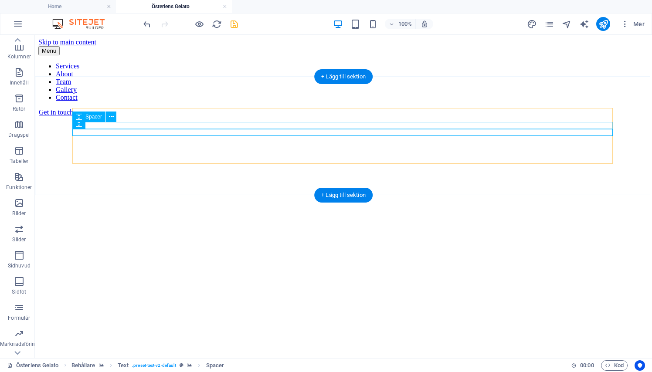
click at [291, 305] on div at bounding box center [343, 308] width 610 height 7
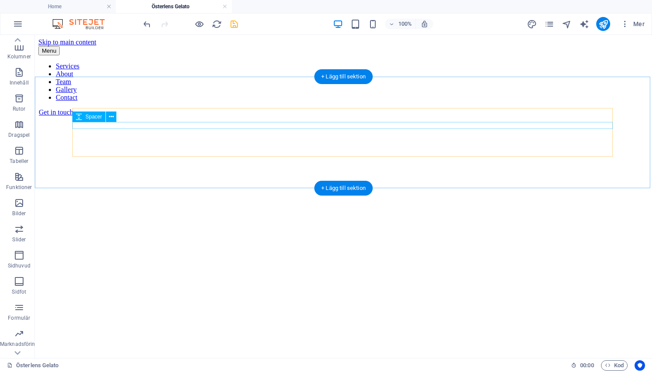
click at [278, 291] on div at bounding box center [343, 294] width 610 height 7
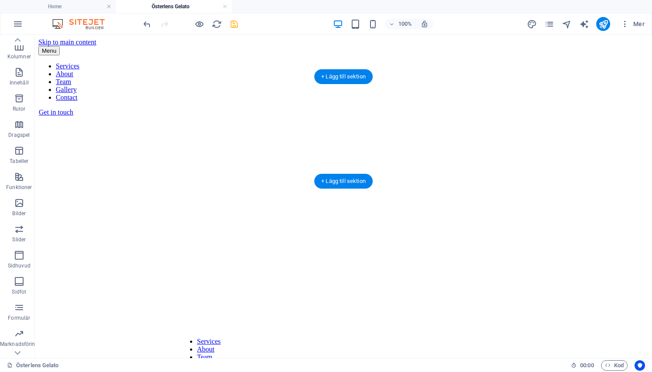
click at [278, 277] on div at bounding box center [343, 280] width 610 height 7
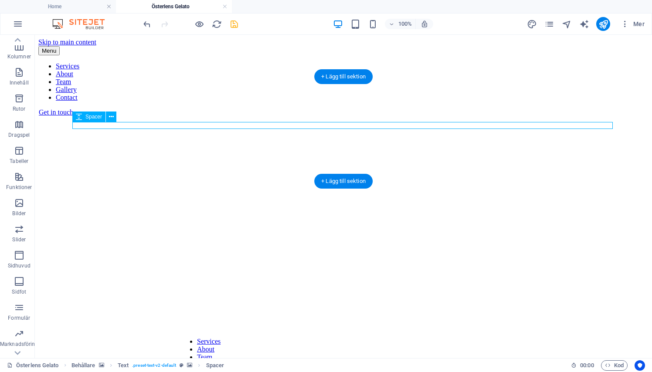
click at [278, 277] on div at bounding box center [343, 280] width 610 height 7
click at [125, 277] on div at bounding box center [343, 280] width 610 height 7
select select "rem"
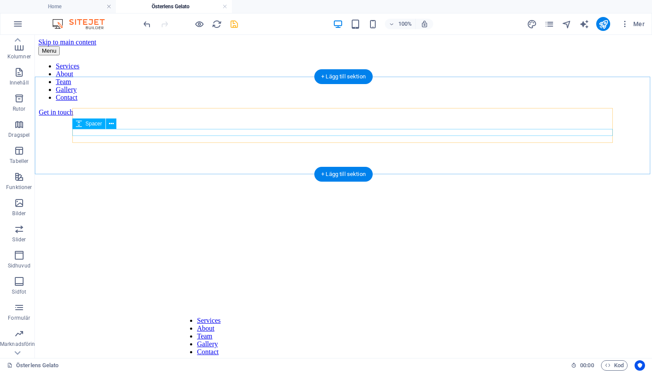
click at [249, 270] on div at bounding box center [343, 273] width 610 height 7
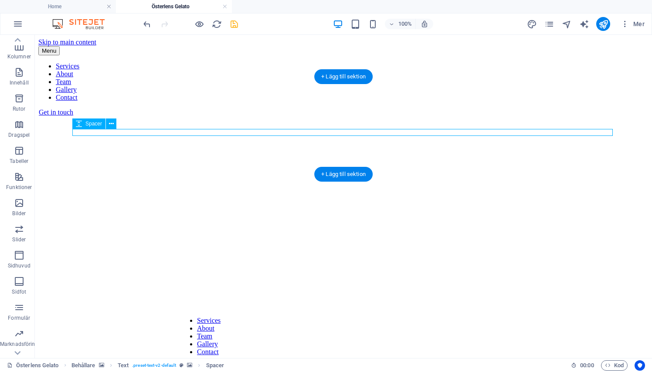
click at [249, 270] on div at bounding box center [343, 273] width 610 height 7
select select "rem"
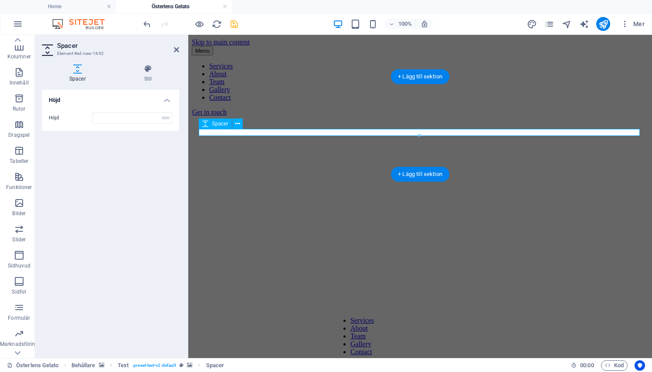
click at [250, 270] on div at bounding box center [420, 273] width 457 height 7
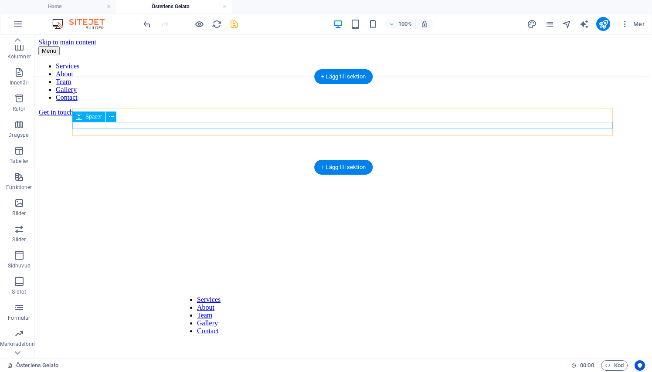
click at [270, 249] on div at bounding box center [343, 252] width 610 height 7
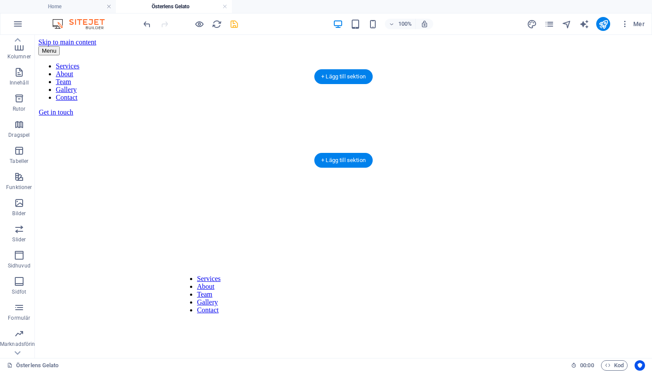
click at [270, 235] on div at bounding box center [343, 238] width 610 height 7
select select "rem"
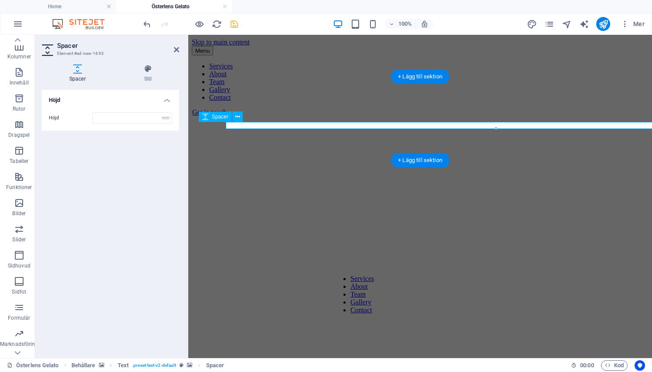
type input "1"
click at [270, 235] on div at bounding box center [420, 238] width 457 height 7
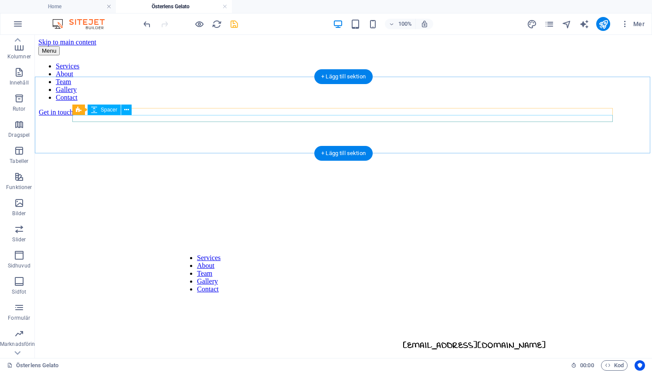
click at [276, 207] on div at bounding box center [343, 210] width 610 height 7
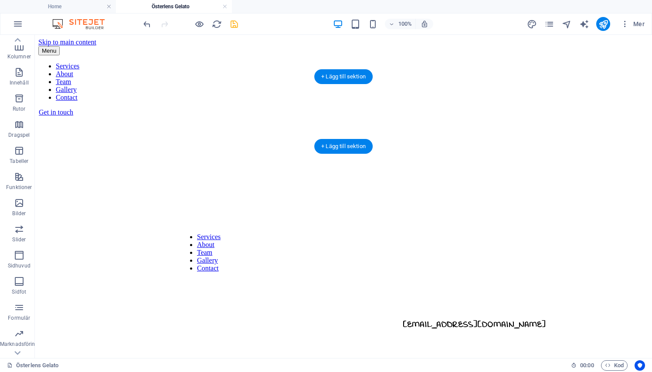
click at [276, 193] on div at bounding box center [343, 196] width 610 height 7
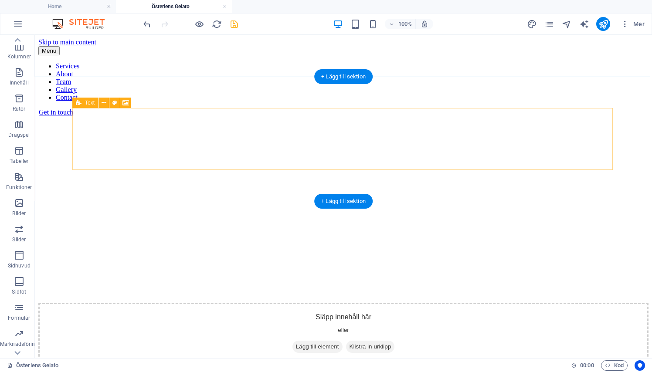
click at [273, 303] on div "Släpp innehåll här eller Lägg till element Klistra in urklipp" at bounding box center [343, 334] width 610 height 62
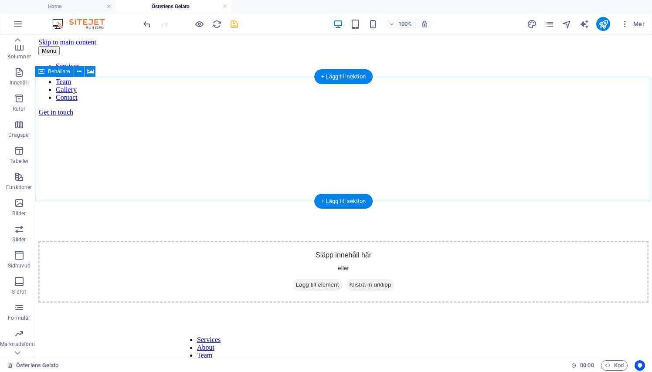
click at [319, 279] on span "Lägg till element" at bounding box center [317, 285] width 50 height 12
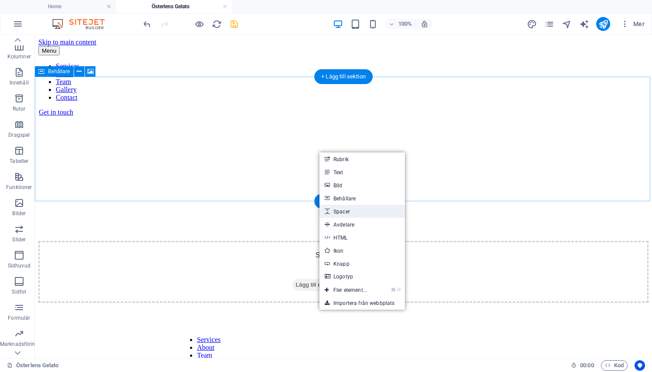
click at [338, 211] on link "Spacer" at bounding box center [361, 211] width 85 height 13
select select "px"
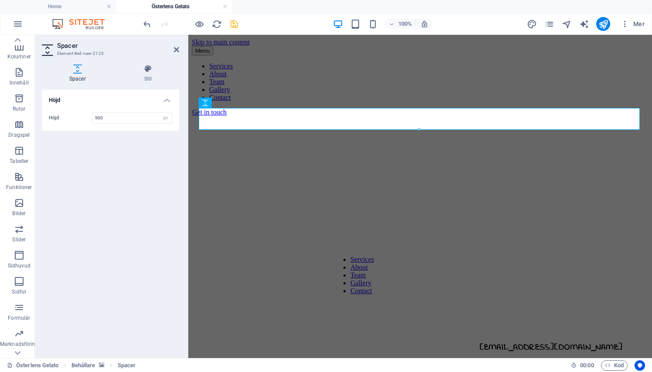
type input "500"
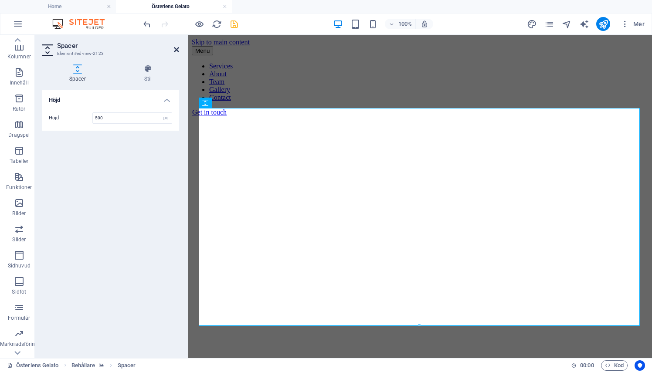
click at [175, 49] on icon at bounding box center [176, 49] width 5 height 7
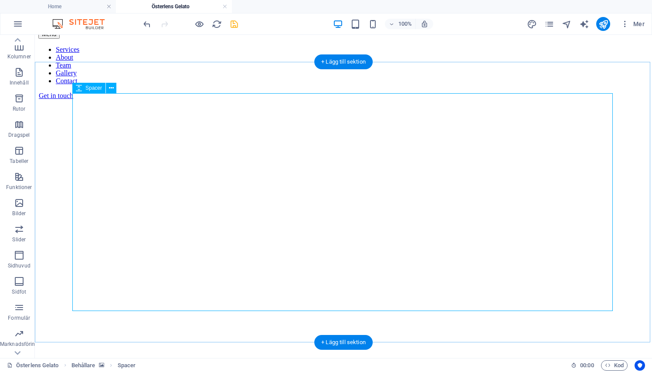
scroll to position [15, 0]
select select "px"
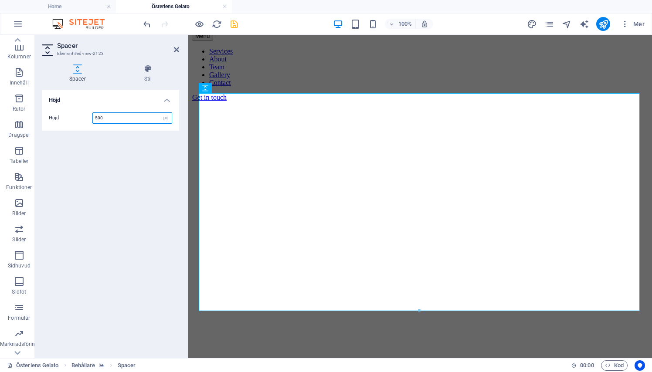
click at [124, 119] on input "500" at bounding box center [132, 118] width 79 height 10
type input "700"
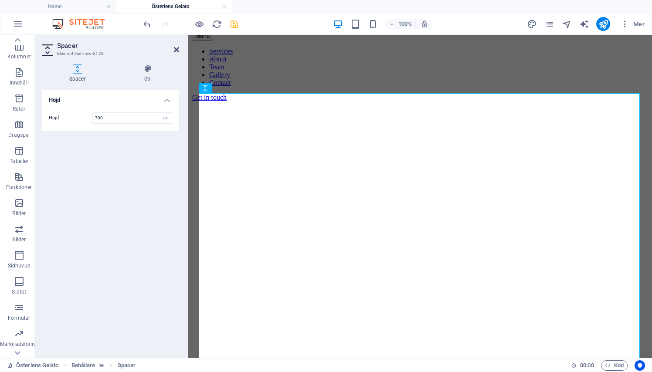
click at [178, 51] on icon at bounding box center [176, 49] width 5 height 7
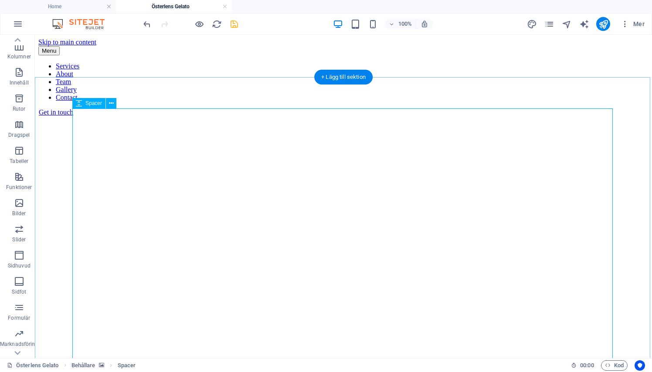
scroll to position [0, 0]
select select "px"
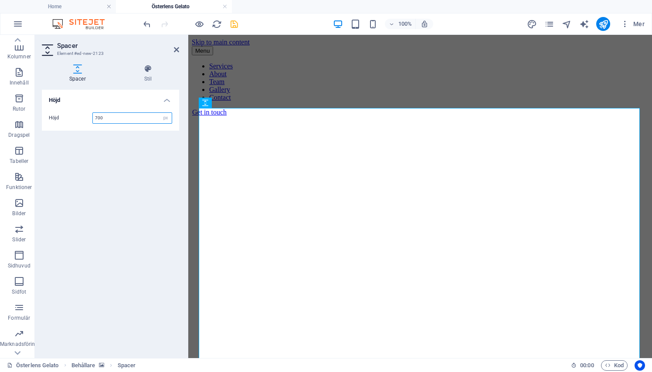
click at [145, 114] on input "700" at bounding box center [132, 118] width 79 height 10
type input "1000"
click at [176, 46] on icon at bounding box center [176, 49] width 5 height 7
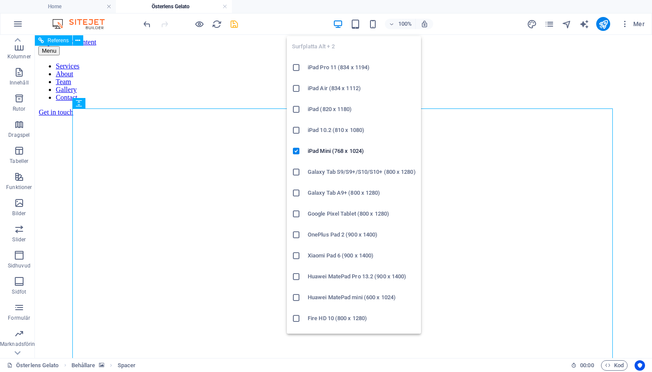
drag, startPoint x: 355, startPoint y: 23, endPoint x: 315, endPoint y: 5, distance: 43.3
click at [355, 23] on icon "button" at bounding box center [355, 24] width 10 height 10
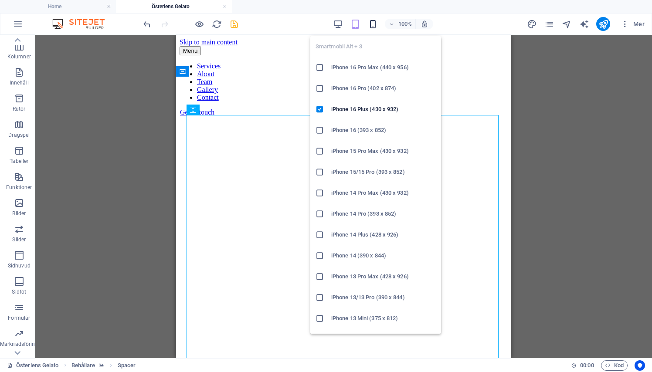
click at [372, 24] on icon "button" at bounding box center [373, 24] width 10 height 10
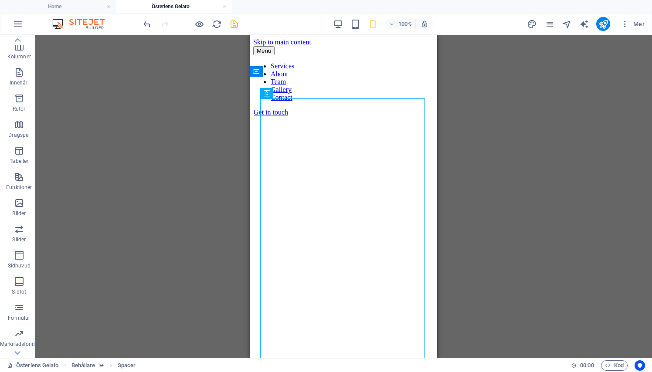
click at [336, 18] on div "100%" at bounding box center [382, 24] width 101 height 14
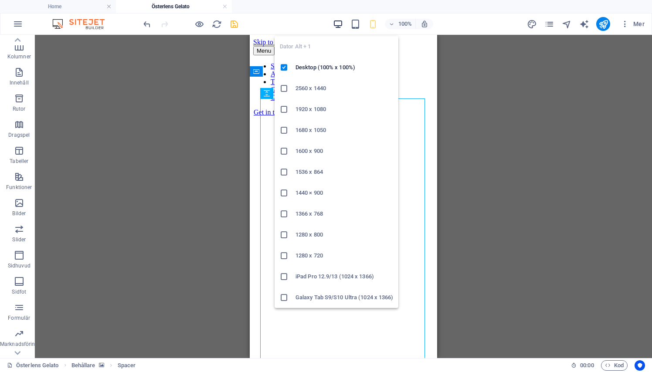
click at [336, 24] on icon "button" at bounding box center [338, 24] width 10 height 10
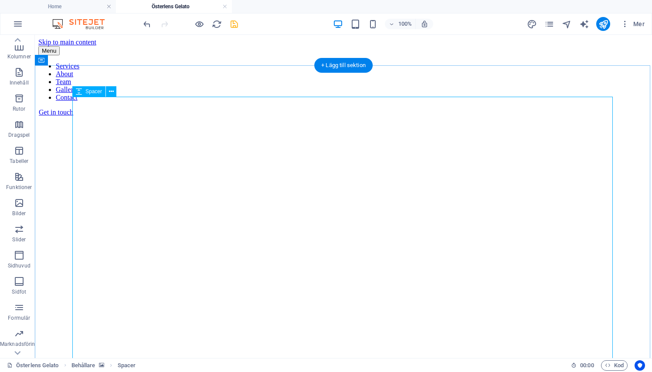
scroll to position [14, 0]
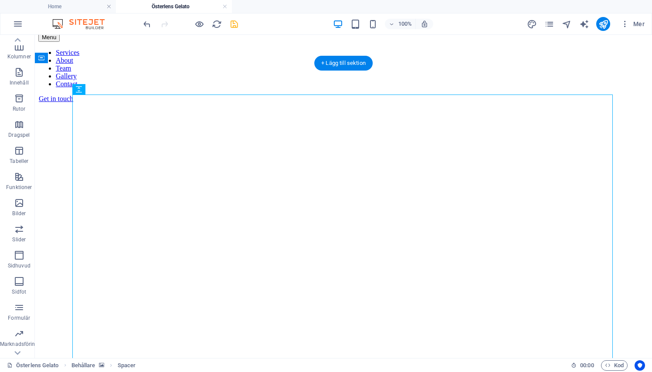
click at [58, 103] on figure at bounding box center [343, 103] width 610 height 0
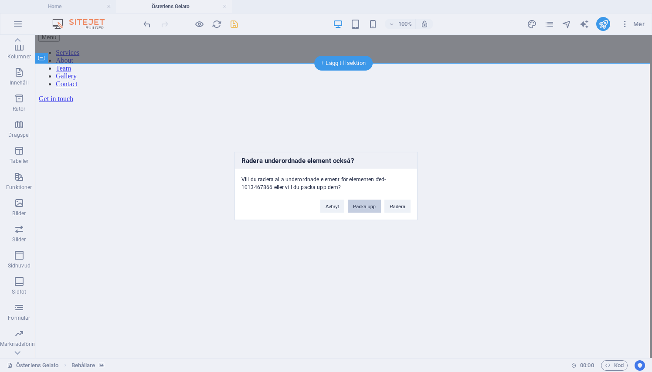
click at [356, 202] on button "Packa upp" at bounding box center [364, 206] width 33 height 13
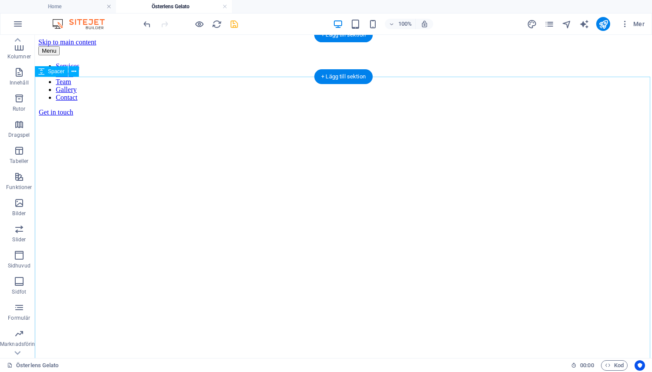
scroll to position [0, 0]
click at [354, 260] on div at bounding box center [343, 334] width 610 height 436
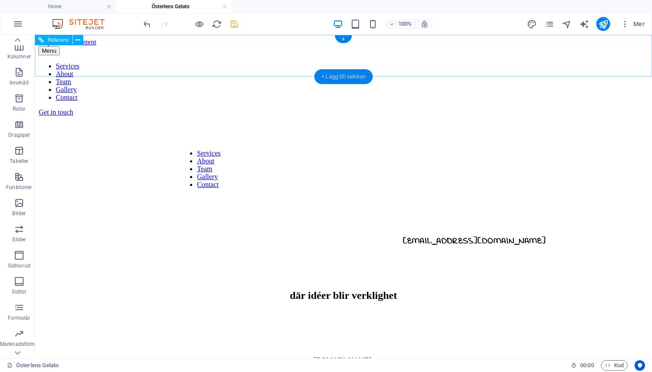
click at [333, 72] on div "+ Lägg till sektion" at bounding box center [343, 76] width 58 height 15
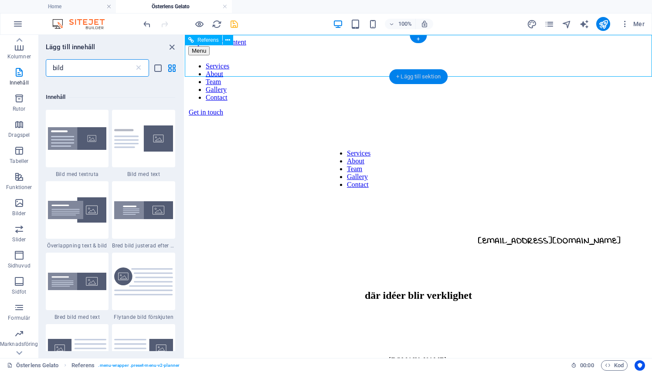
scroll to position [67, 0]
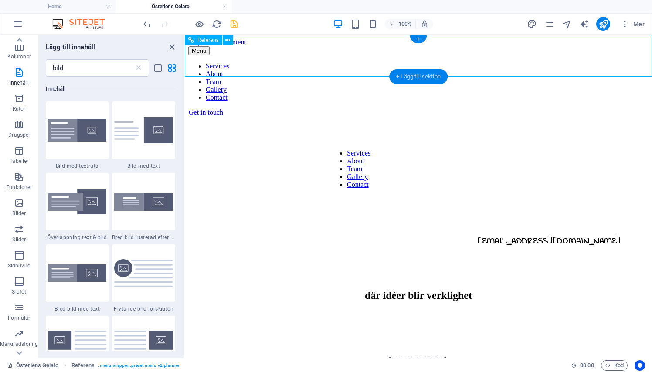
click at [407, 78] on div "+ Lägg till sektion" at bounding box center [418, 76] width 58 height 15
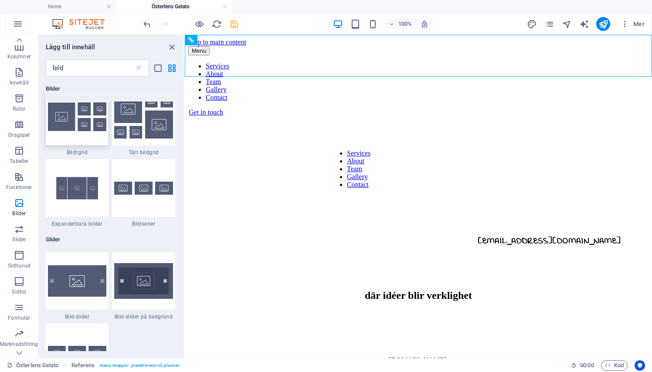
scroll to position [716, 0]
click at [85, 256] on div at bounding box center [77, 281] width 63 height 58
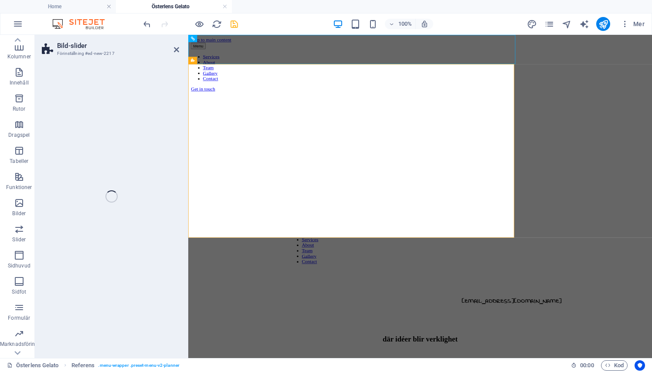
select select "rem"
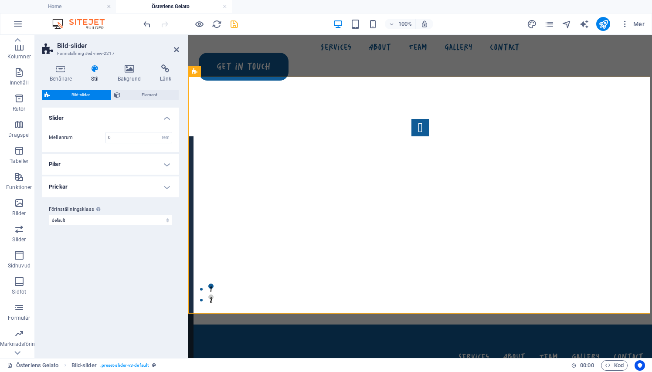
click at [173, 48] on h2 "Bild-slider" at bounding box center [118, 46] width 122 height 8
click at [174, 48] on icon at bounding box center [176, 49] width 5 height 7
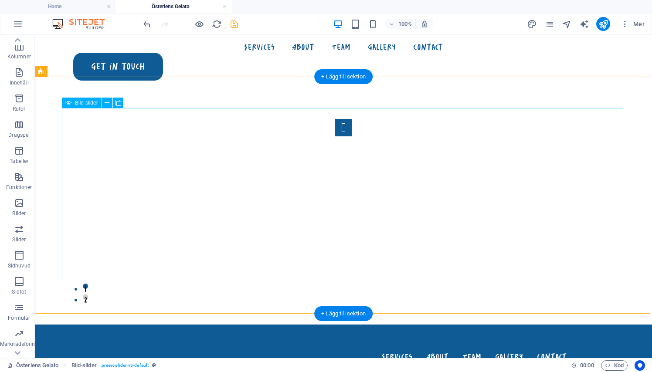
click at [335, 136] on button "Image Slider" at bounding box center [343, 127] width 17 height 17
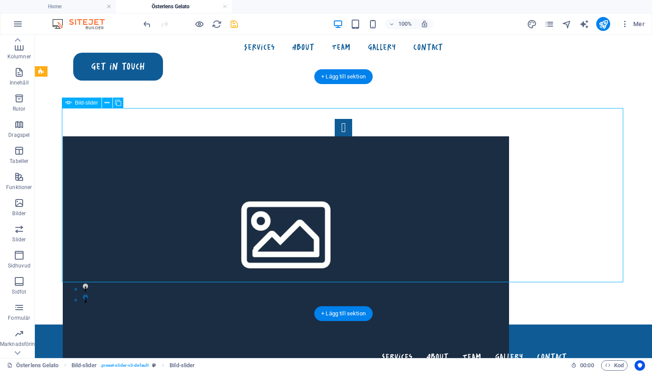
click at [335, 136] on button "Image Slider" at bounding box center [343, 127] width 17 height 17
select select "px"
select select "ms"
select select "s"
select select "progressive"
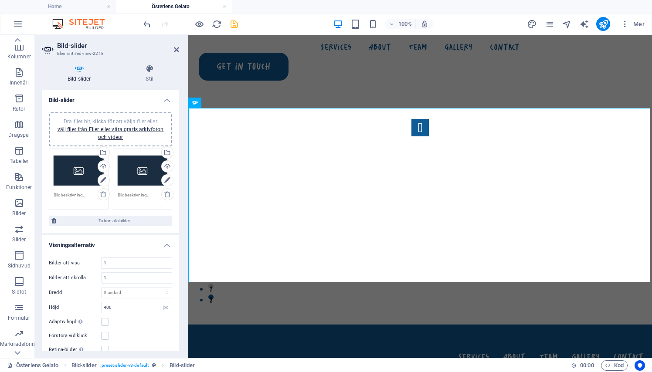
click at [140, 169] on div "Dra filer hit, klicka för att välja filer eller välj filer från Filer eller vår…" at bounding box center [143, 170] width 50 height 35
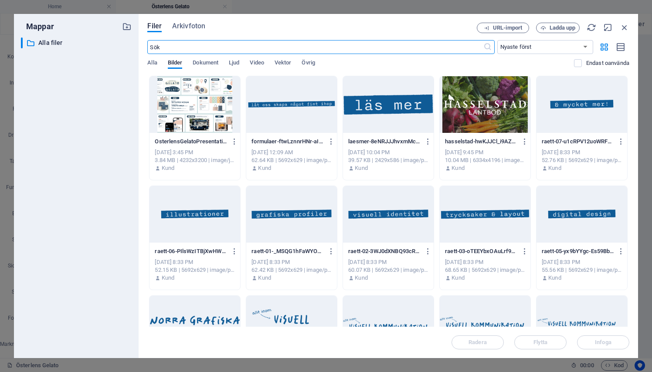
click at [197, 95] on div at bounding box center [194, 104] width 91 height 57
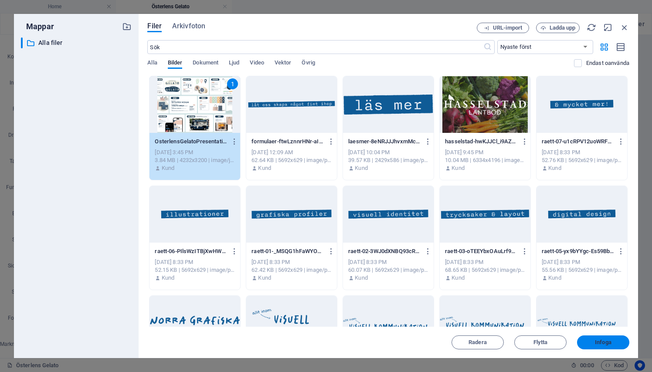
click at [600, 344] on span "Infoga" at bounding box center [603, 342] width 17 height 5
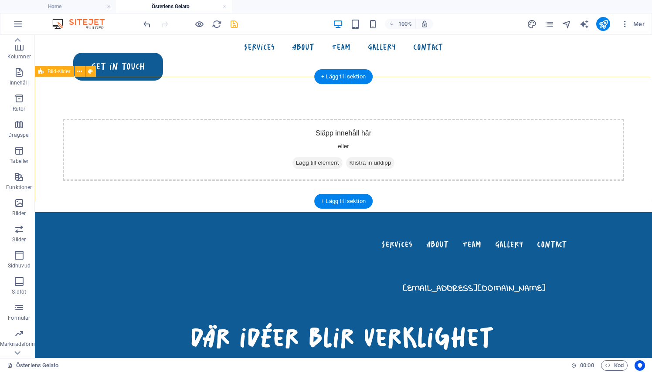
click at [319, 157] on span "Lägg till element" at bounding box center [317, 163] width 50 height 12
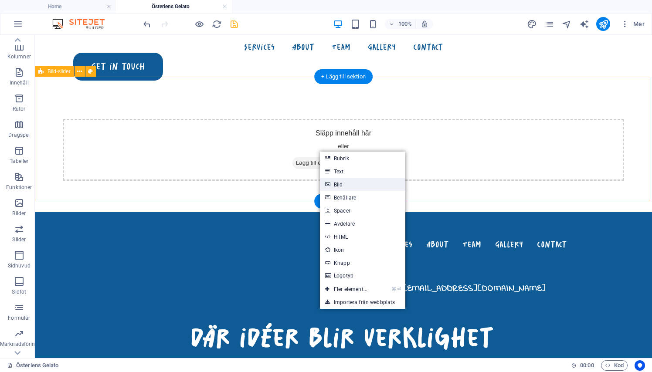
click at [342, 181] on link "Bild" at bounding box center [362, 184] width 85 height 13
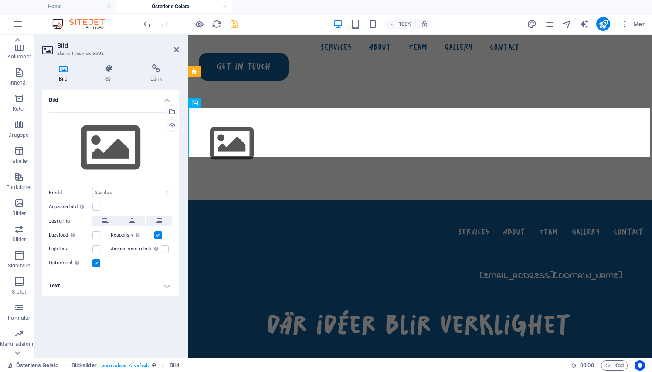
click at [172, 105] on h4 "Bild" at bounding box center [110, 98] width 137 height 16
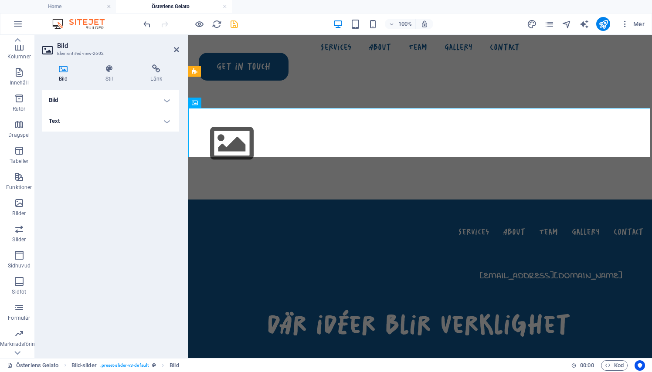
click at [167, 96] on h4 "Bild" at bounding box center [110, 100] width 137 height 21
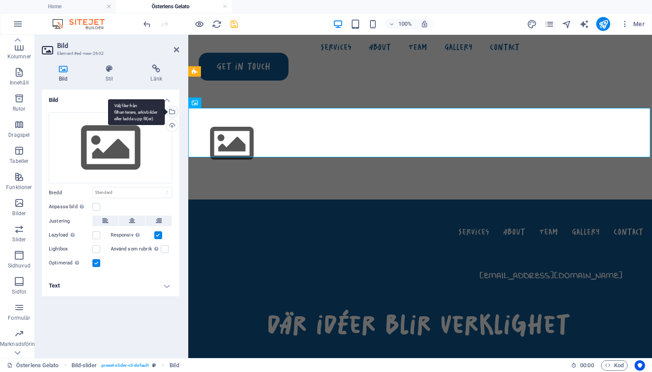
click at [172, 115] on div "Välj filer från filhanterare, arkivbilder eller ladda upp fil(er)" at bounding box center [171, 112] width 13 height 13
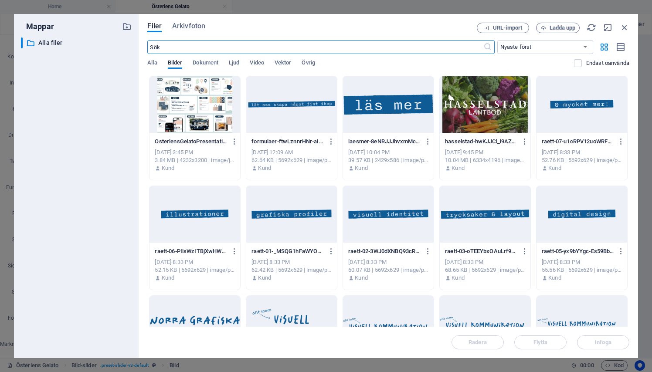
click at [191, 104] on div at bounding box center [194, 104] width 91 height 57
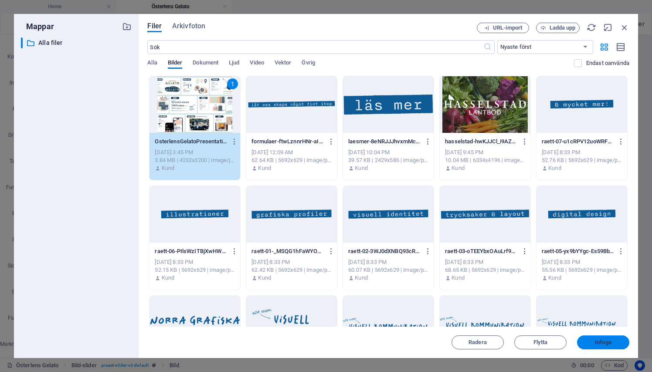
click at [587, 345] on span "Infoga" at bounding box center [602, 342] width 45 height 5
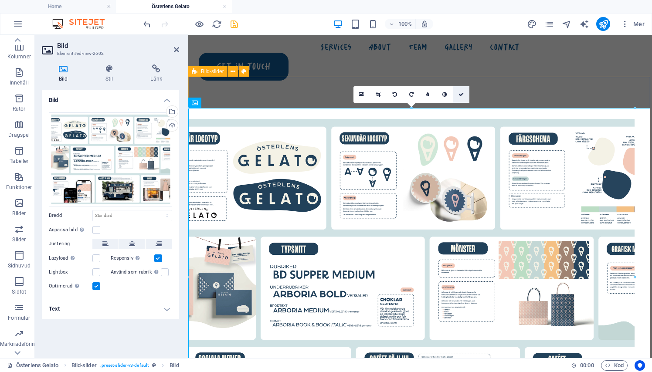
click at [462, 93] on icon at bounding box center [460, 94] width 5 height 5
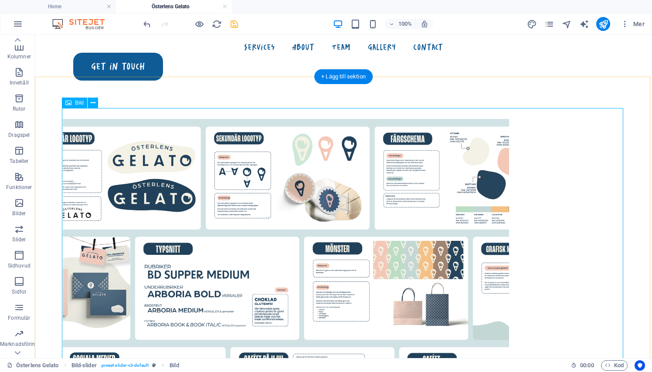
click at [444, 180] on figure "Image Slider" at bounding box center [343, 288] width 561 height 338
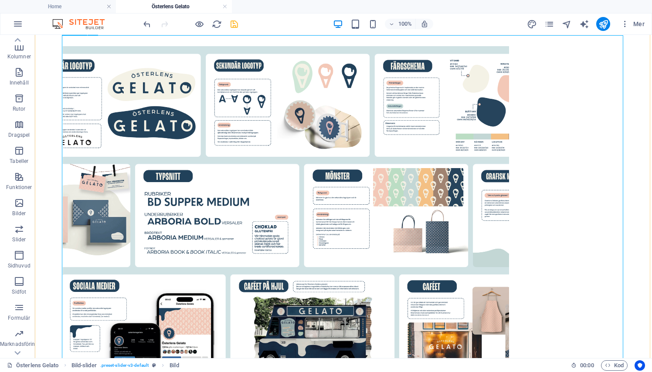
click at [575, 222] on figure "Image Slider" at bounding box center [343, 215] width 561 height 338
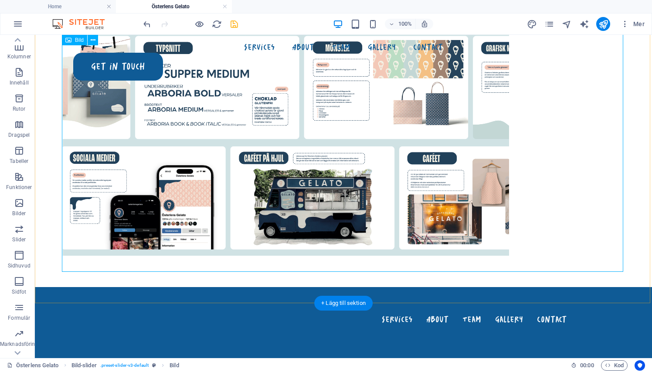
scroll to position [31, 0]
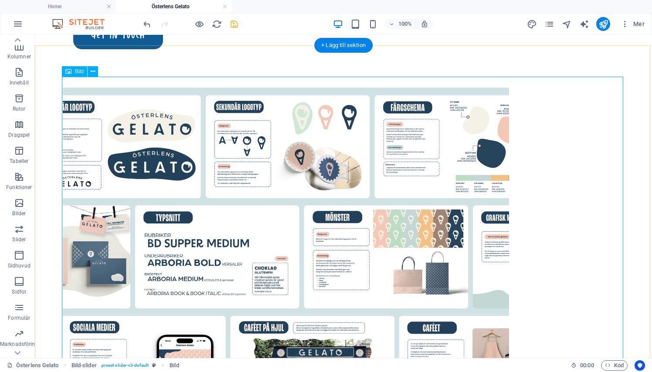
click at [439, 198] on figure "Image Slider" at bounding box center [343, 257] width 561 height 338
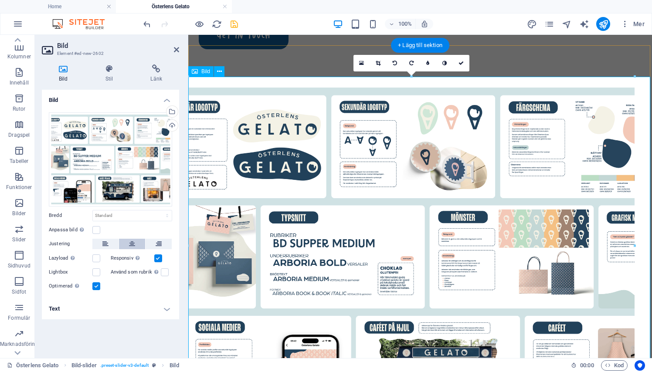
click at [125, 241] on button at bounding box center [132, 244] width 26 height 10
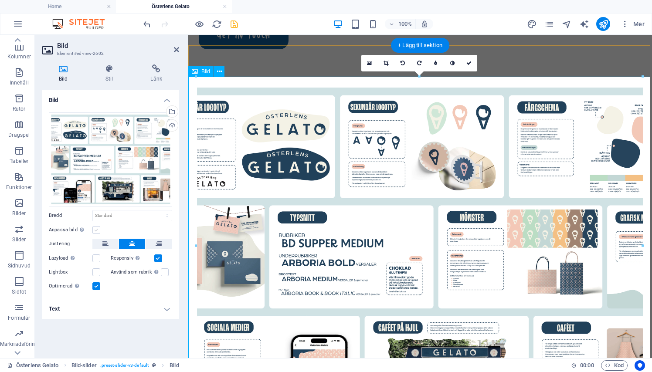
click at [98, 231] on label at bounding box center [96, 230] width 8 height 8
click at [0, 0] on input "Anpassa bild Anpassa bilden automatiskt att passa en bestämd bredd och höjd" at bounding box center [0, 0] width 0 height 0
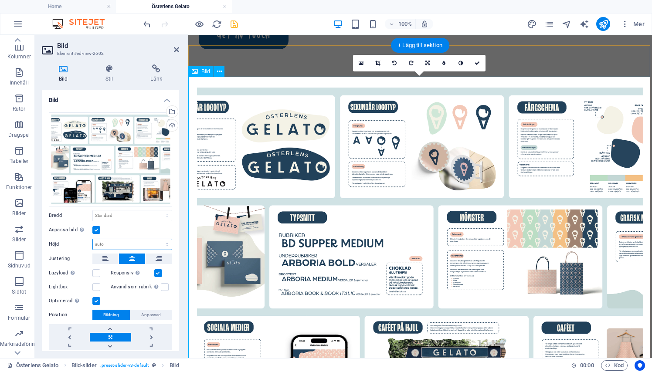
select select "px"
click at [110, 242] on input "775" at bounding box center [132, 244] width 79 height 10
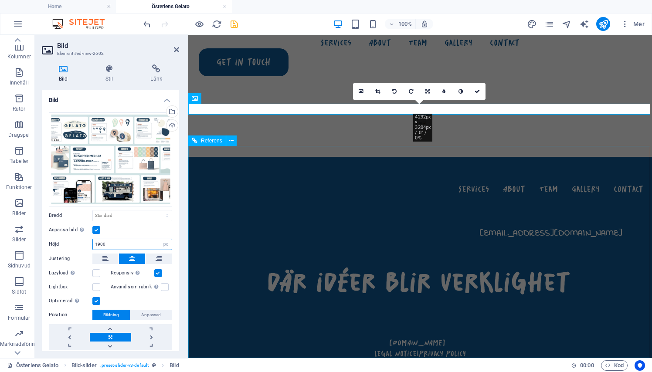
type input "1900"
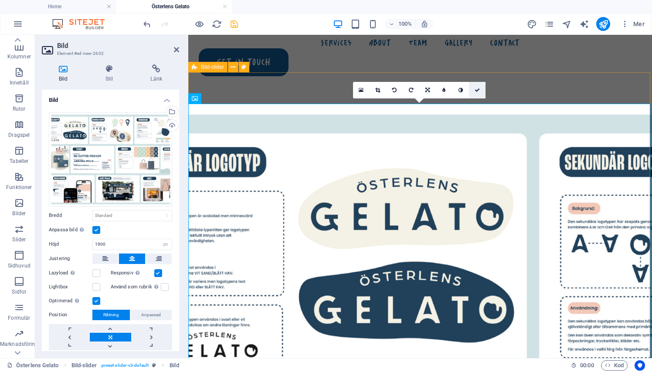
click at [478, 89] on icon at bounding box center [477, 90] width 5 height 5
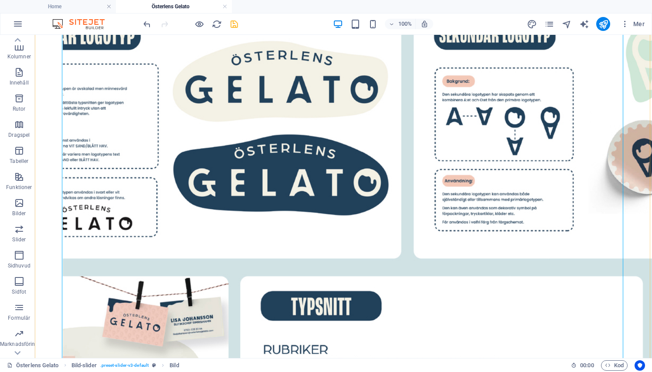
scroll to position [132, 0]
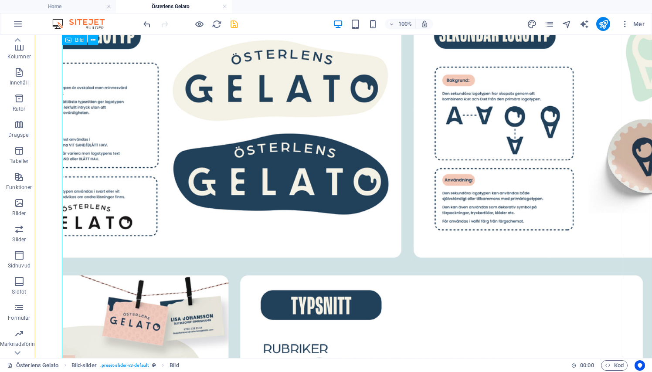
select select "px"
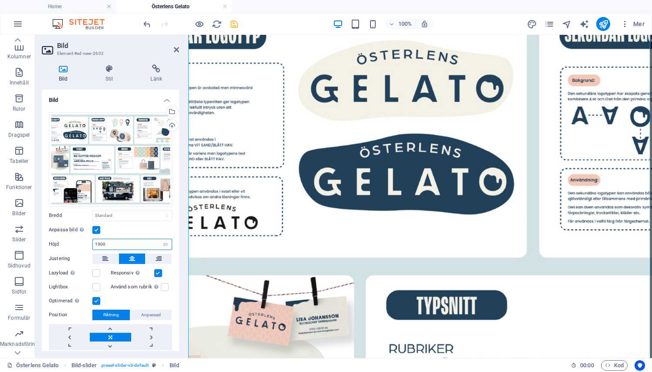
click at [125, 244] on input "1900" at bounding box center [132, 244] width 79 height 10
type input "1000"
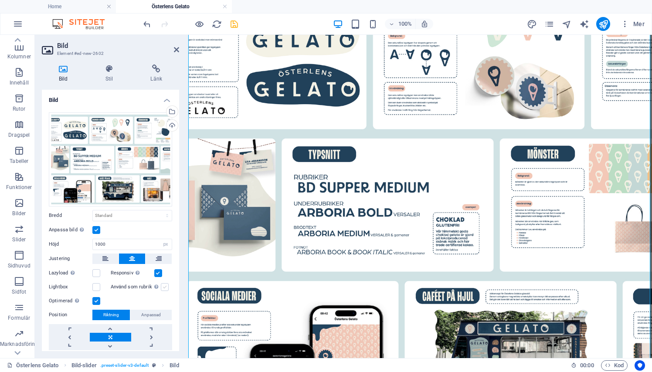
click at [163, 283] on label at bounding box center [165, 287] width 8 height 8
click at [0, 0] on input "Använd som rubrik Bilden omsluts i en H1-rubriktagg. Användbart för att ge alte…" at bounding box center [0, 0] width 0 height 0
click at [161, 285] on label at bounding box center [165, 287] width 8 height 8
click at [0, 0] on input "Använd som rubrik Bilden omsluts i en H1-rubriktagg. Användbart för att ge alte…" at bounding box center [0, 0] width 0 height 0
click at [75, 295] on div "Bilder komprimeras för att förbättra sidans hastighet." at bounding box center [103, 286] width 70 height 20
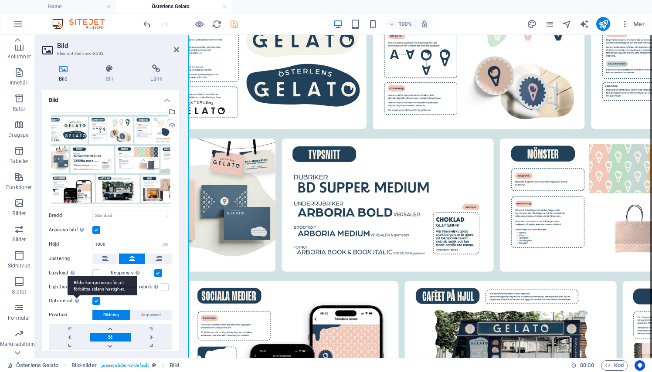
click at [0, 0] on input "Optimerad Bilder komprimeras för att förbättra sidans hastighet." at bounding box center [0, 0] width 0 height 0
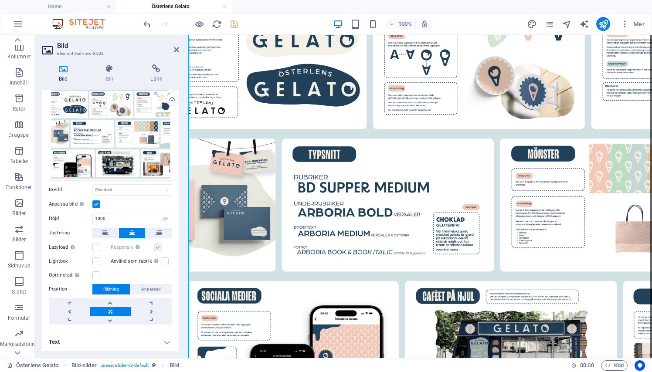
scroll to position [25, 0]
click at [178, 47] on icon at bounding box center [176, 49] width 5 height 7
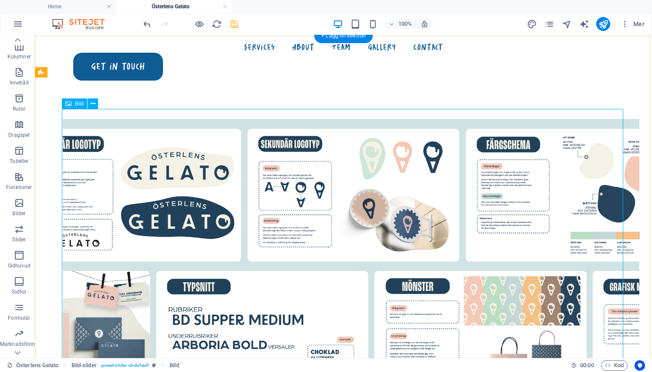
scroll to position [0, 0]
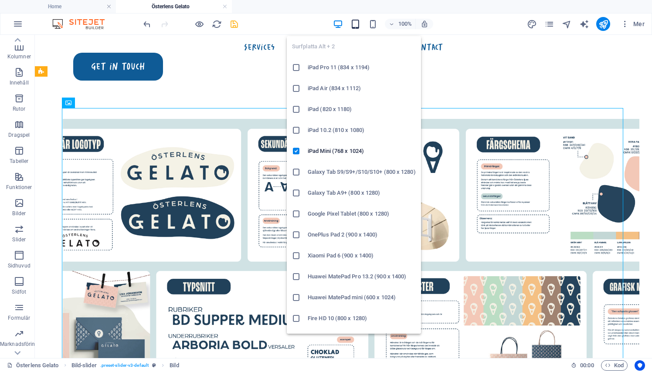
click at [356, 21] on icon "button" at bounding box center [355, 24] width 10 height 10
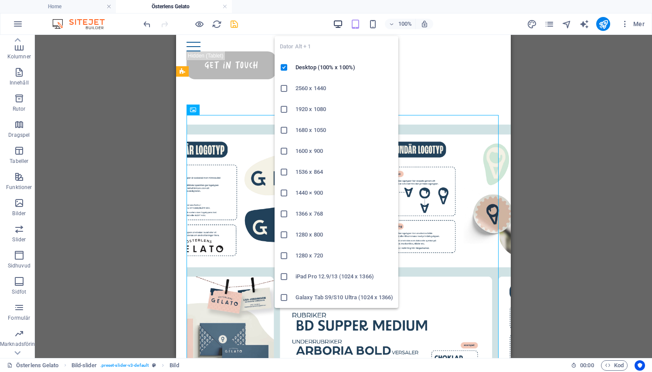
click at [337, 23] on icon "button" at bounding box center [338, 24] width 10 height 10
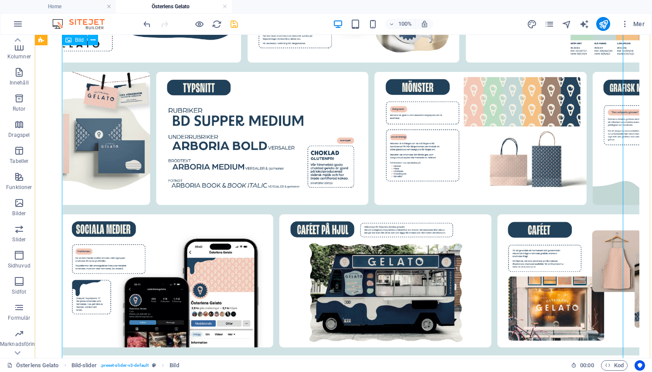
scroll to position [202, 0]
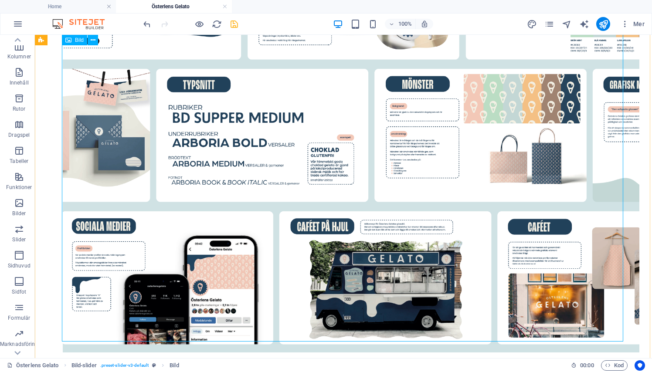
click at [153, 203] on figure "Image Slider" at bounding box center [343, 135] width 561 height 436
select select "px"
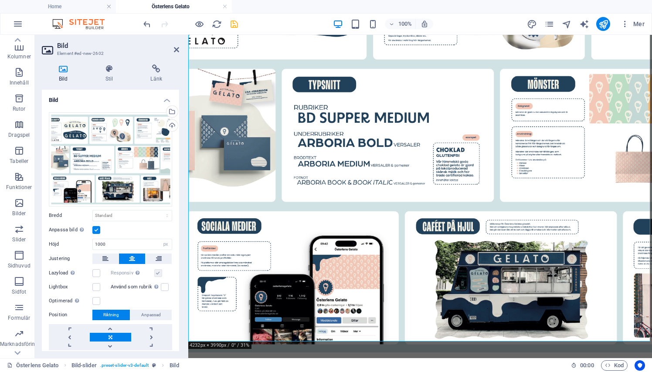
scroll to position [7, 0]
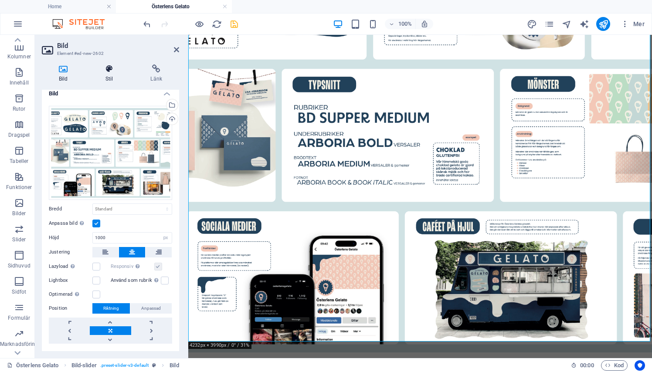
click at [111, 78] on h4 "Stil" at bounding box center [110, 73] width 45 height 18
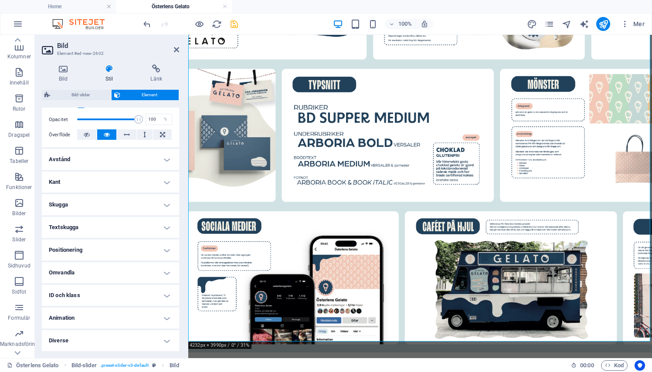
scroll to position [124, 0]
click at [80, 282] on h4 "Omvandla" at bounding box center [110, 273] width 137 height 21
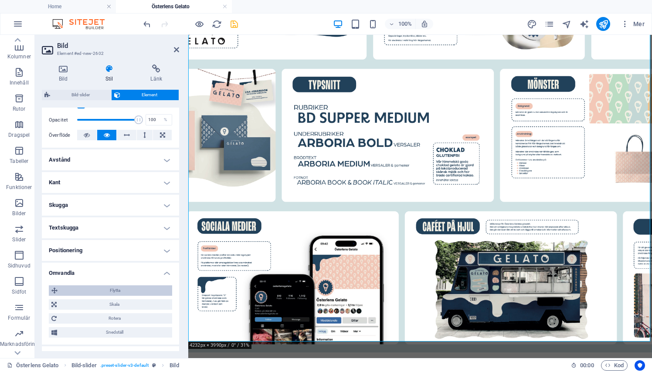
click at [80, 288] on span "Flytta" at bounding box center [114, 290] width 109 height 10
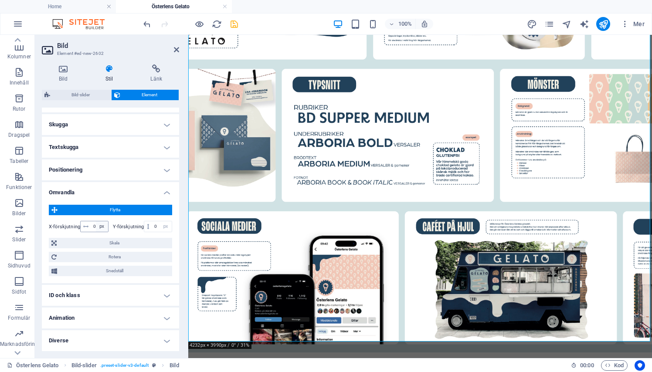
scroll to position [204, 0]
click at [92, 227] on input "0" at bounding box center [99, 227] width 17 height 10
type input "-90"
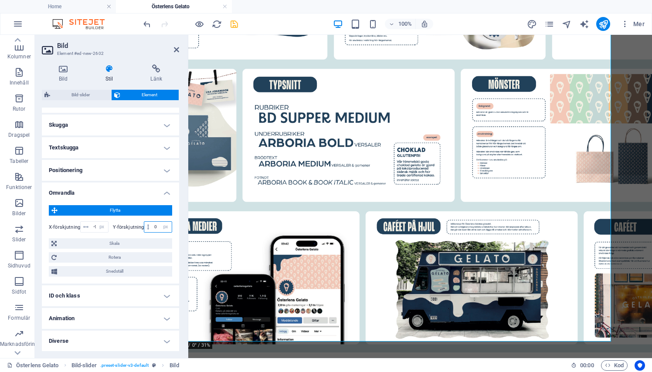
click at [157, 224] on input "0" at bounding box center [162, 227] width 20 height 10
type input "100"
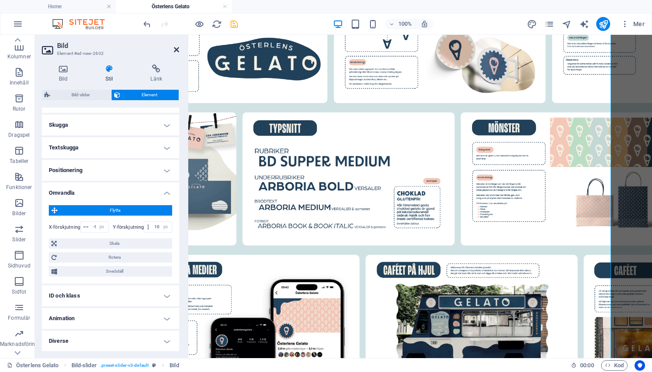
click at [178, 52] on icon at bounding box center [176, 49] width 5 height 7
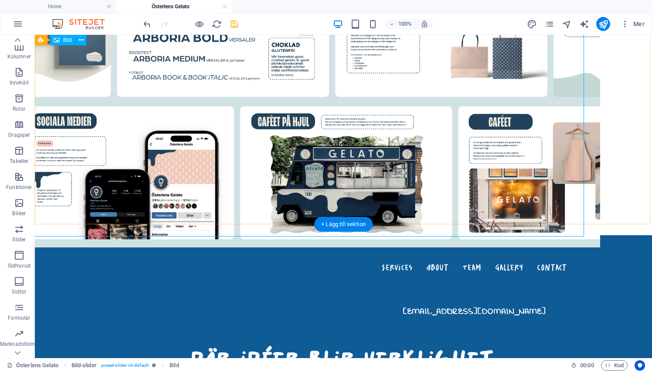
scroll to position [295, 0]
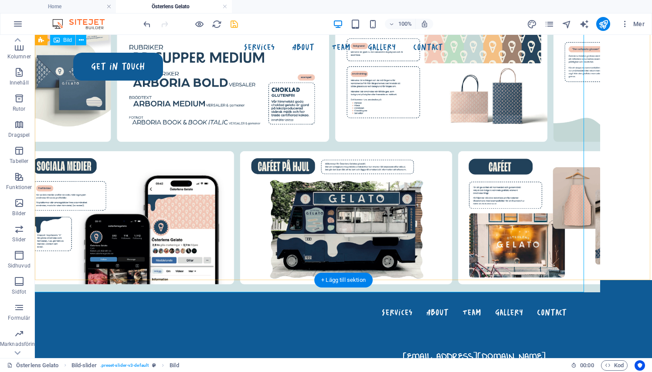
click at [468, 186] on figure "Image Slider" at bounding box center [304, 75] width 561 height 436
select select "px"
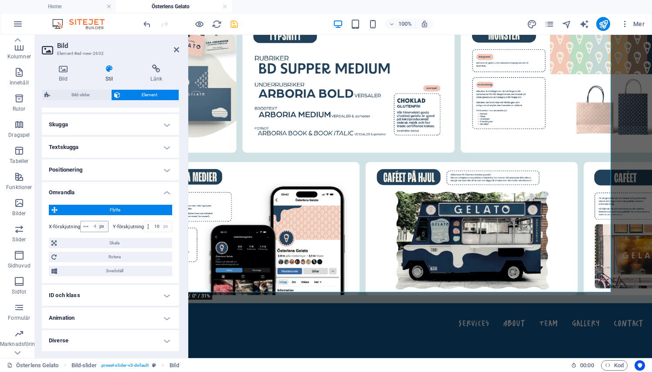
scroll to position [204, 0]
click at [152, 225] on input "100" at bounding box center [162, 227] width 20 height 10
type input "0"
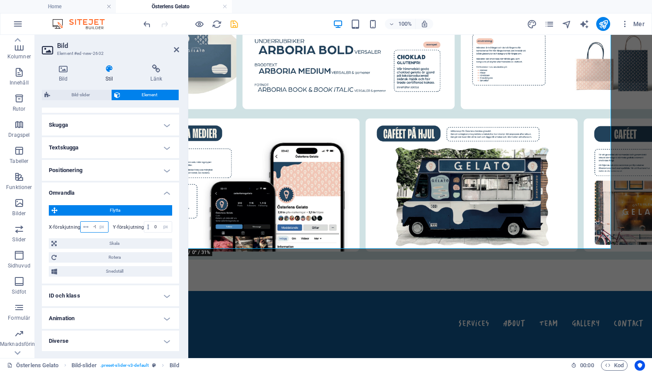
click at [92, 226] on input "-90" at bounding box center [99, 227] width 17 height 10
click at [97, 245] on span "Skala" at bounding box center [114, 243] width 110 height 10
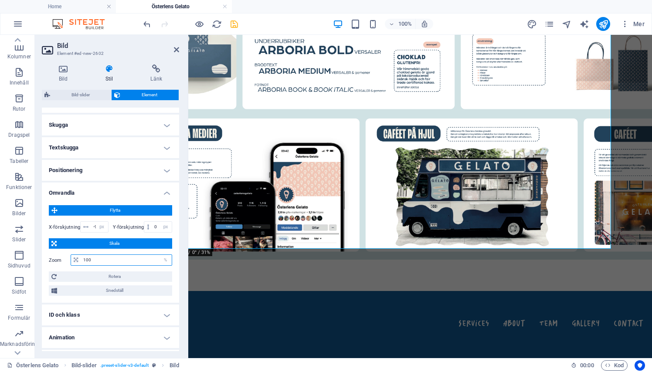
click at [98, 259] on input "100" at bounding box center [126, 260] width 91 height 10
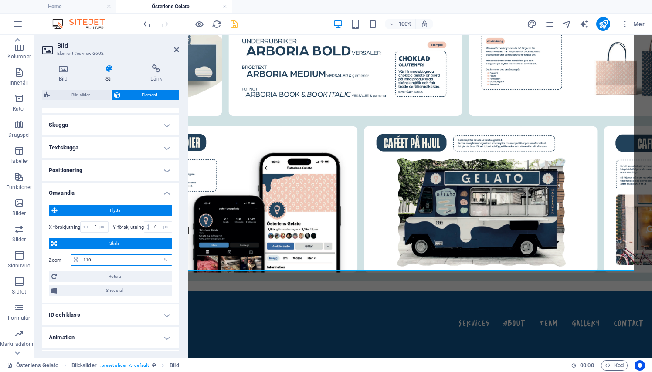
click at [98, 259] on input "110" at bounding box center [126, 260] width 91 height 10
type input "120"
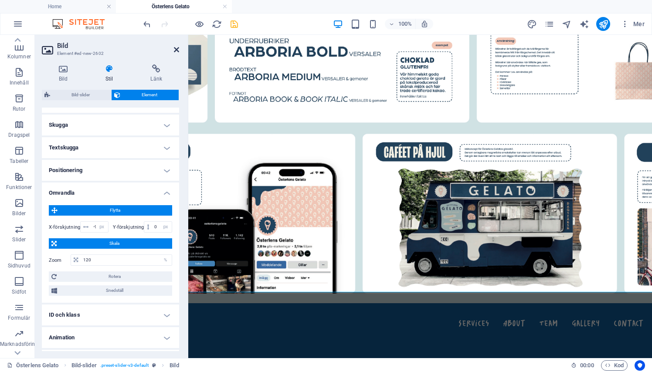
click at [176, 50] on icon at bounding box center [176, 49] width 5 height 7
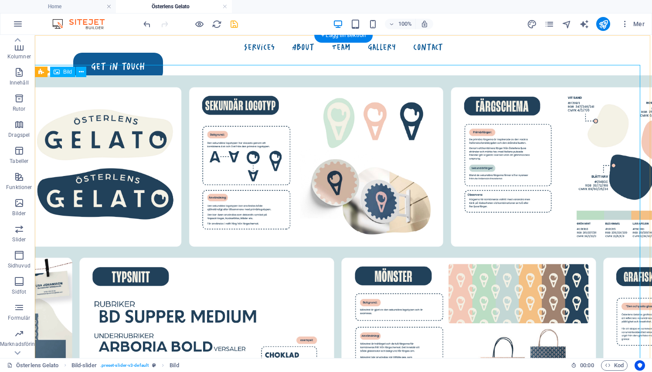
scroll to position [0, 0]
click at [193, 133] on figure "Image Slider" at bounding box center [304, 336] width 674 height 523
select select "px"
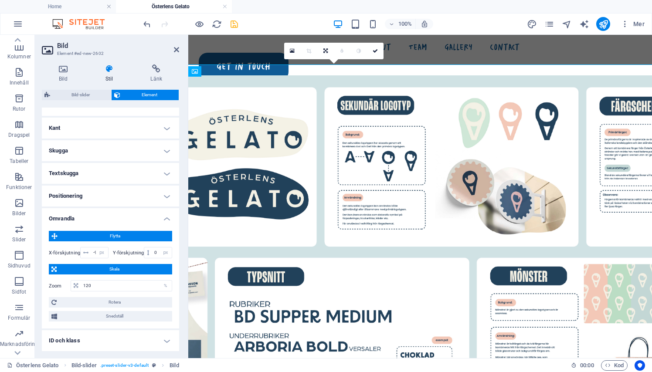
scroll to position [197, 0]
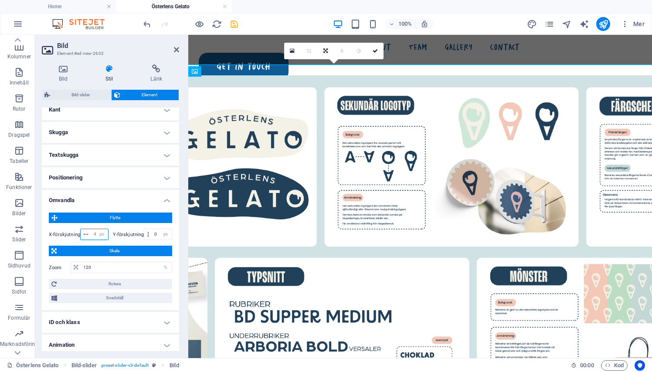
click at [92, 232] on input "-90" at bounding box center [99, 234] width 17 height 10
type input "0"
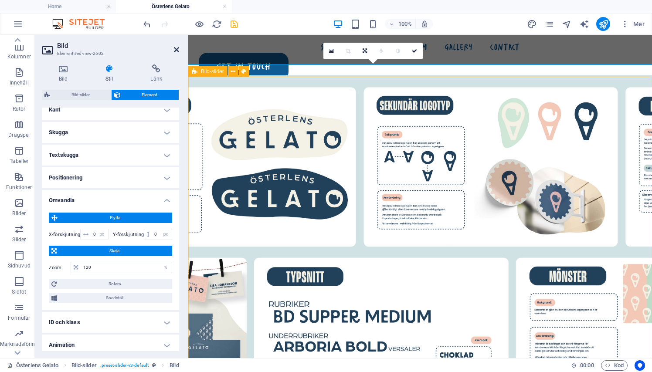
click at [174, 47] on icon at bounding box center [176, 49] width 5 height 7
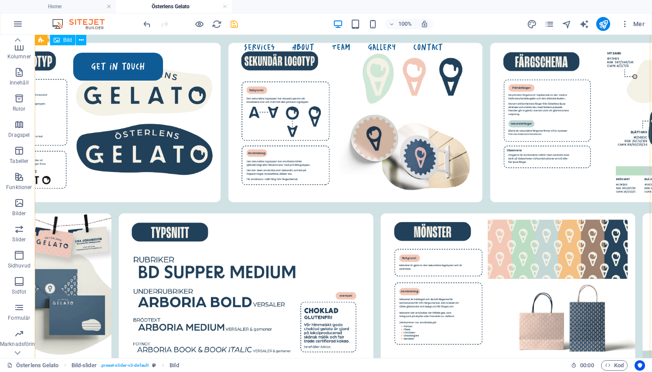
scroll to position [4, 0]
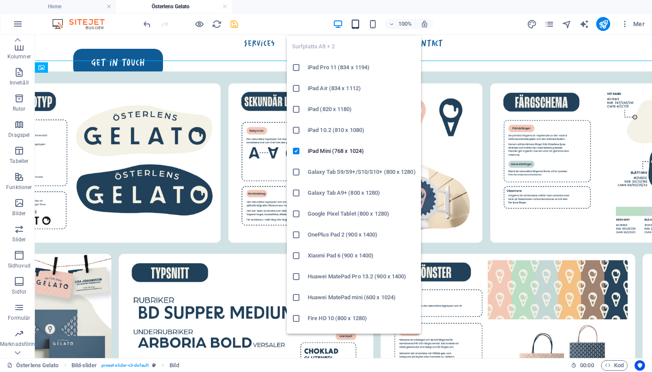
click at [351, 26] on icon "button" at bounding box center [355, 24] width 10 height 10
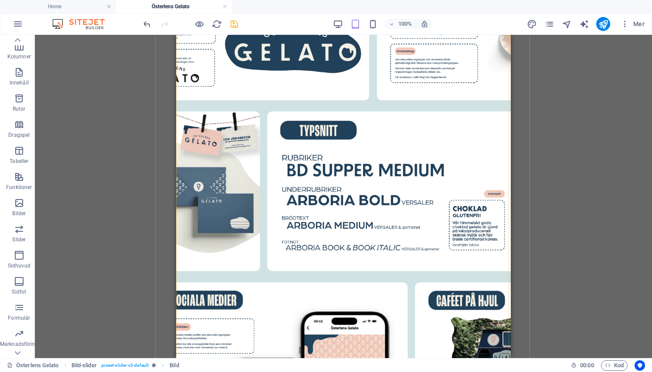
scroll to position [244, 0]
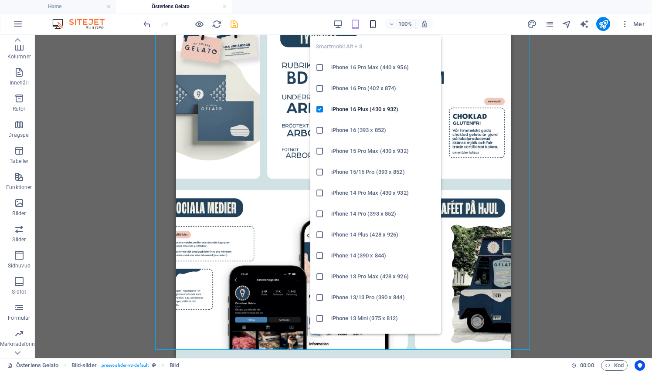
click at [373, 29] on icon "button" at bounding box center [373, 24] width 10 height 10
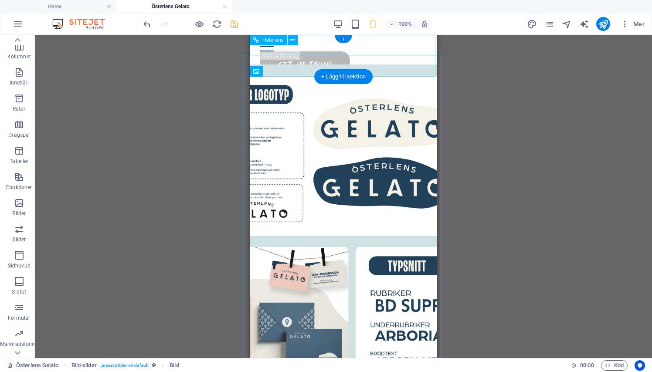
scroll to position [0, 0]
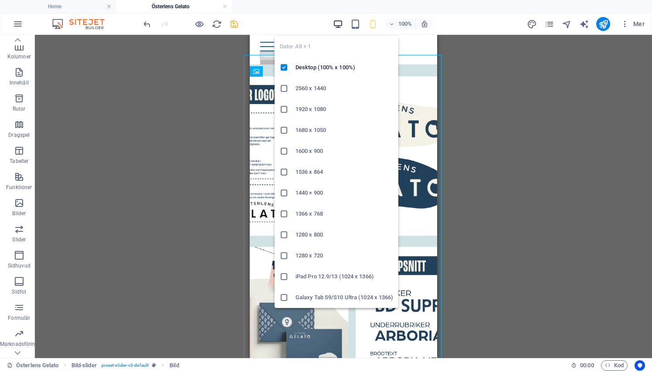
click at [336, 23] on icon "button" at bounding box center [338, 24] width 10 height 10
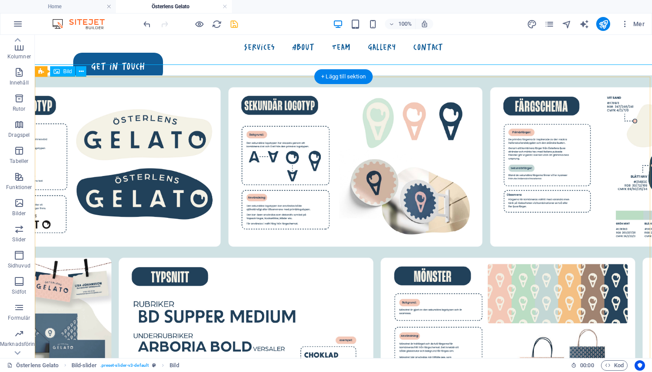
click at [167, 182] on figure "Image Slider" at bounding box center [344, 336] width 674 height 523
select select "px"
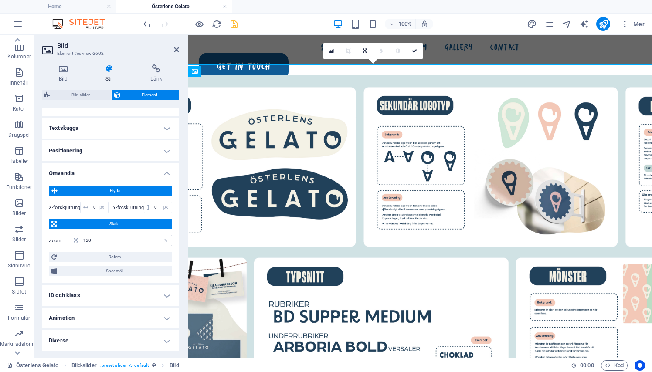
scroll to position [224, 0]
click at [112, 238] on input "120" at bounding box center [126, 241] width 91 height 10
type input "100"
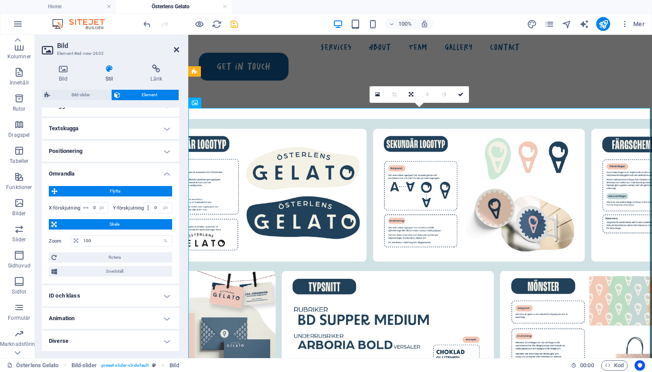
click at [175, 50] on icon at bounding box center [176, 49] width 5 height 7
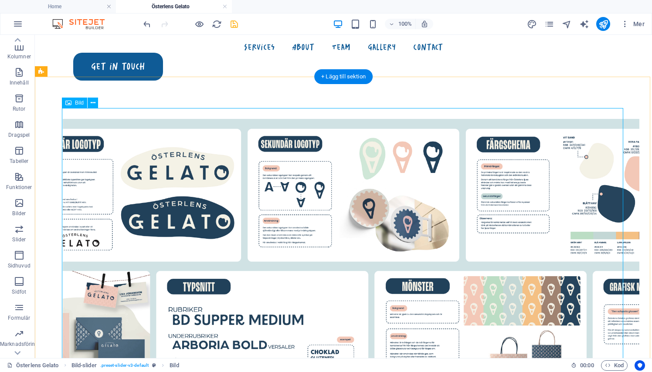
click at [269, 146] on figure "Image Slider" at bounding box center [343, 337] width 561 height 436
select select "px"
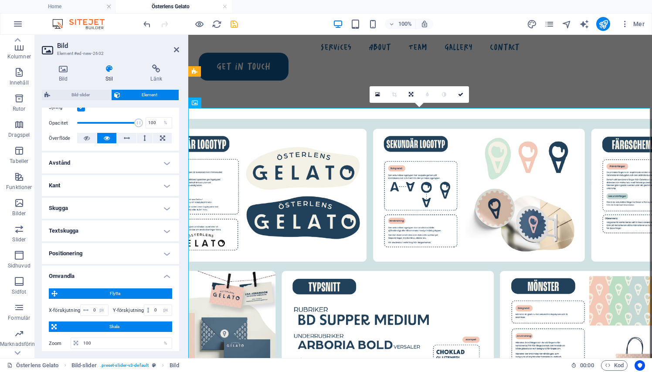
scroll to position [144, 0]
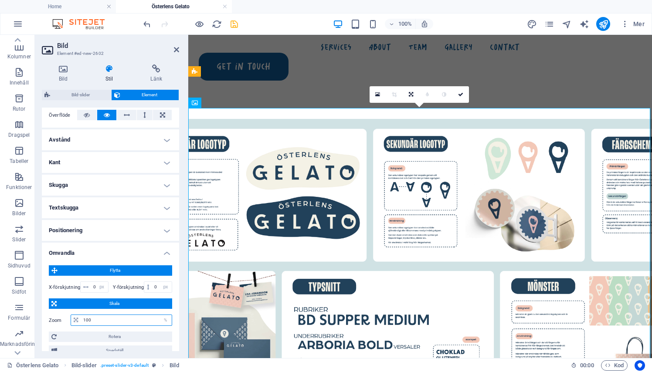
click at [105, 315] on input "100" at bounding box center [126, 320] width 91 height 10
type input "110"
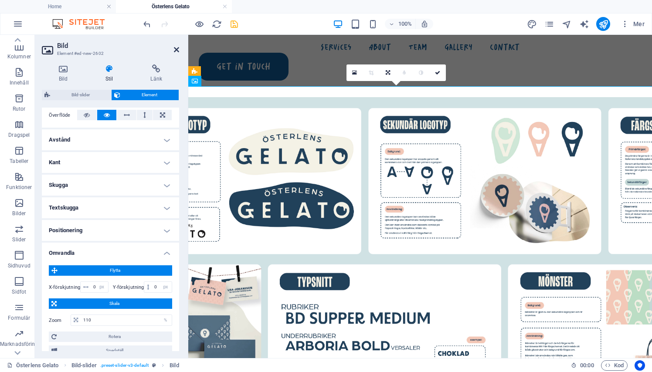
click at [178, 54] on link at bounding box center [176, 49] width 5 height 7
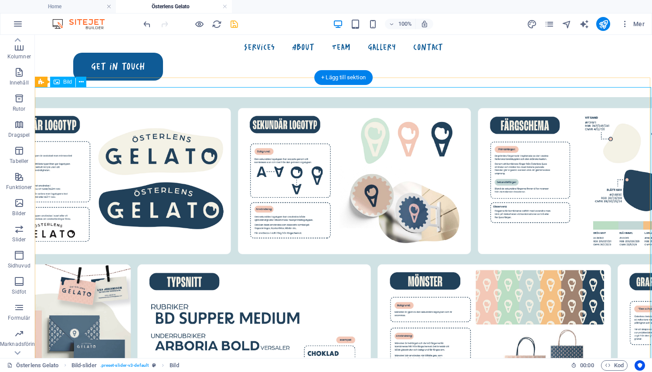
scroll to position [0, 0]
click at [228, 25] on div at bounding box center [191, 24] width 98 height 14
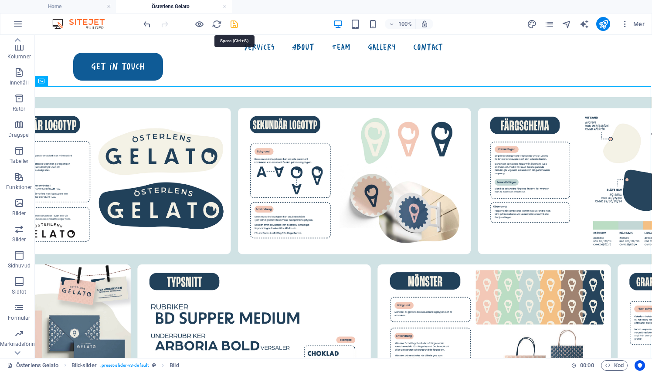
click at [235, 24] on icon "save" at bounding box center [234, 24] width 10 height 10
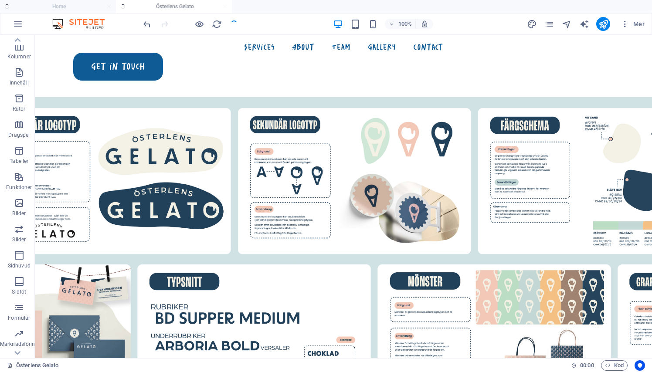
checkbox input "false"
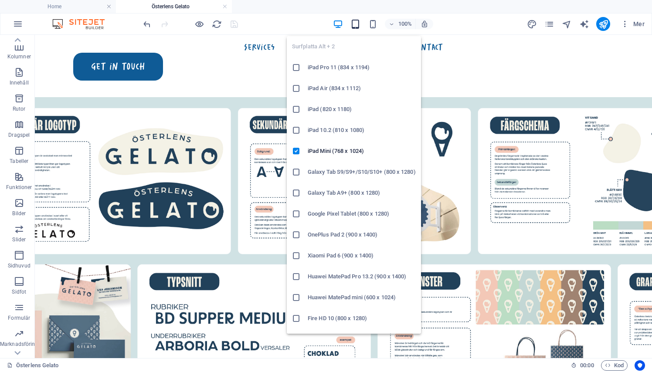
click at [356, 25] on icon "button" at bounding box center [355, 24] width 10 height 10
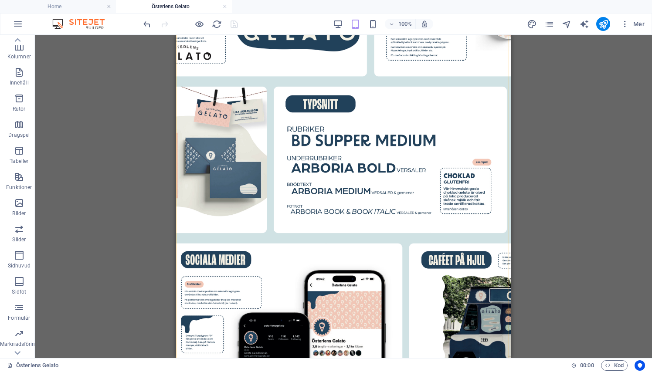
scroll to position [242, 0]
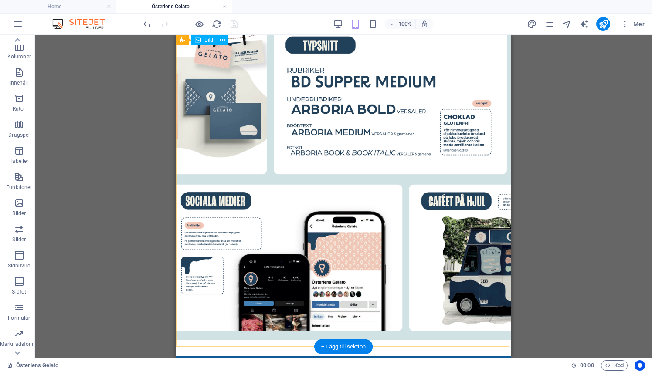
click at [268, 135] on figure "Image Slider" at bounding box center [343, 100] width 345 height 479
select select "px"
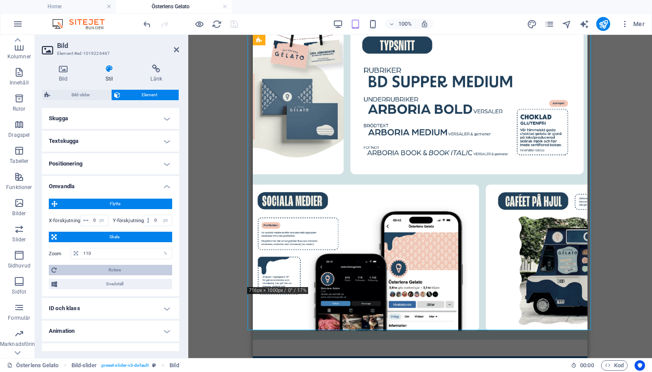
scroll to position [215, 0]
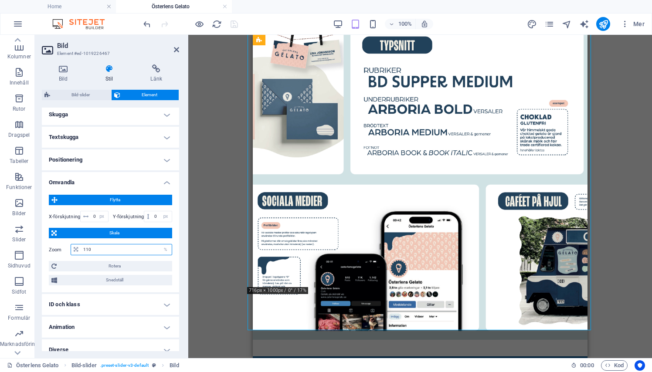
click at [105, 246] on input "110" at bounding box center [126, 249] width 91 height 10
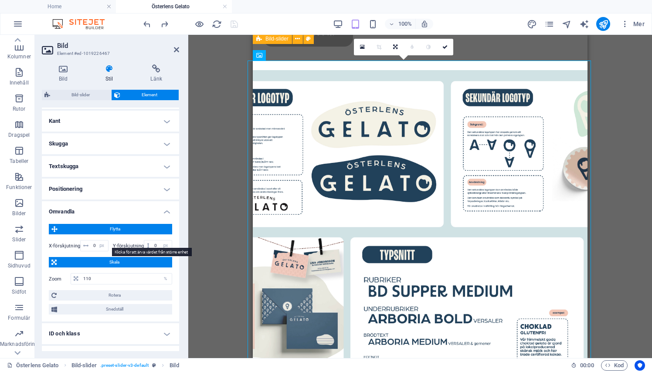
scroll to position [201, 0]
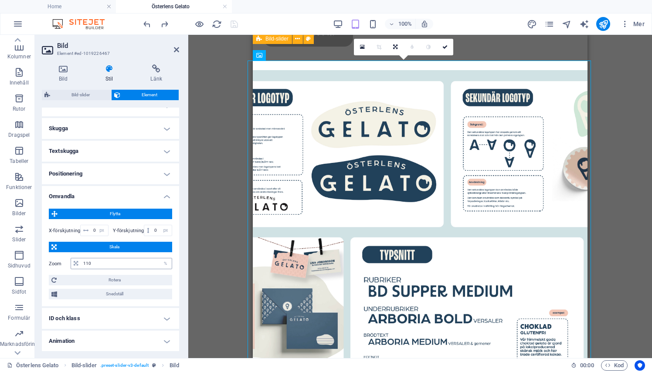
click at [110, 258] on div "110 %" at bounding box center [122, 263] width 102 height 11
click at [110, 261] on input "110" at bounding box center [126, 263] width 91 height 10
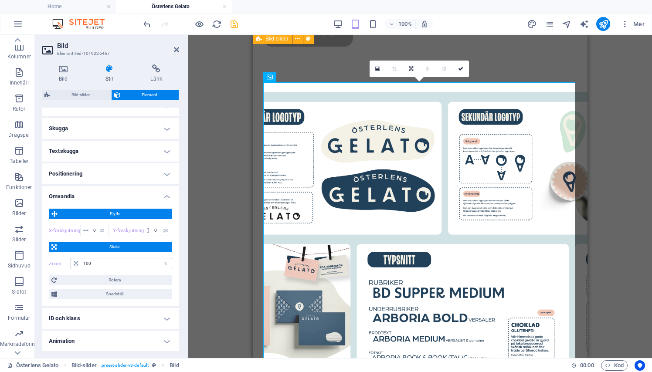
type input "110"
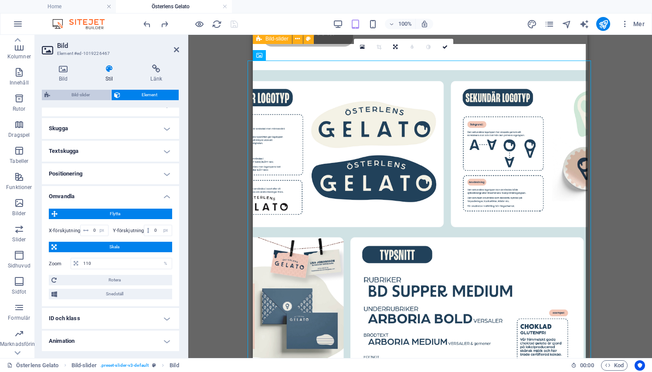
click at [92, 95] on span "Bild-slider" at bounding box center [81, 95] width 56 height 10
select select "rem"
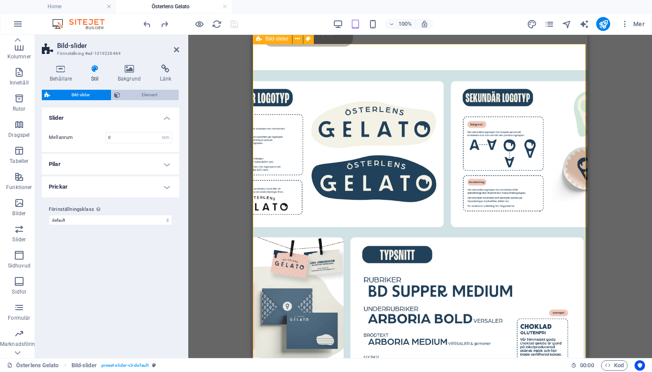
click at [117, 92] on icon at bounding box center [117, 95] width 6 height 10
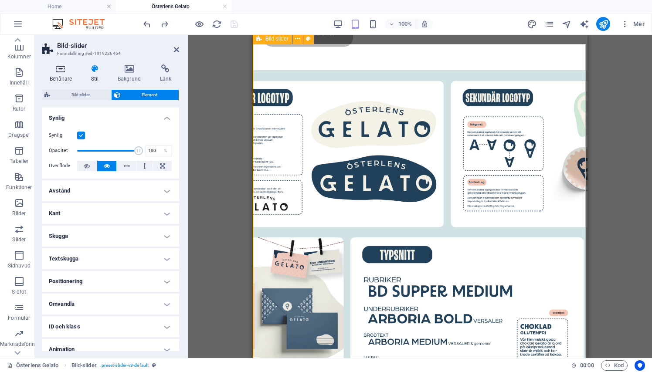
click at [64, 72] on icon at bounding box center [61, 68] width 38 height 9
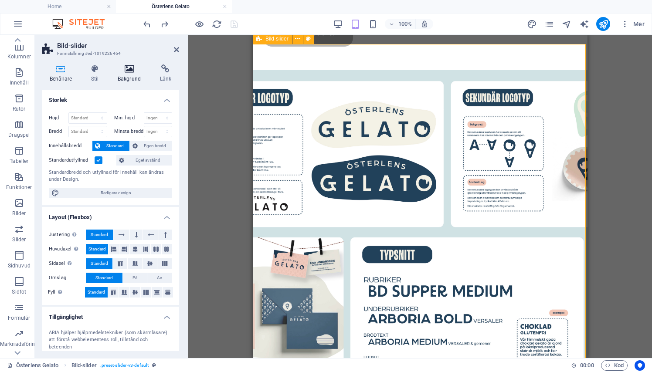
click at [122, 67] on icon at bounding box center [129, 68] width 39 height 9
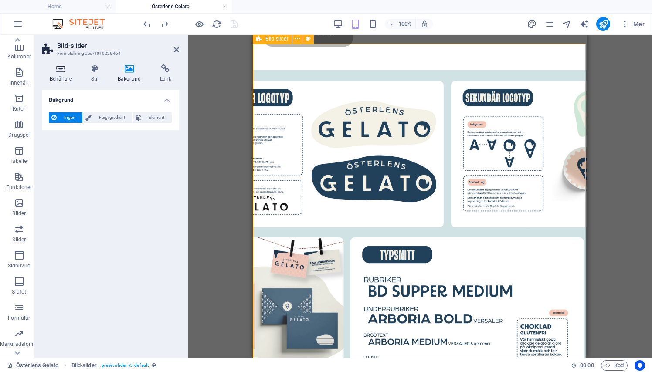
click at [53, 69] on icon at bounding box center [61, 68] width 38 height 9
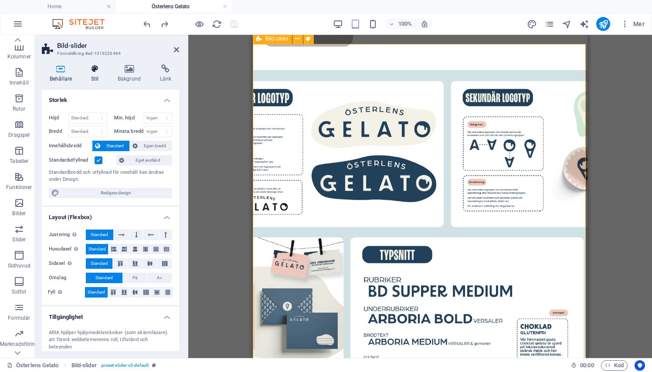
click at [92, 70] on icon at bounding box center [94, 68] width 23 height 9
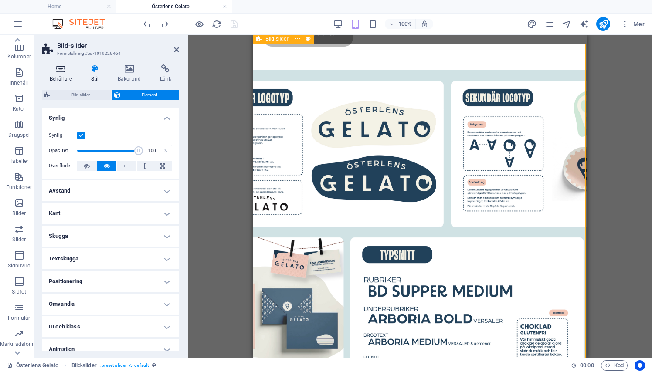
click at [81, 75] on h4 "Behållare" at bounding box center [62, 73] width 41 height 18
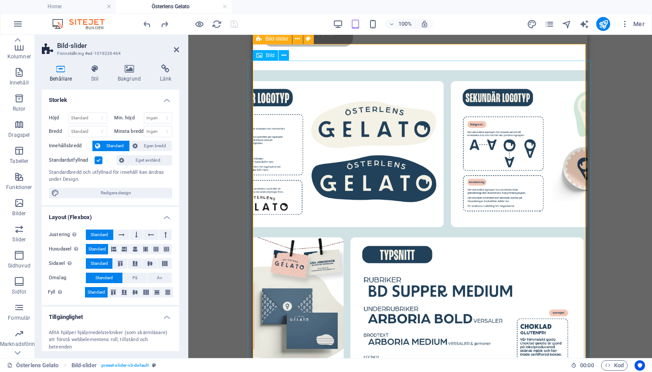
scroll to position [0, 0]
click at [383, 186] on figure "Image Slider" at bounding box center [420, 309] width 345 height 479
select select "px"
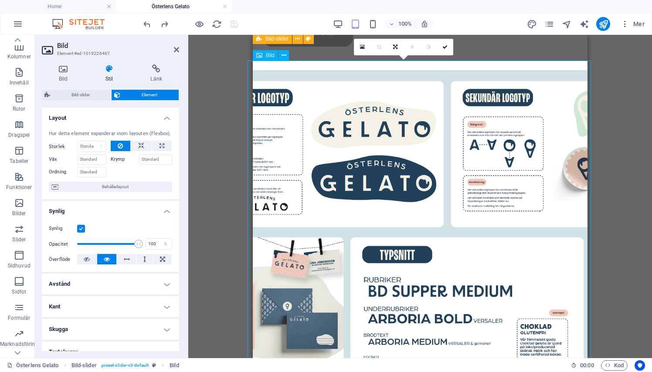
click at [383, 186] on figure "Image Slider" at bounding box center [420, 309] width 345 height 479
click at [188, 49] on aside "Bild Element #ed-1019226467 Bild Stil Länk Bild Dra filer hit, klicka för att v…" at bounding box center [111, 196] width 153 height 323
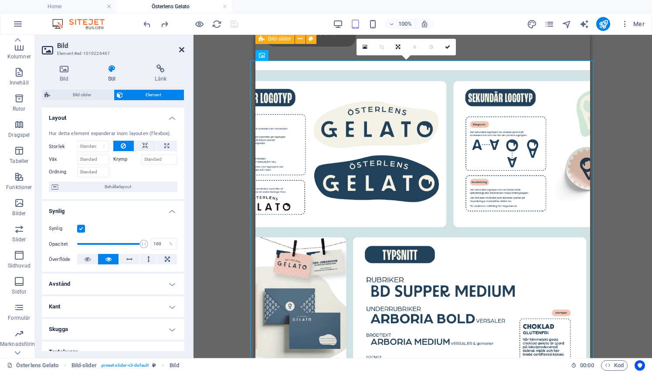
click at [183, 50] on icon at bounding box center [181, 49] width 5 height 7
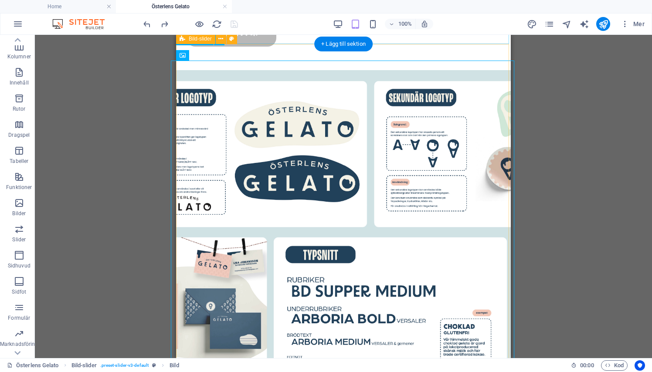
click at [206, 41] on span "Bild-slider" at bounding box center [200, 38] width 23 height 5
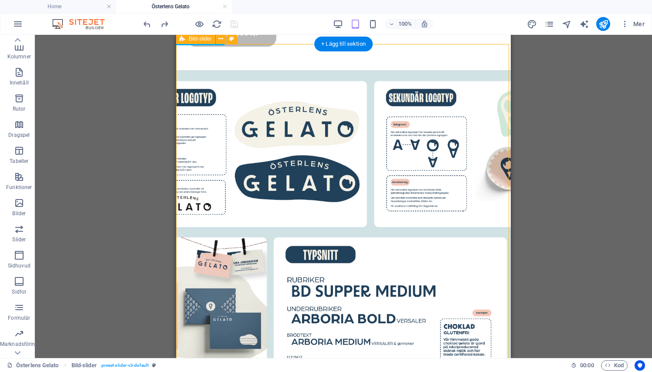
click at [210, 37] on span "Bild-slider" at bounding box center [200, 38] width 23 height 5
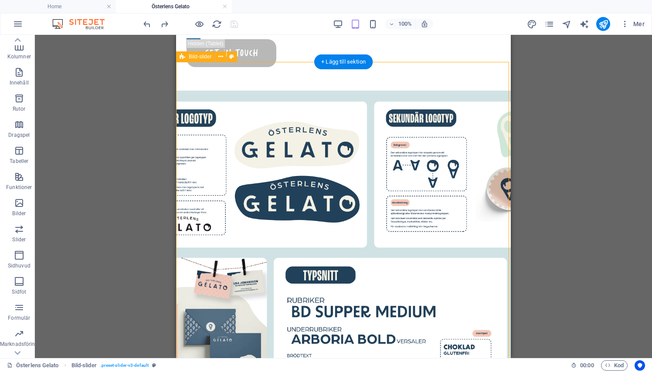
scroll to position [13, 0]
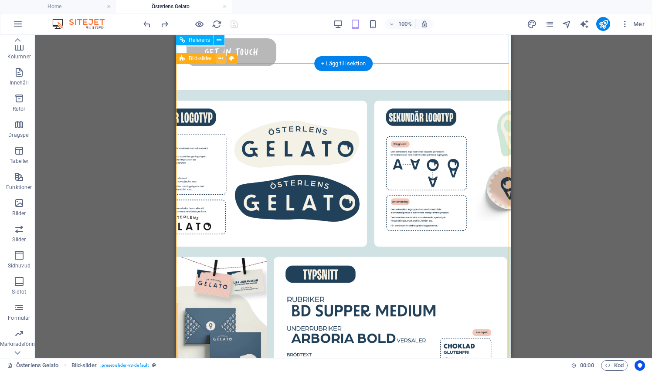
click at [222, 61] on icon at bounding box center [220, 58] width 5 height 9
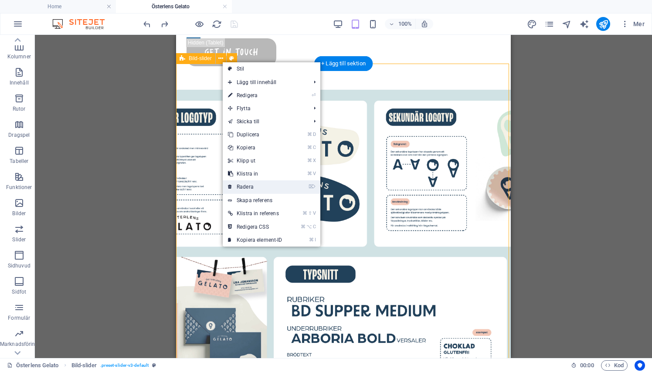
click at [245, 188] on link "⌦ Radera" at bounding box center [255, 186] width 65 height 13
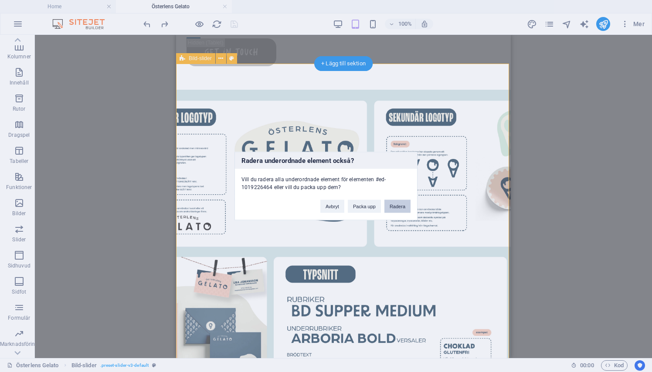
click at [390, 206] on button "Radera" at bounding box center [397, 206] width 26 height 13
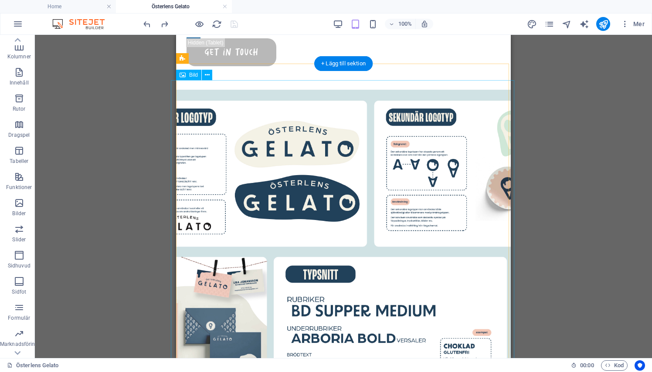
click at [199, 151] on figure "Image Slider" at bounding box center [343, 329] width 345 height 479
select select "px"
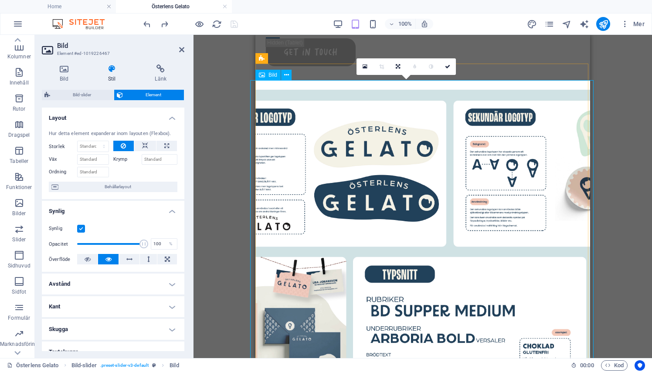
click at [294, 196] on figure "Image Slider" at bounding box center [422, 329] width 345 height 479
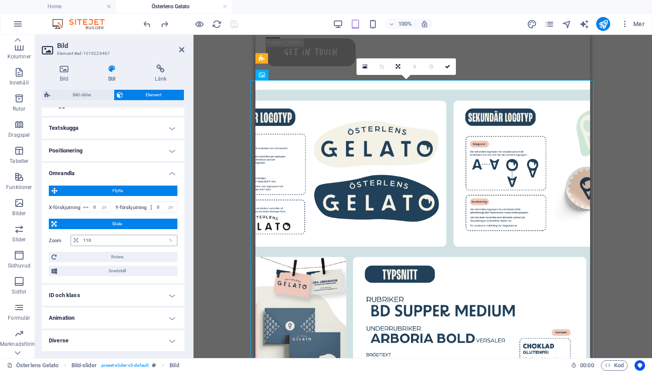
scroll to position [224, 0]
click at [98, 238] on input "110" at bounding box center [129, 241] width 96 height 10
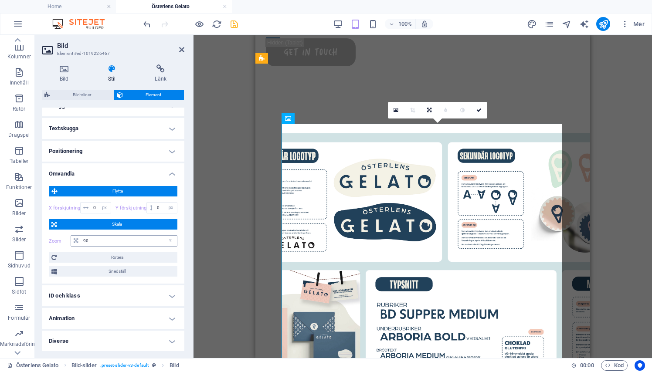
type input "110"
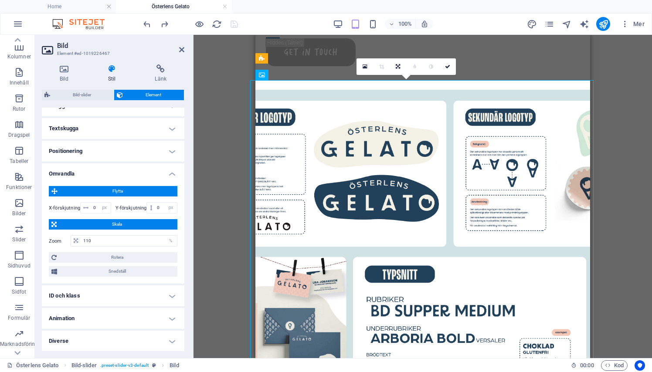
click at [168, 154] on h4 "Positionering" at bounding box center [113, 151] width 142 height 21
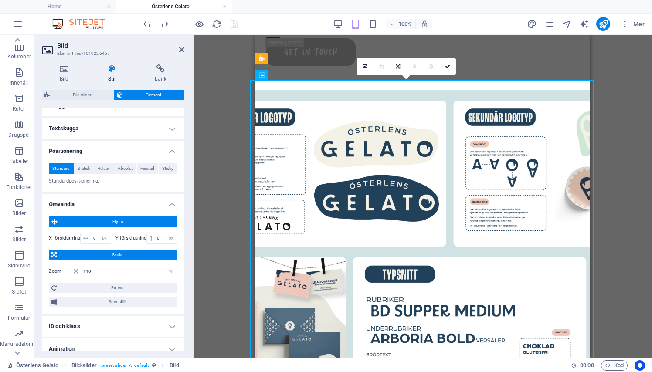
click at [168, 151] on h4 "Positionering" at bounding box center [113, 149] width 142 height 16
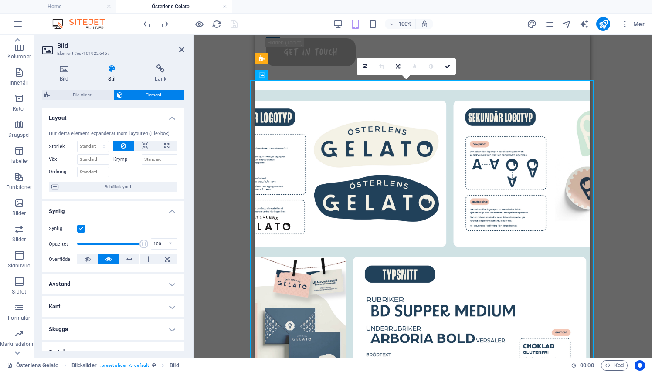
scroll to position [0, 0]
click at [181, 47] on icon at bounding box center [181, 49] width 5 height 7
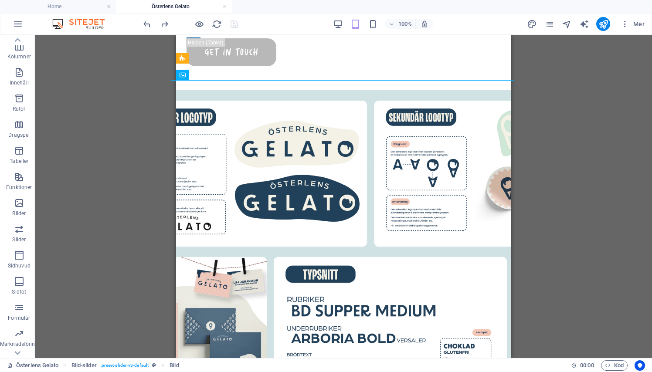
click at [113, 164] on div "Dra hit för att ersätta det befintliga innehållet. Tryck på "Ctrl" om du vill s…" at bounding box center [343, 196] width 617 height 323
click at [149, 162] on div "Dra hit för att ersätta det befintliga innehållet. Tryck på "Ctrl" om du vill s…" at bounding box center [343, 196] width 617 height 323
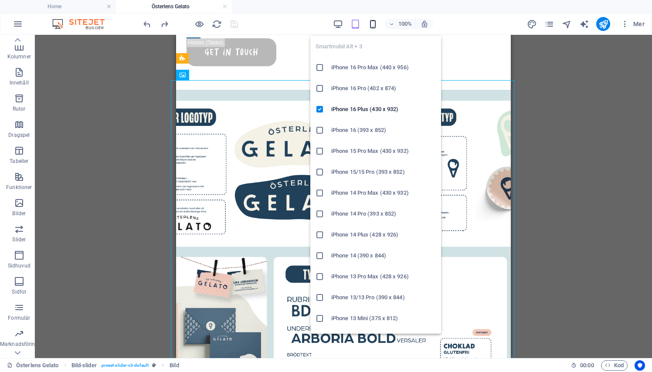
click at [371, 25] on icon "button" at bounding box center [373, 24] width 10 height 10
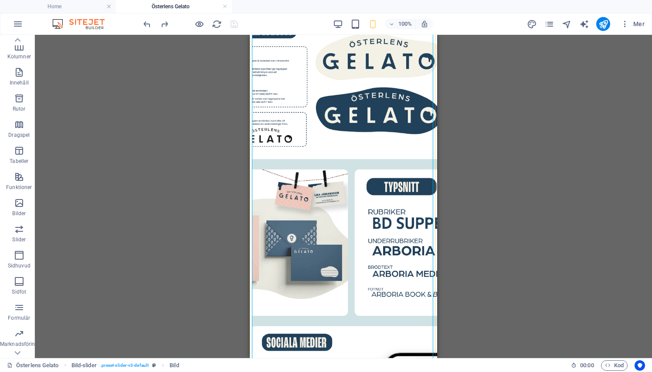
scroll to position [144, 0]
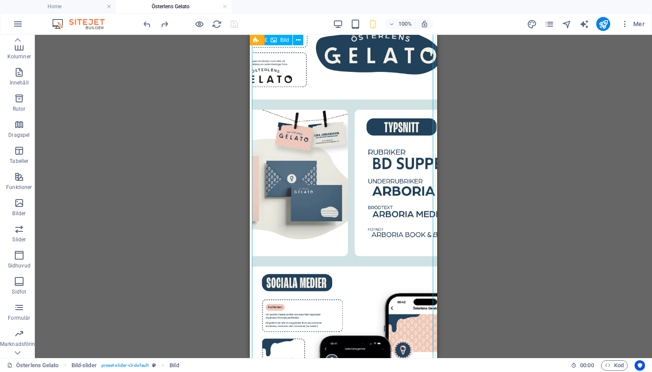
click at [309, 198] on figure "Image Slider" at bounding box center [343, 181] width 183 height 479
select select "px"
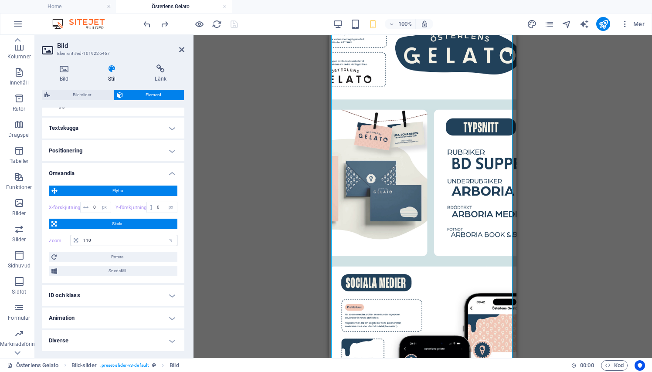
scroll to position [224, 0]
click at [104, 242] on input "110" at bounding box center [129, 241] width 96 height 10
click at [115, 223] on span "Skala" at bounding box center [116, 224] width 115 height 10
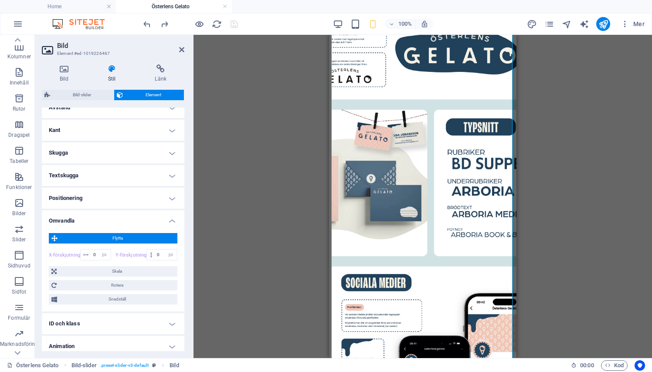
scroll to position [173, 0]
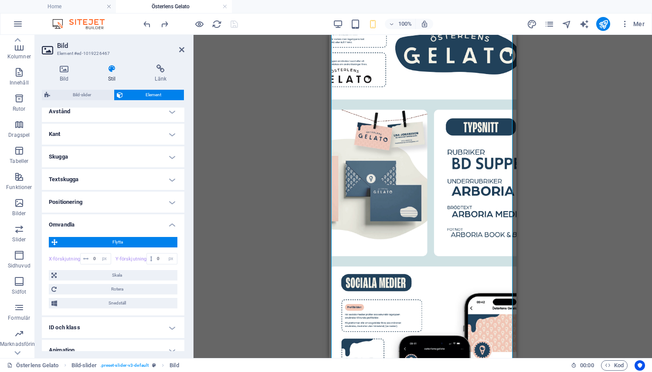
click at [116, 241] on span "Flytta" at bounding box center [117, 242] width 115 height 10
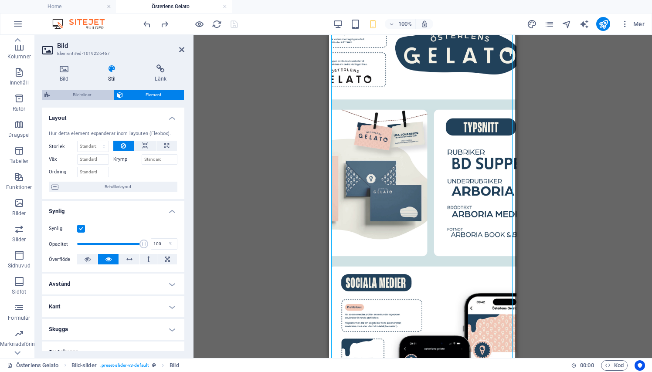
scroll to position [0, 0]
click at [84, 96] on span "Bild-slider" at bounding box center [82, 95] width 58 height 10
select select "rem"
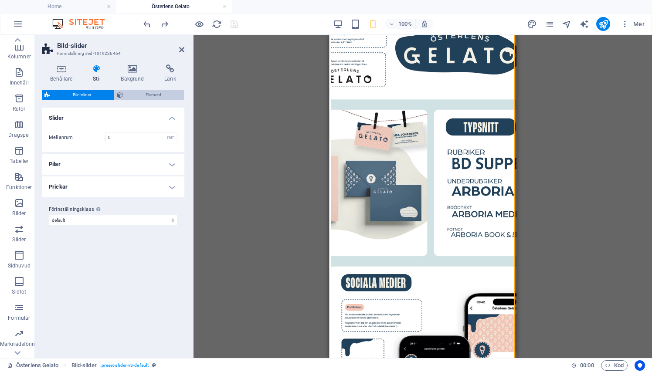
click at [134, 94] on span "Element" at bounding box center [153, 95] width 56 height 10
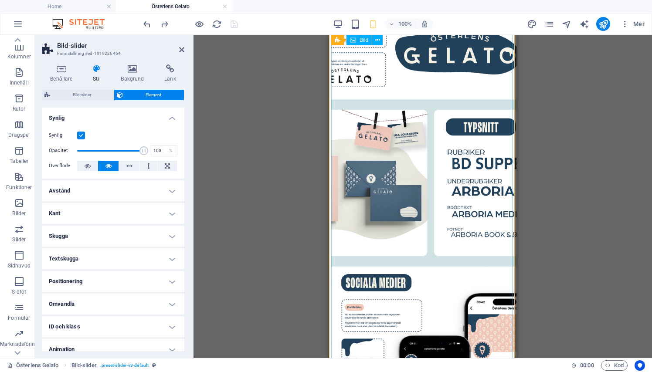
click at [402, 222] on figure "Image Slider" at bounding box center [422, 181] width 183 height 479
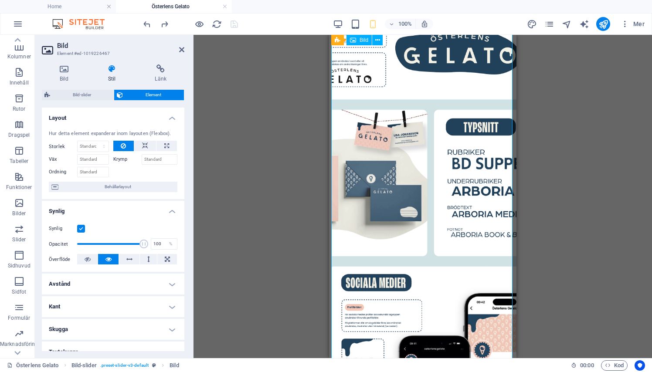
click at [402, 222] on figure "Image Slider" at bounding box center [422, 181] width 183 height 479
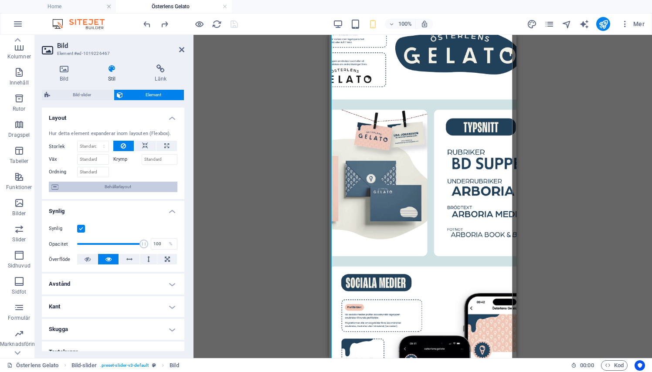
click at [106, 186] on span "Behållarlayout" at bounding box center [118, 187] width 114 height 10
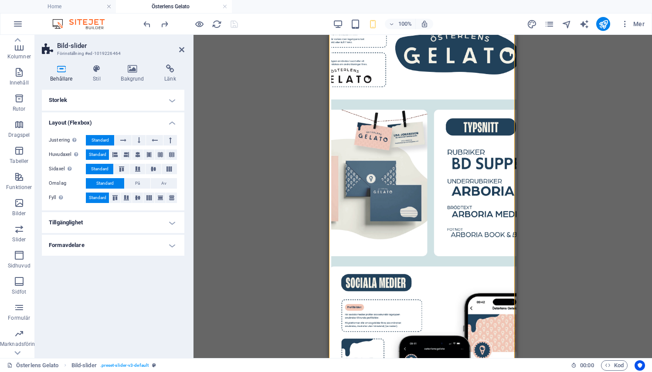
click at [125, 105] on h4 "Storlek" at bounding box center [113, 100] width 142 height 21
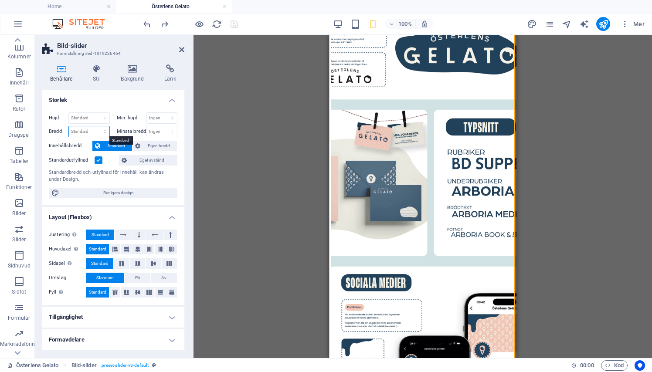
select select "px"
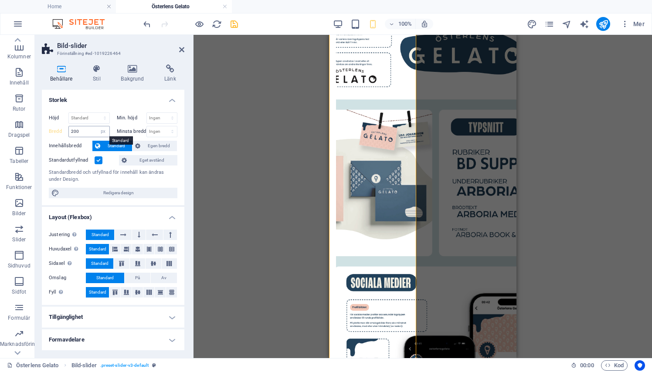
type input "426"
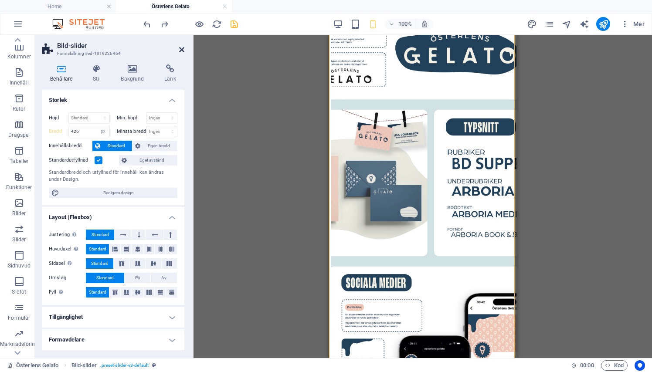
click at [182, 46] on link at bounding box center [181, 49] width 5 height 7
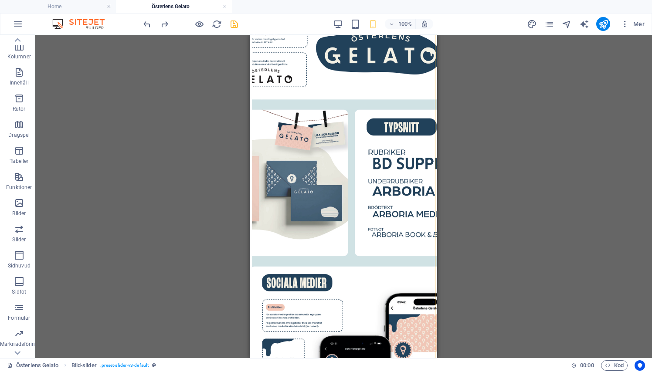
click at [231, 122] on div "Dra hit för att ersätta det befintliga innehållet. Tryck på "Ctrl" om du vill s…" at bounding box center [343, 196] width 617 height 323
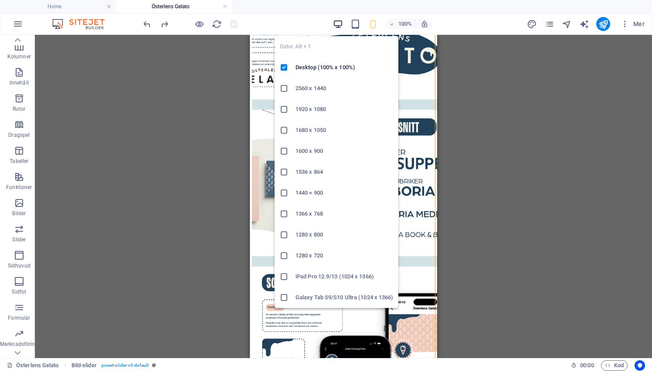
click at [334, 24] on icon "button" at bounding box center [338, 24] width 10 height 10
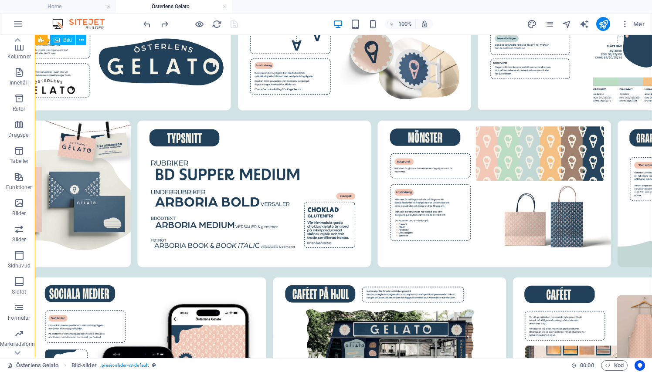
click at [167, 192] on figure "Image Slider" at bounding box center [343, 192] width 617 height 479
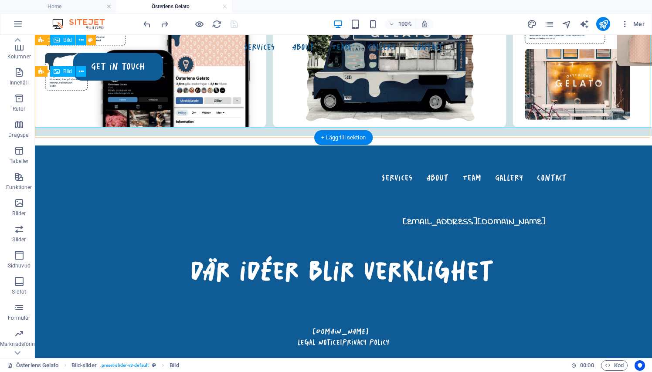
scroll to position [436, 0]
